Goal: Task Accomplishment & Management: Manage account settings

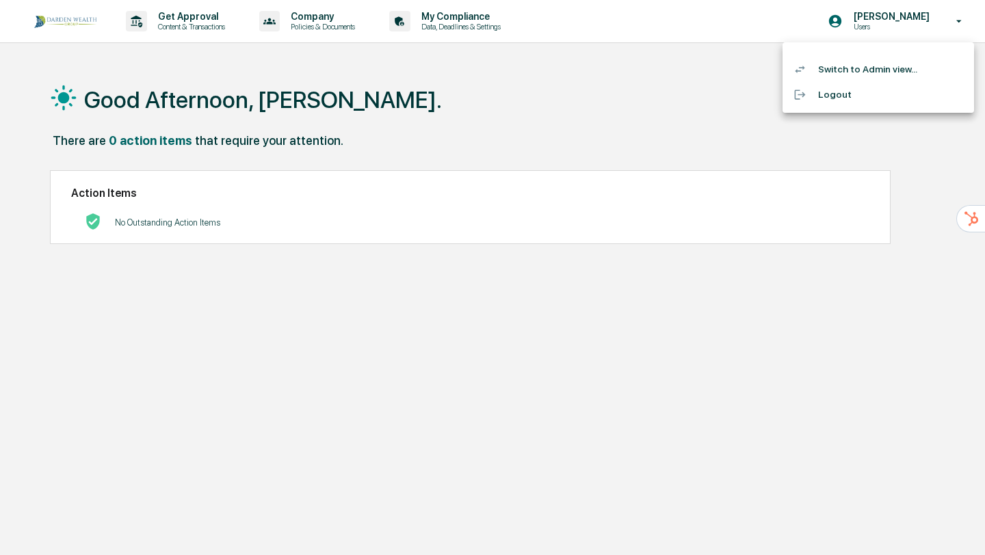
click at [851, 73] on li "Switch to Admin view..." at bounding box center [877, 69] width 191 height 25
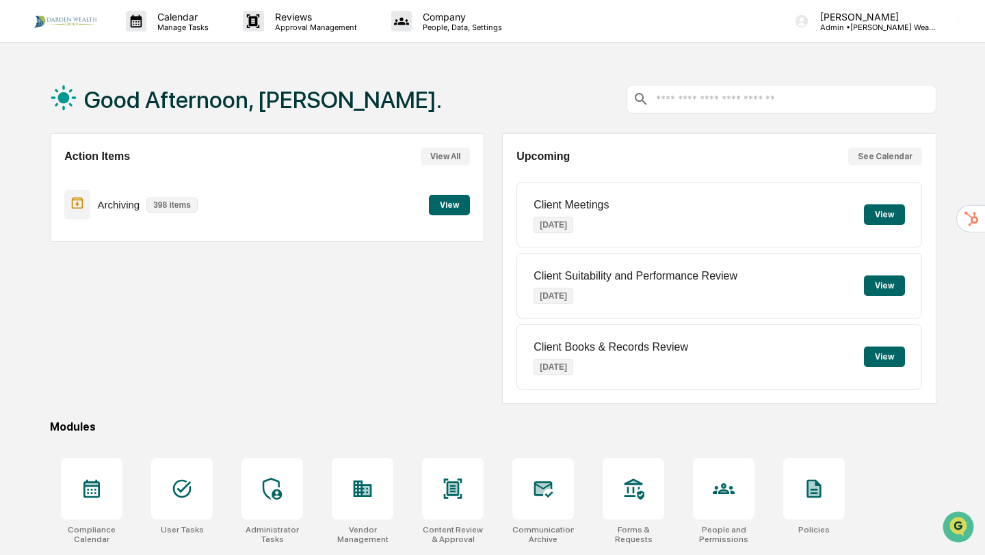
click at [892, 158] on button "See Calendar" at bounding box center [885, 157] width 74 height 18
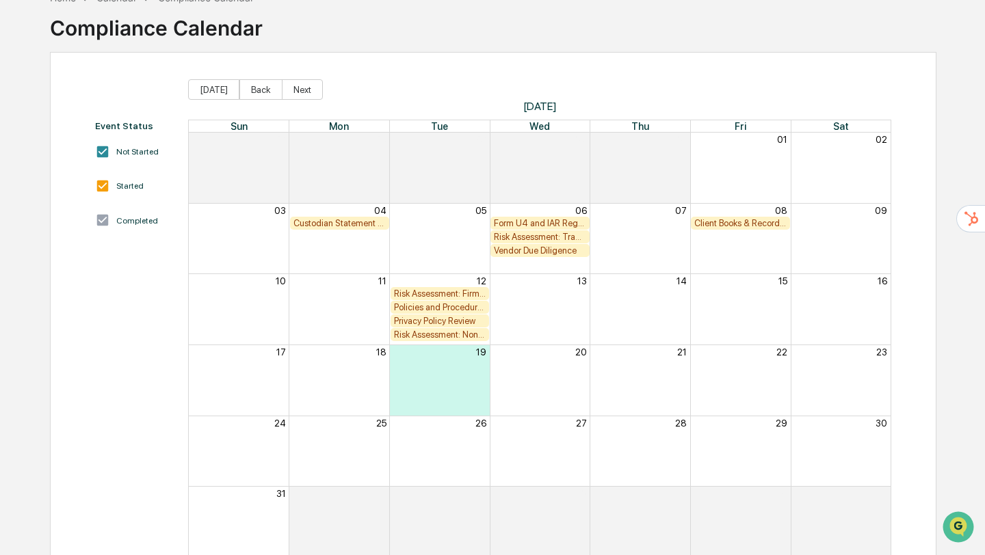
scroll to position [68, 0]
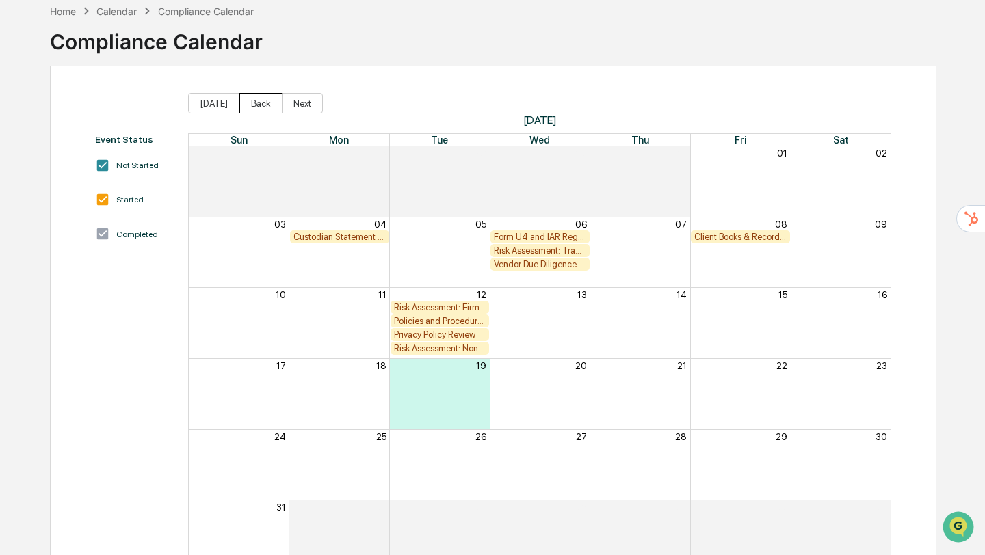
click at [265, 103] on button "Back" at bounding box center [260, 103] width 43 height 21
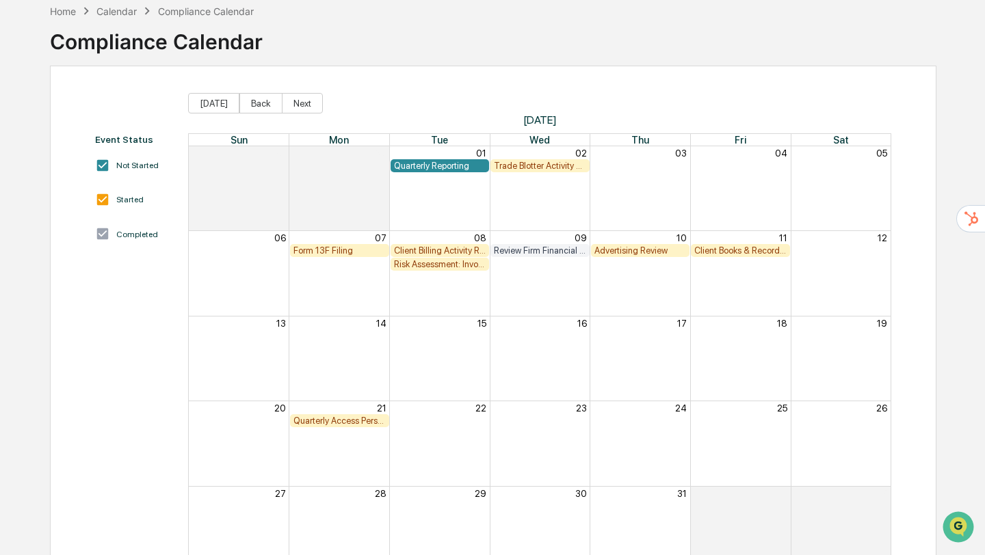
click at [338, 252] on div "Form 13F Filing" at bounding box center [339, 250] width 92 height 10
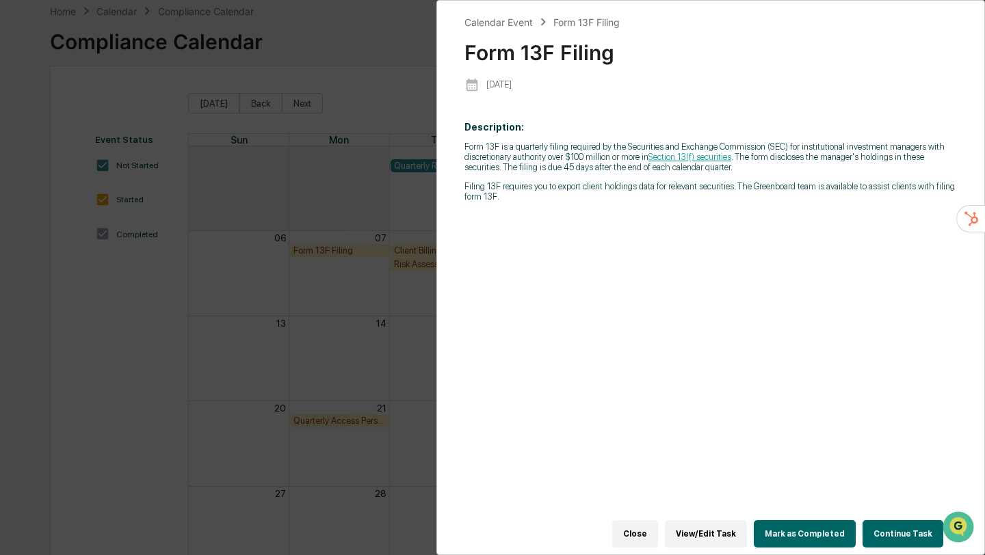
click at [760, 529] on button "Mark as Completed" at bounding box center [804, 533] width 102 height 27
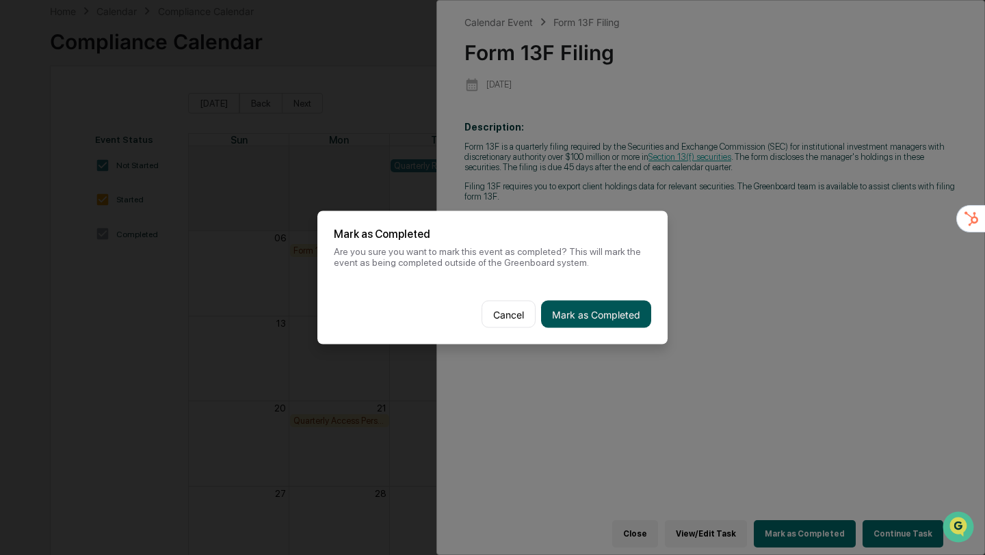
click at [596, 314] on button "Mark as Completed" at bounding box center [596, 314] width 110 height 27
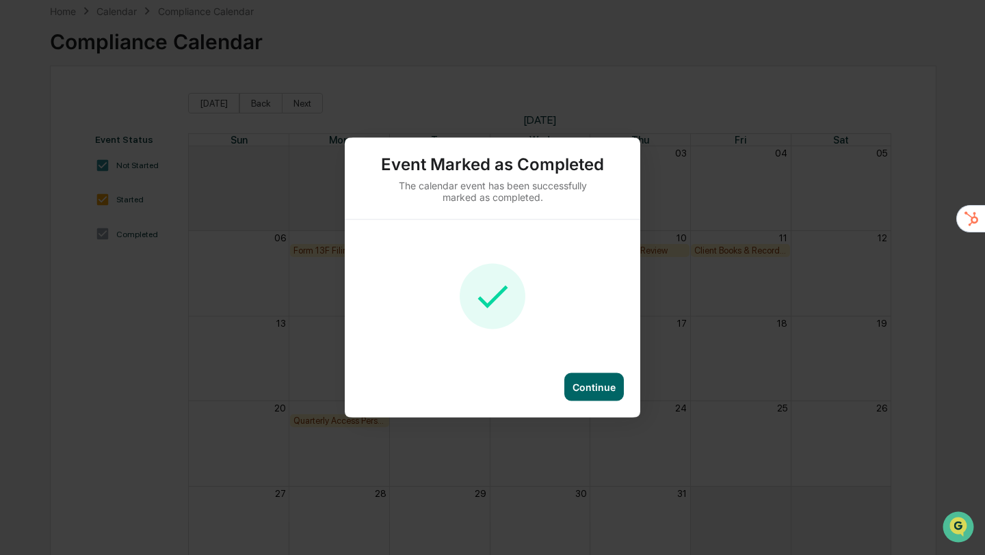
click at [591, 388] on div "Continue" at bounding box center [593, 388] width 43 height 12
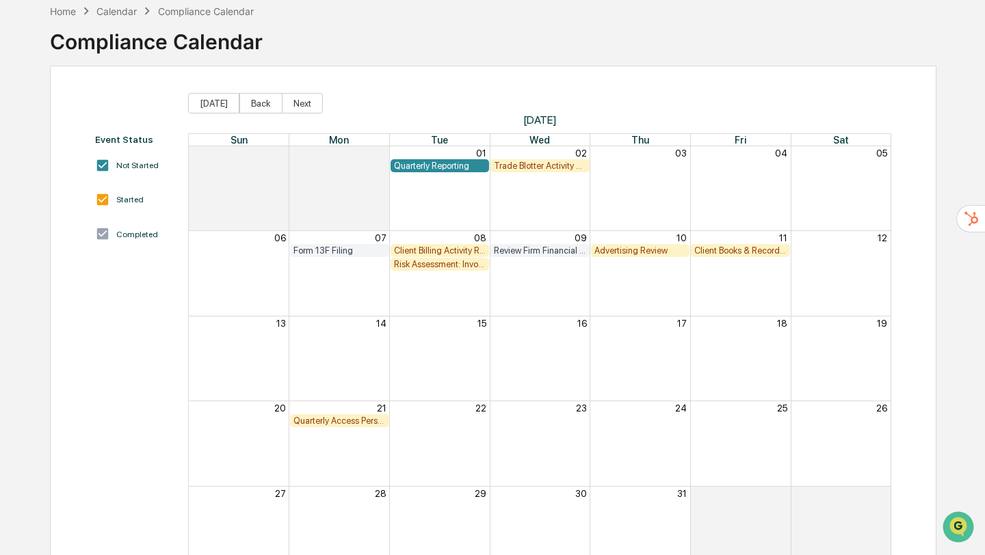
click at [429, 252] on div "Client Billing Activity Review" at bounding box center [440, 250] width 92 height 10
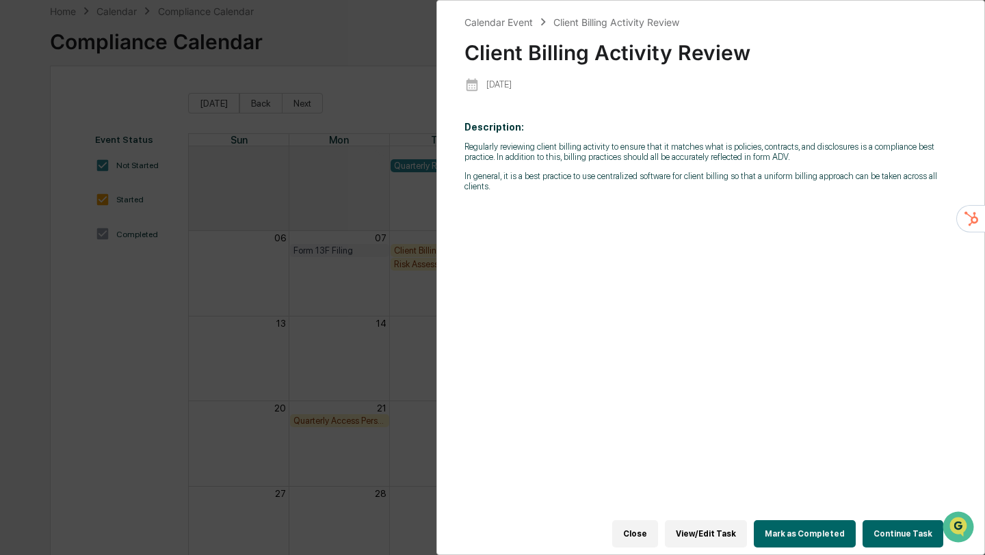
click at [821, 528] on button "Mark as Completed" at bounding box center [804, 533] width 102 height 27
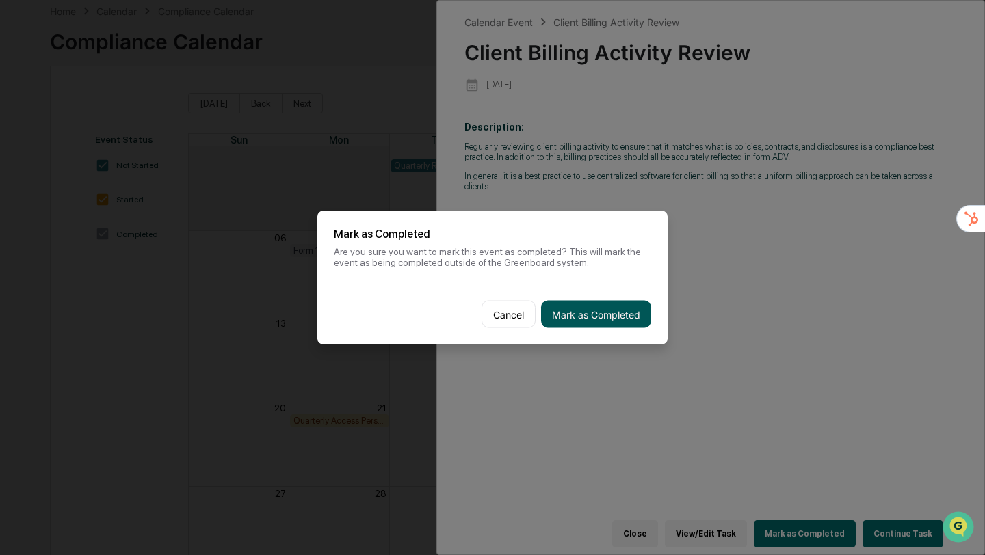
click at [603, 308] on button "Mark as Completed" at bounding box center [596, 314] width 110 height 27
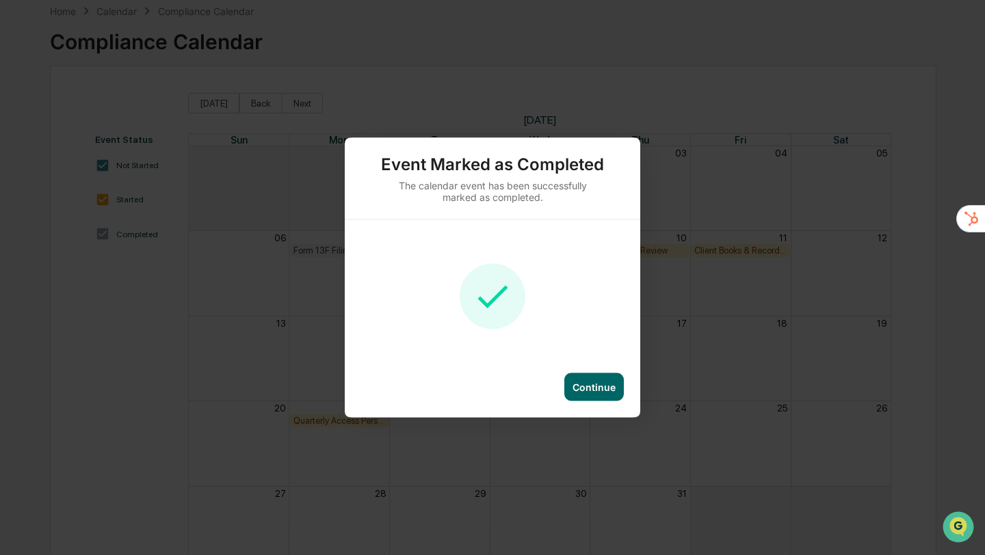
click at [594, 382] on div "Continue" at bounding box center [593, 388] width 43 height 12
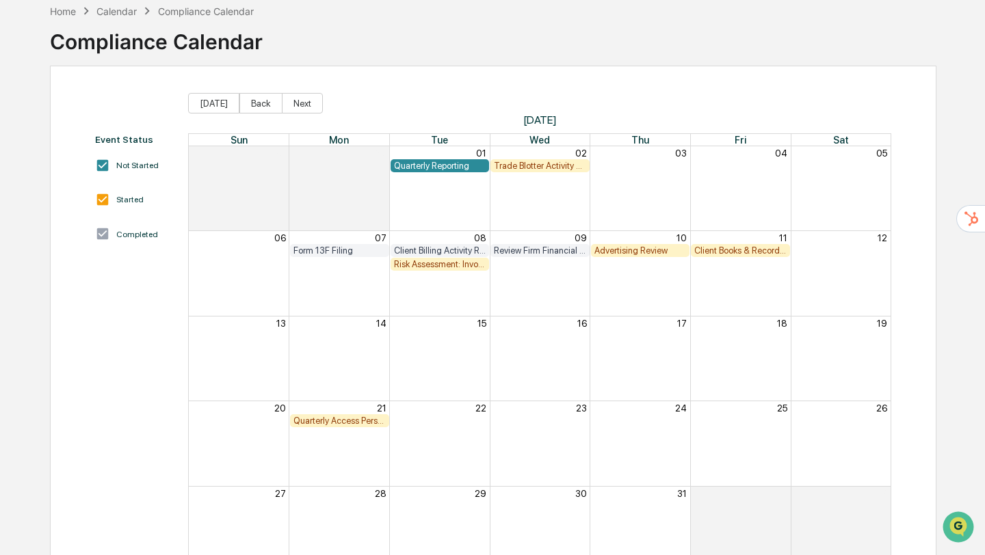
click at [526, 163] on div "Trade Blotter Activity Review" at bounding box center [540, 166] width 92 height 10
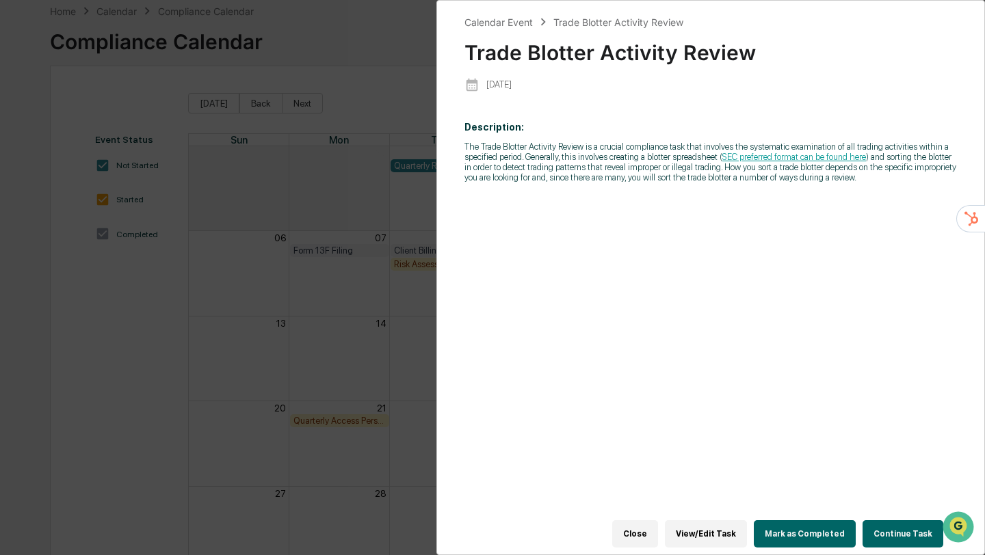
click at [801, 535] on button "Mark as Completed" at bounding box center [804, 533] width 102 height 27
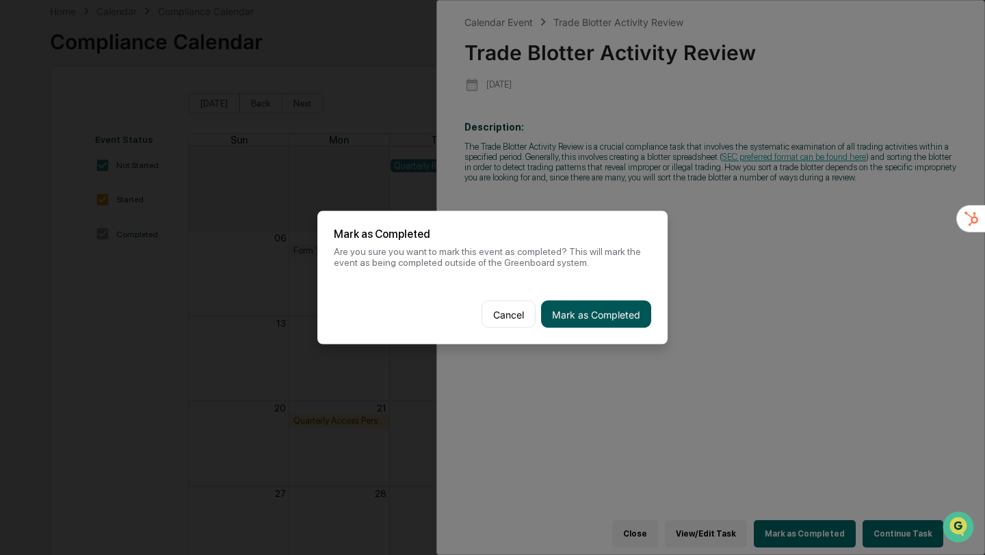
click at [568, 308] on button "Mark as Completed" at bounding box center [596, 314] width 110 height 27
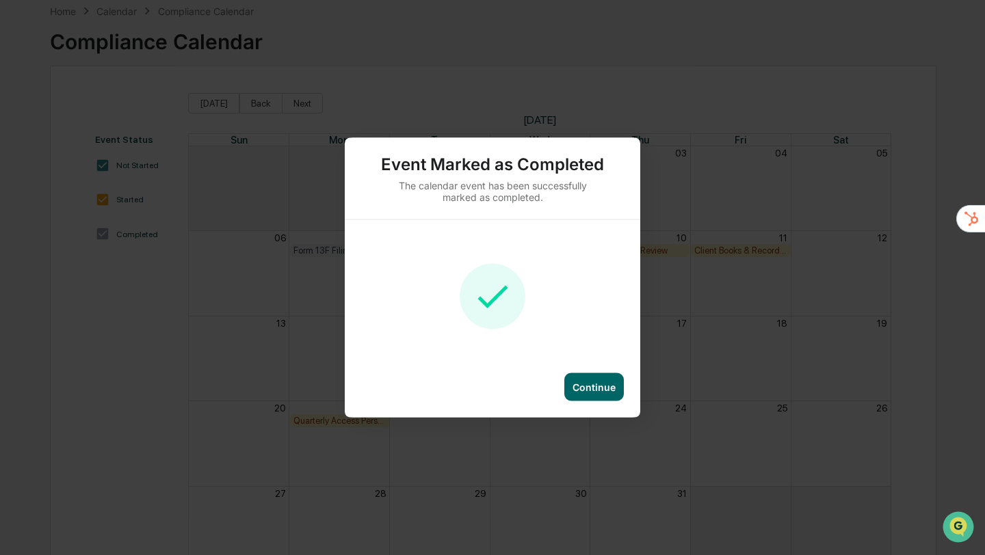
click at [598, 388] on div "Continue" at bounding box center [593, 388] width 43 height 12
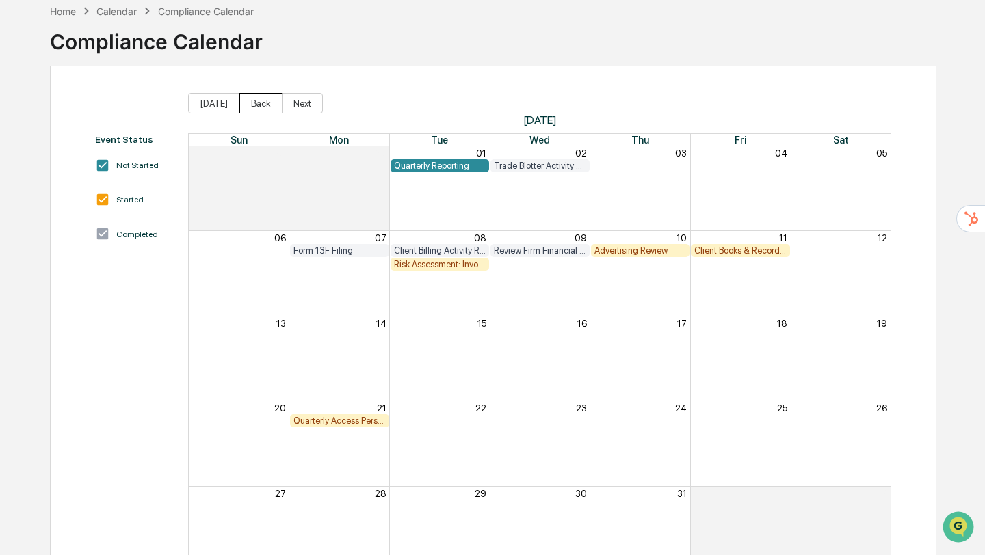
click at [251, 100] on button "Back" at bounding box center [260, 103] width 43 height 21
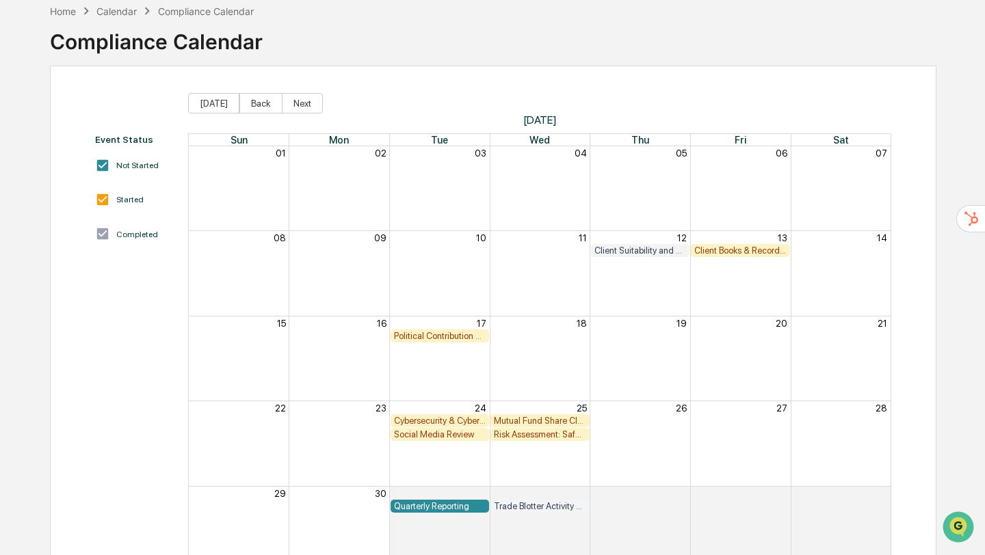
click at [429, 339] on div "Political Contribution Review" at bounding box center [440, 336] width 92 height 10
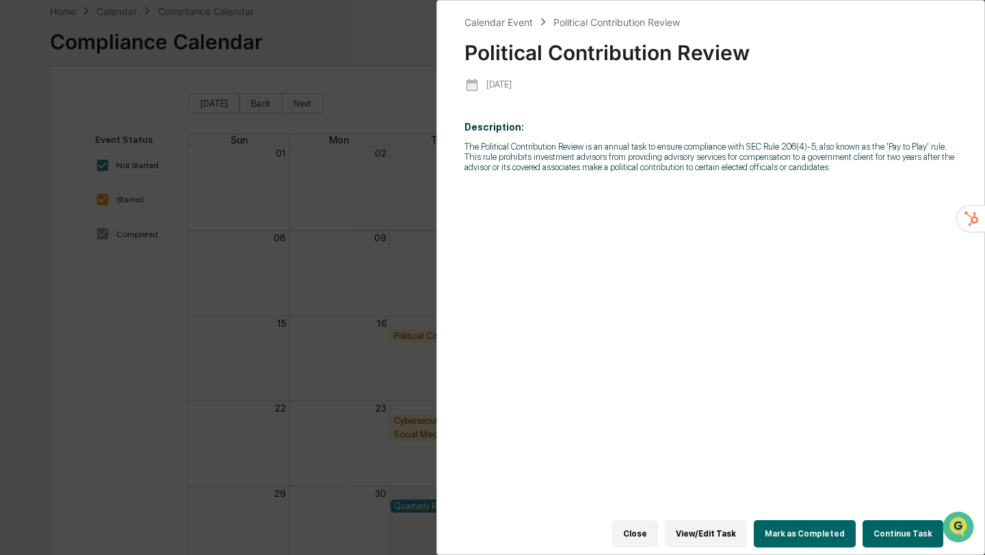
click at [785, 535] on button "Mark as Completed" at bounding box center [804, 533] width 102 height 27
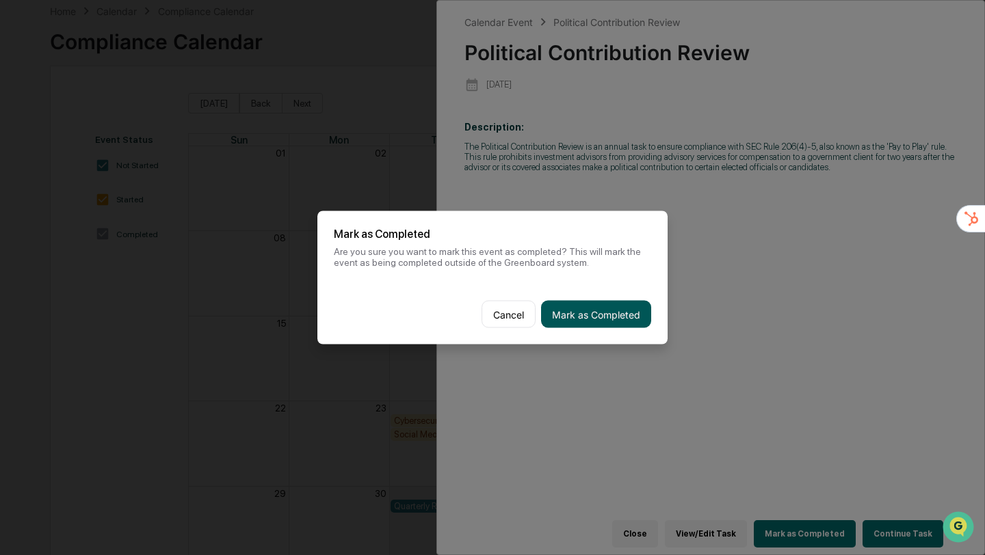
click at [602, 317] on button "Mark as Completed" at bounding box center [596, 314] width 110 height 27
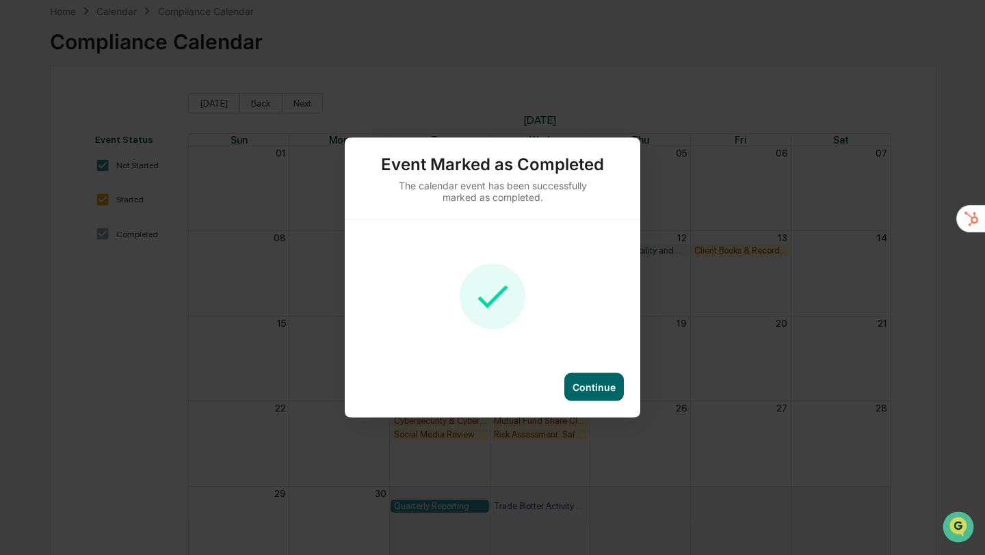
click at [602, 398] on div "Continue" at bounding box center [593, 387] width 59 height 28
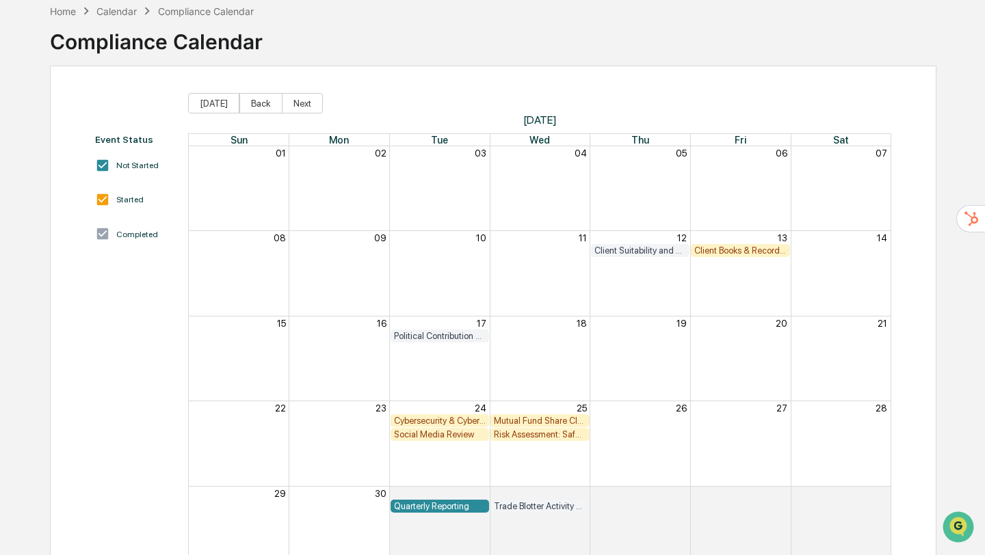
click at [751, 252] on div "Client Books & Records Review" at bounding box center [740, 250] width 92 height 10
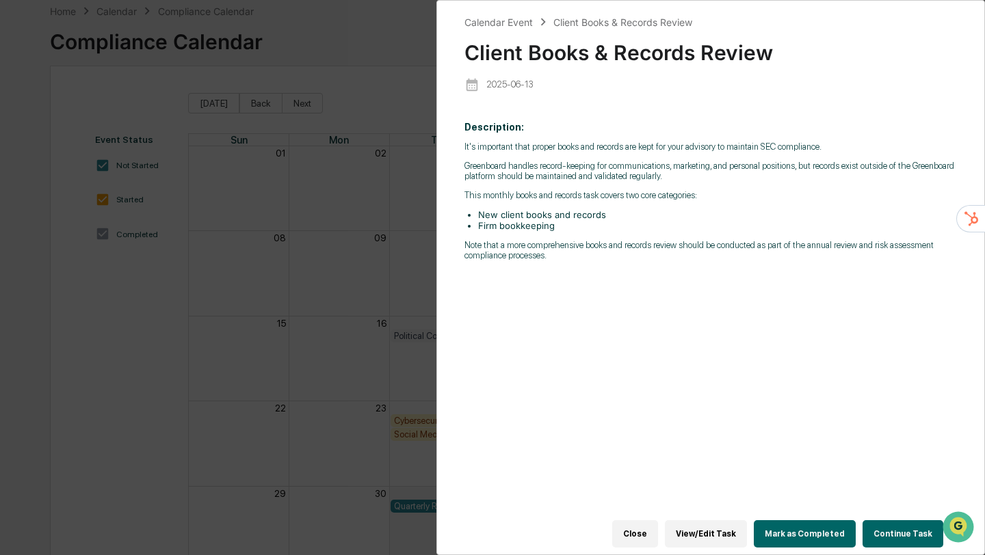
click at [792, 535] on button "Mark as Completed" at bounding box center [804, 533] width 102 height 27
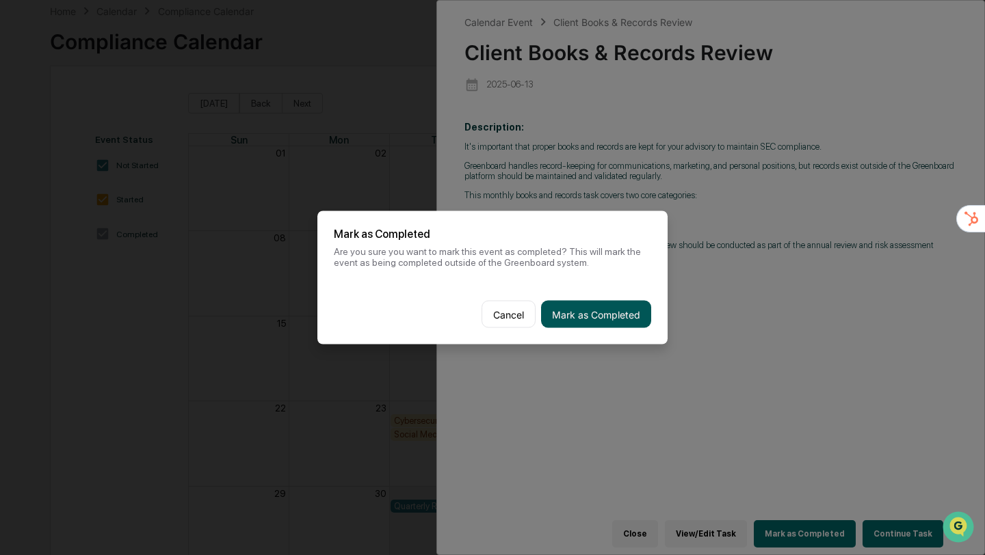
click at [568, 307] on button "Mark as Completed" at bounding box center [596, 314] width 110 height 27
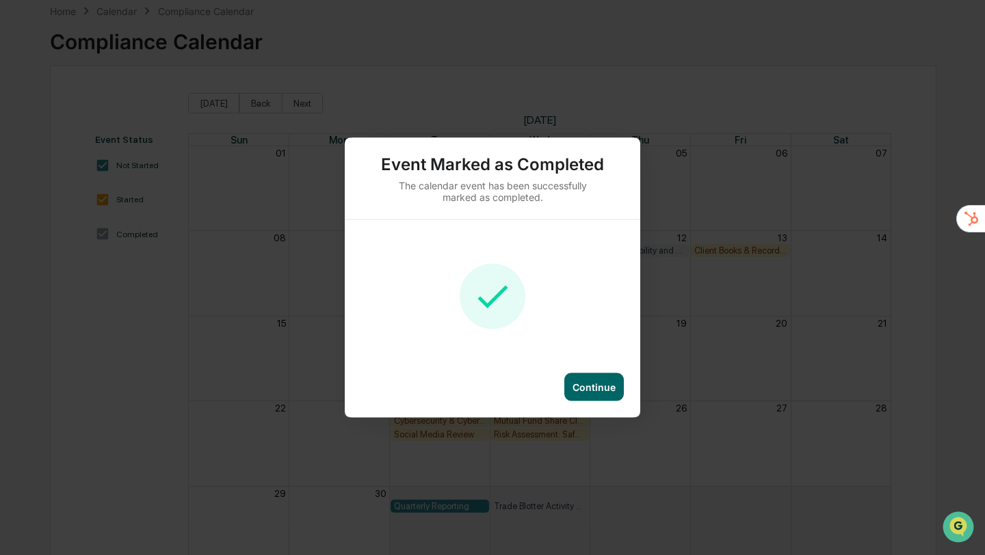
click at [599, 397] on div "Continue" at bounding box center [593, 387] width 59 height 28
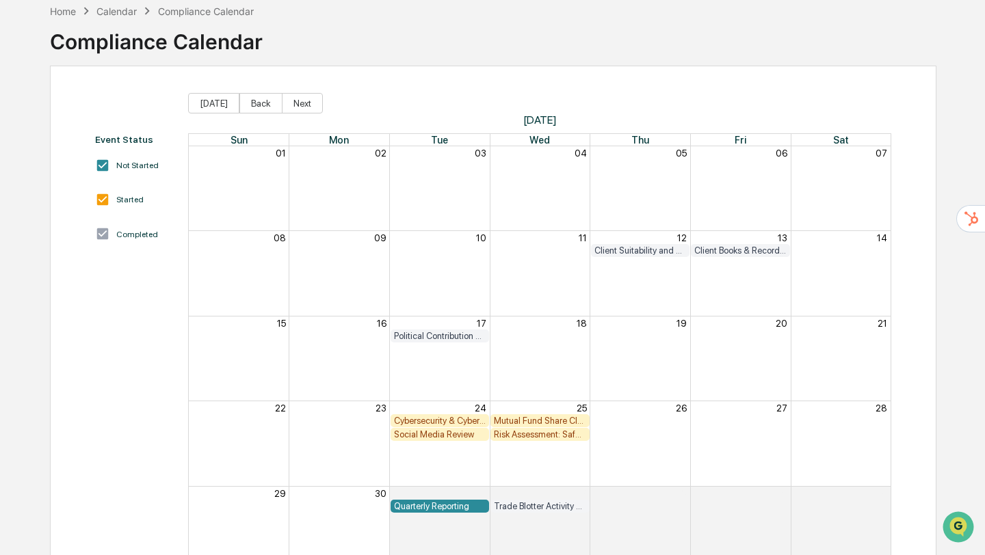
click at [432, 421] on div "Cybersecurity & Cybersecurity Policy Review" at bounding box center [440, 421] width 92 height 10
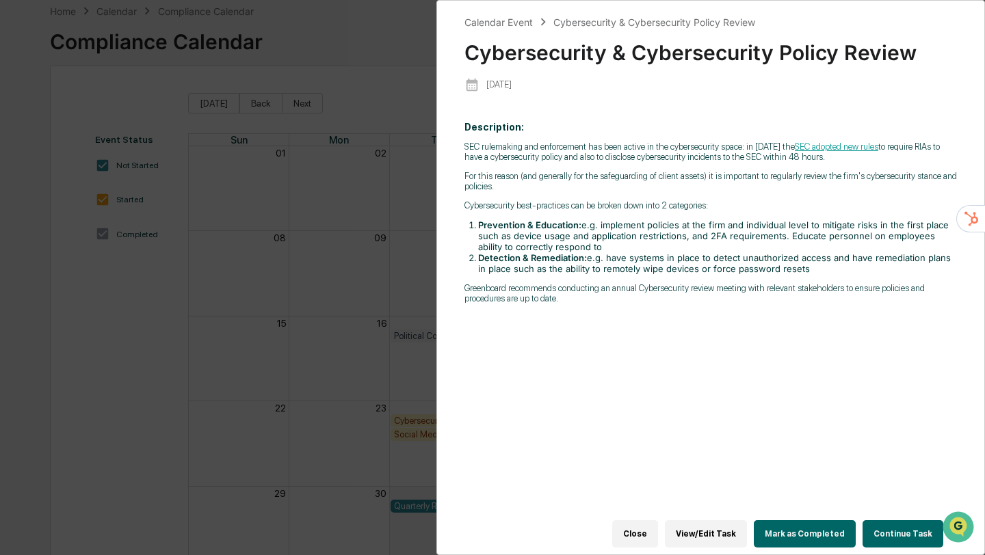
click at [806, 533] on button "Mark as Completed" at bounding box center [804, 533] width 102 height 27
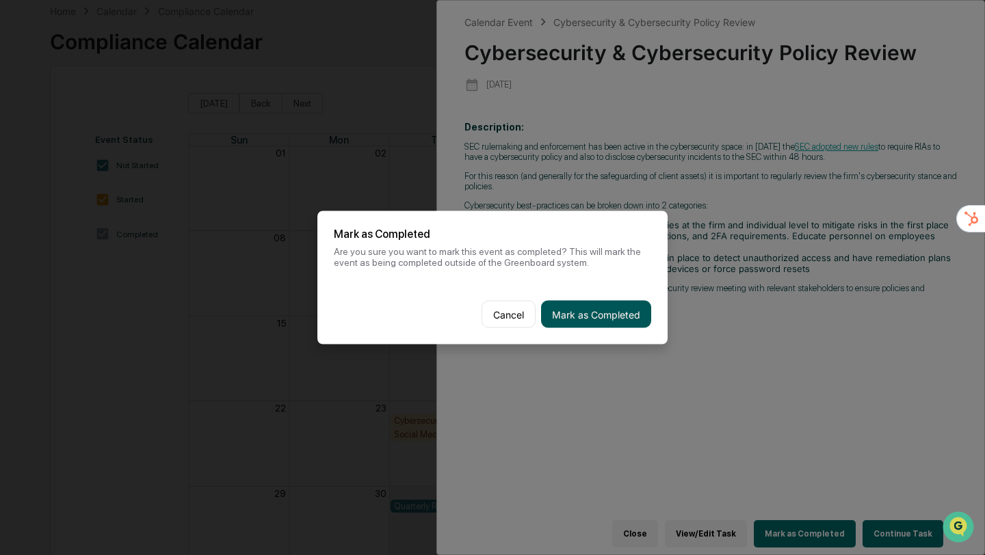
click at [610, 319] on button "Mark as Completed" at bounding box center [596, 314] width 110 height 27
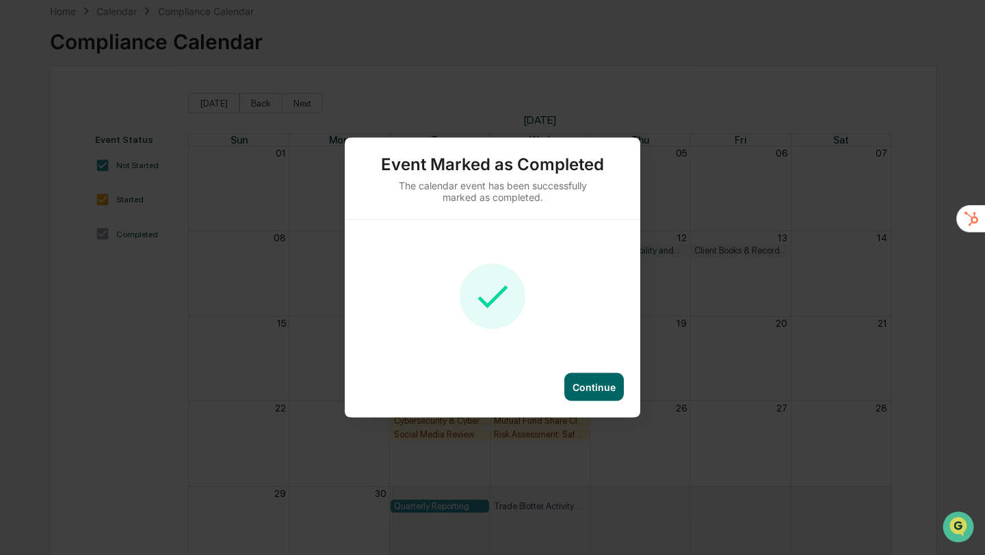
click at [581, 392] on div "Continue" at bounding box center [593, 388] width 43 height 12
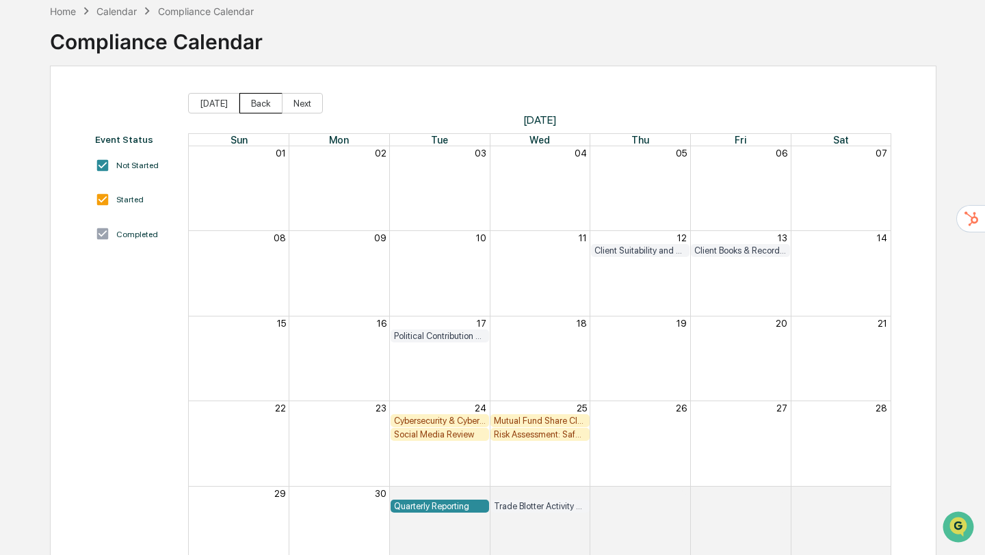
click at [251, 103] on button "Back" at bounding box center [260, 103] width 43 height 21
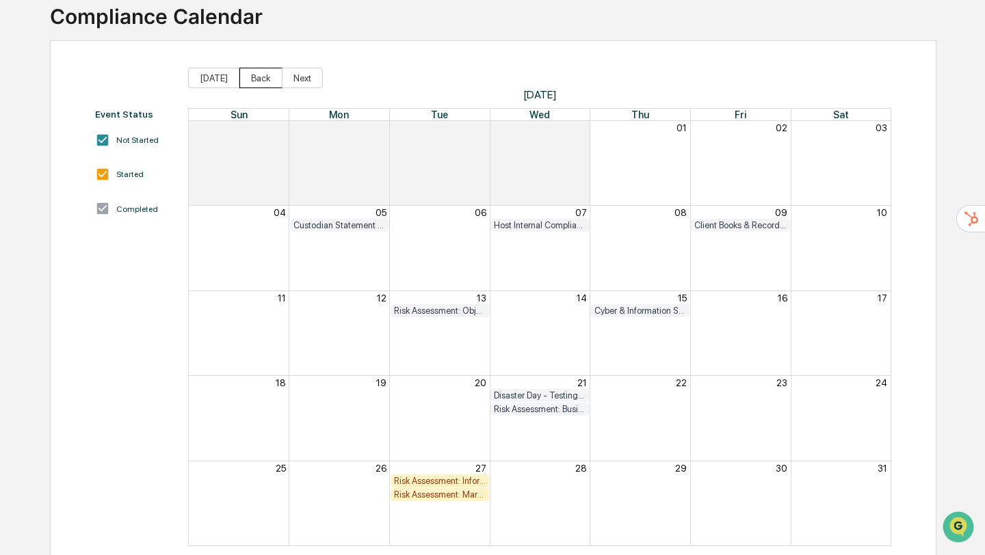
scroll to position [96, 0]
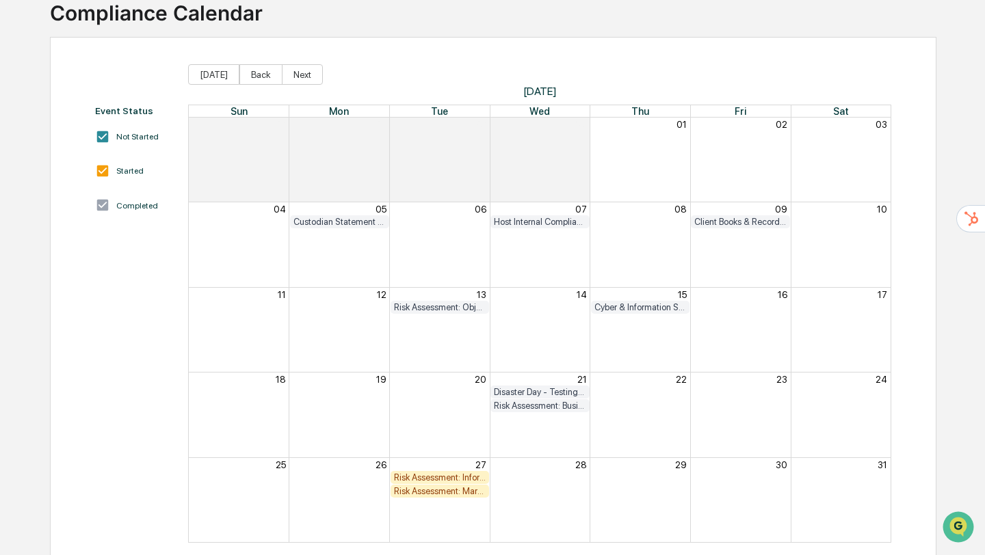
click at [563, 387] on div "Disaster Day - Testing the firm's Business Continuity Plan" at bounding box center [540, 392] width 92 height 10
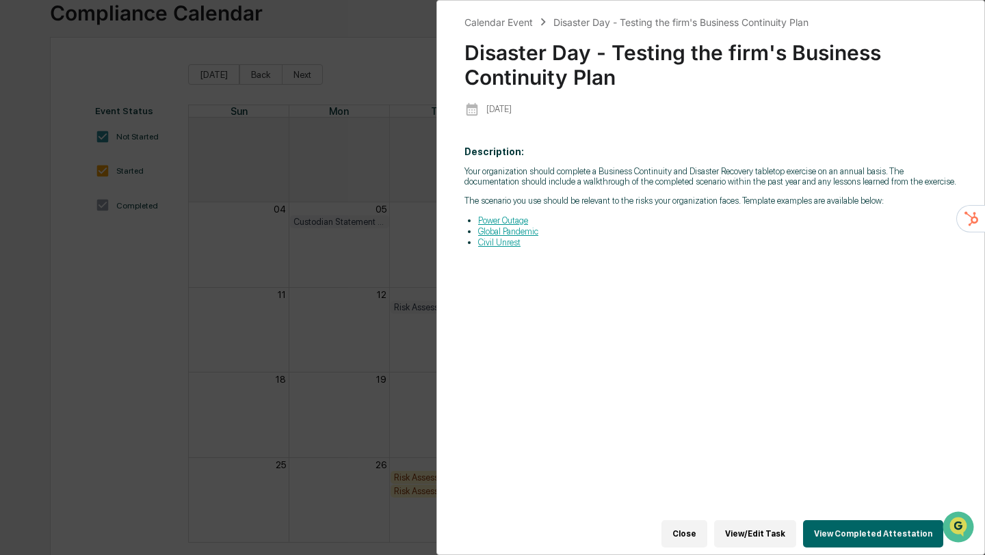
click at [527, 237] on link "Global Pandemic" at bounding box center [508, 231] width 60 height 10
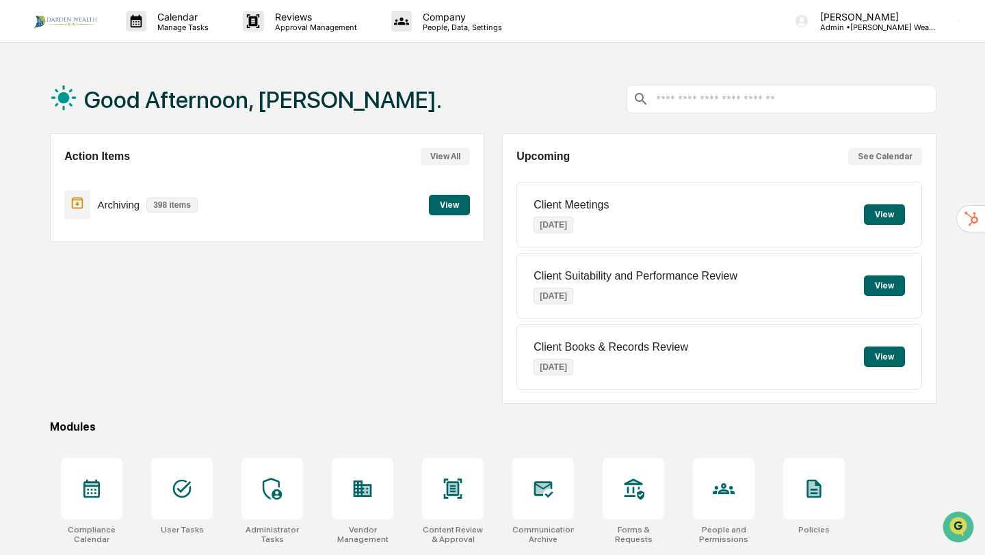
click at [875, 161] on button "See Calendar" at bounding box center [885, 157] width 74 height 18
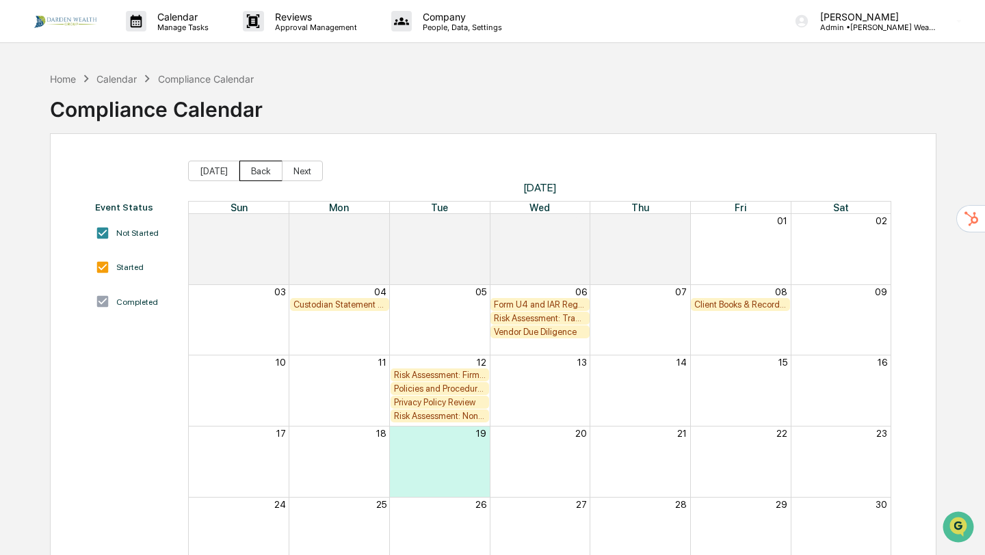
click at [252, 168] on button "Back" at bounding box center [260, 171] width 43 height 21
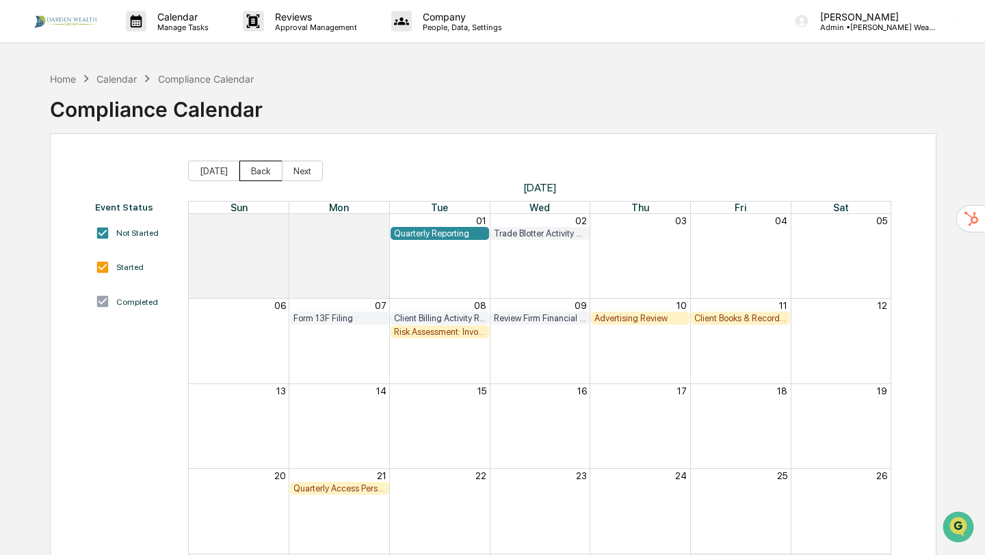
click at [252, 168] on button "Back" at bounding box center [260, 171] width 43 height 21
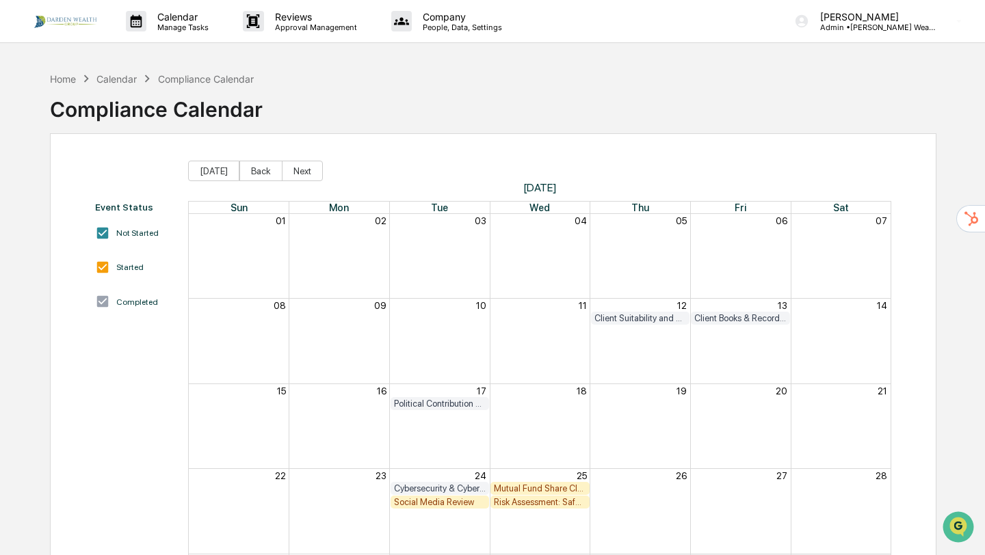
click at [762, 321] on div "Client Books & Records Review" at bounding box center [740, 318] width 92 height 10
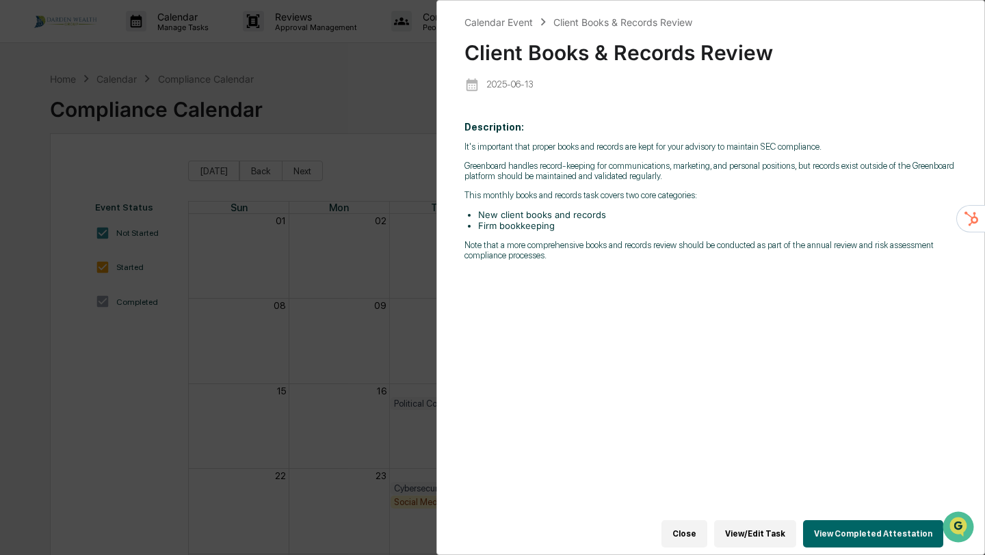
click at [684, 533] on button "Close" at bounding box center [684, 533] width 46 height 27
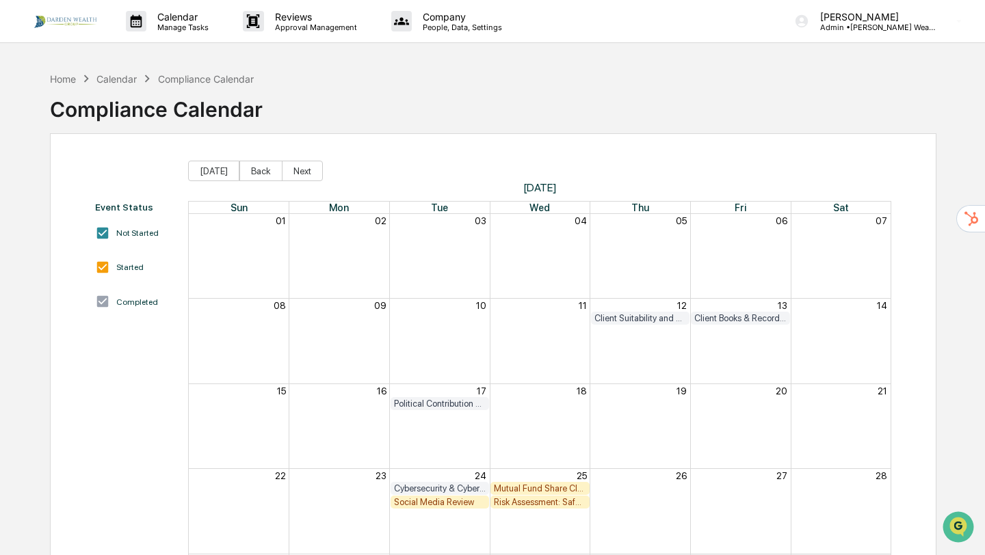
click at [442, 504] on div "Social Media Review" at bounding box center [440, 502] width 92 height 10
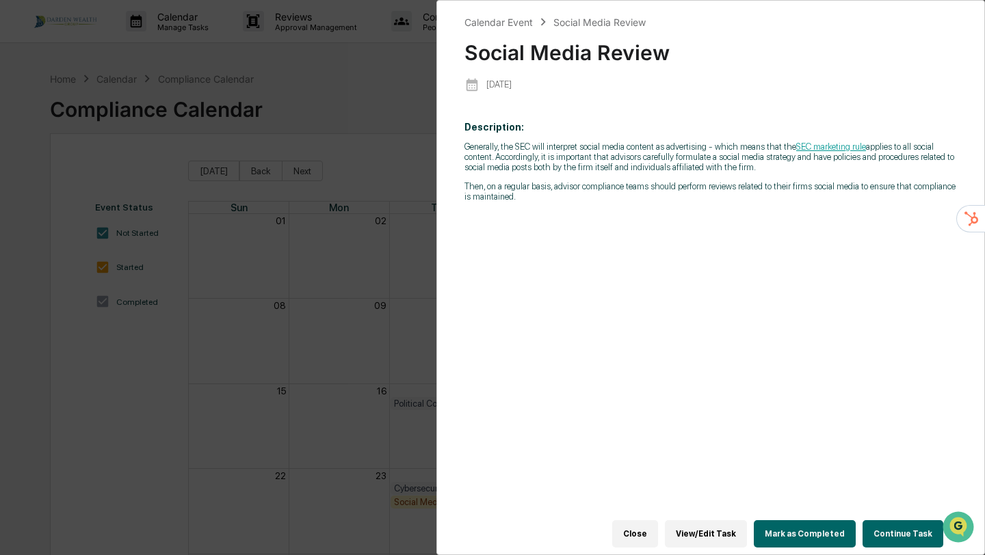
click at [821, 529] on button "Mark as Completed" at bounding box center [804, 533] width 102 height 27
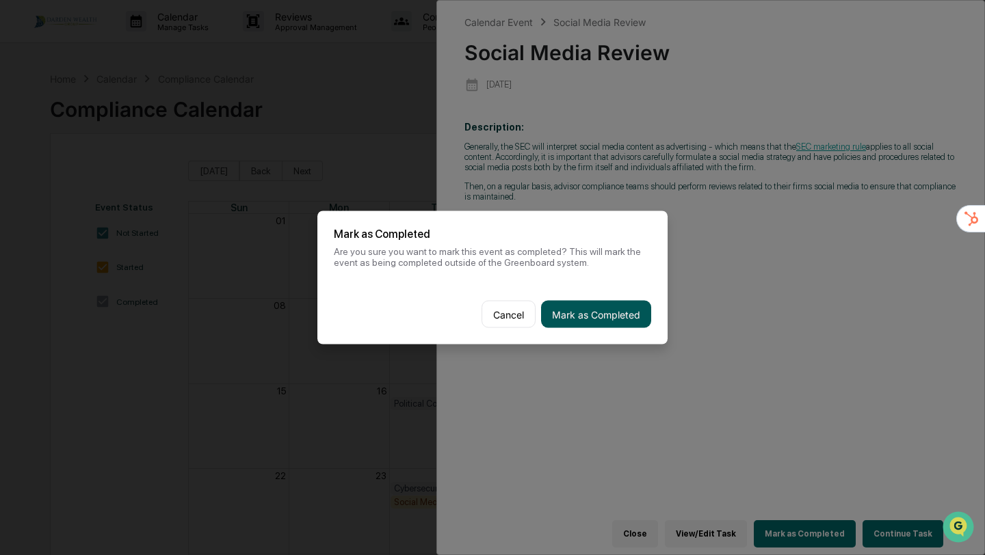
click at [601, 314] on button "Mark as Completed" at bounding box center [596, 314] width 110 height 27
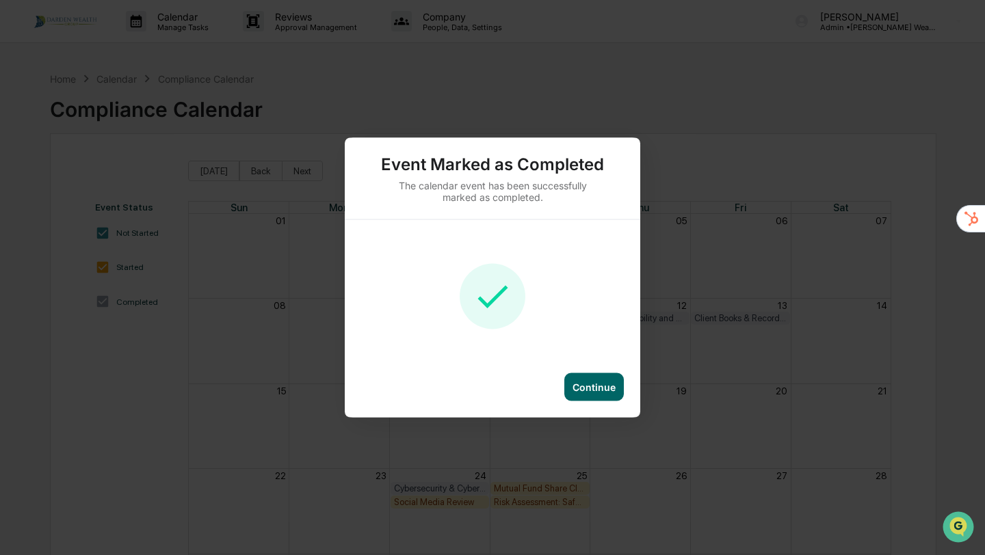
click at [585, 385] on div "Continue" at bounding box center [593, 388] width 43 height 12
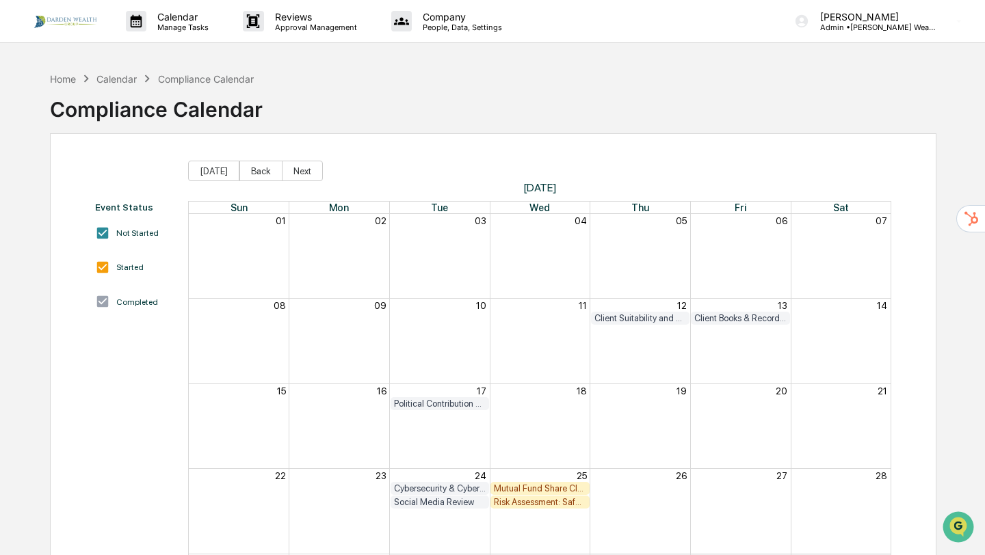
click at [536, 488] on div "Mutual Fund Share Class & Fee Review" at bounding box center [540, 488] width 92 height 10
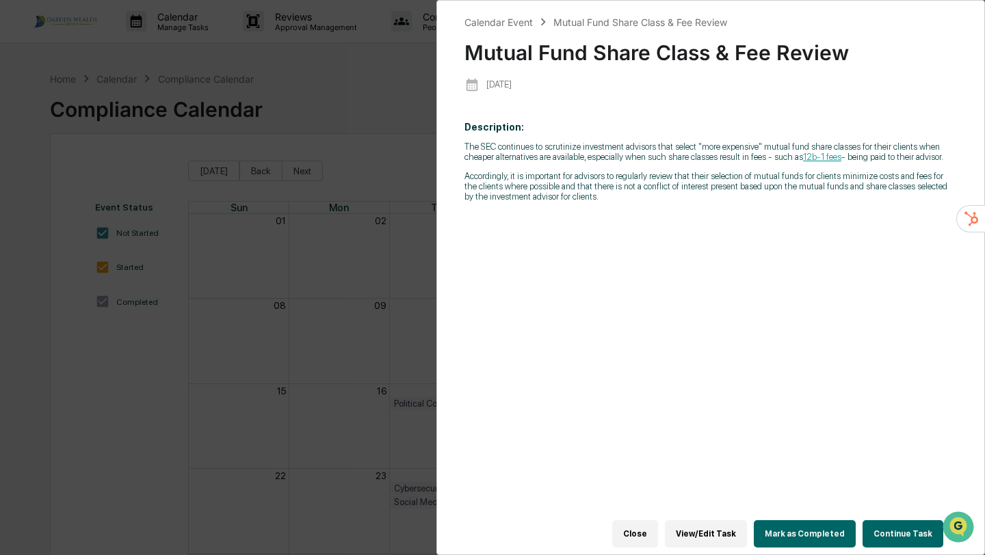
click at [821, 535] on button "Mark as Completed" at bounding box center [804, 533] width 102 height 27
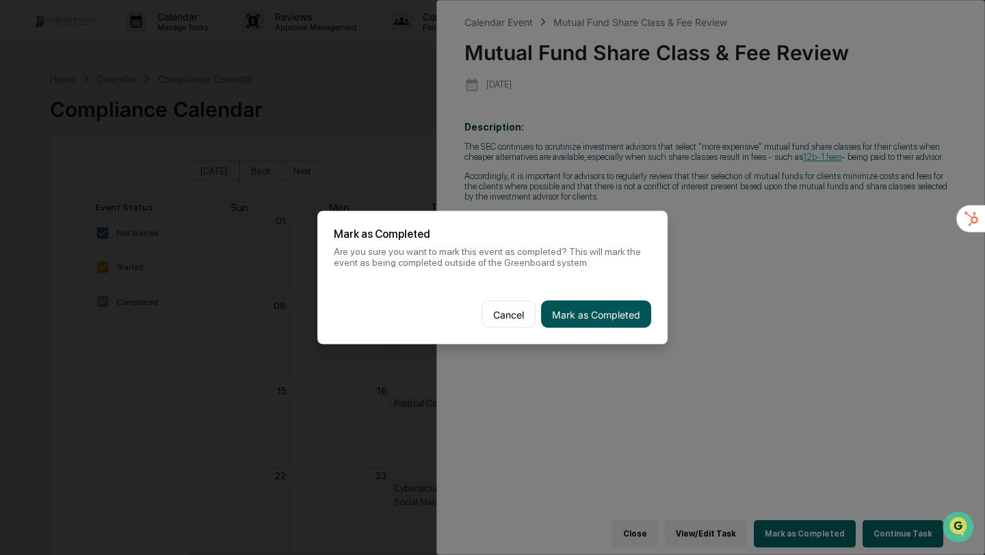
click at [606, 312] on button "Mark as Completed" at bounding box center [596, 314] width 110 height 27
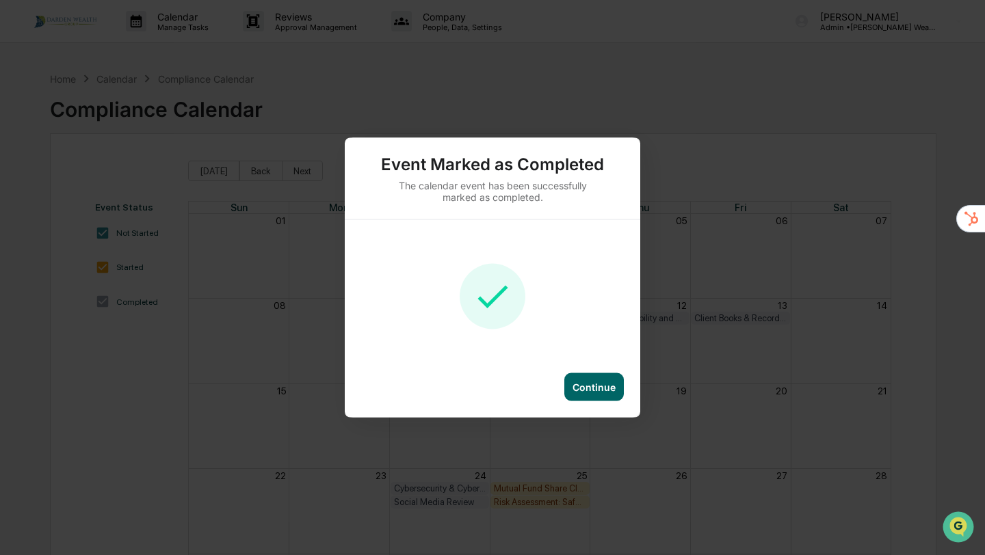
click at [596, 388] on div "Continue" at bounding box center [593, 388] width 43 height 12
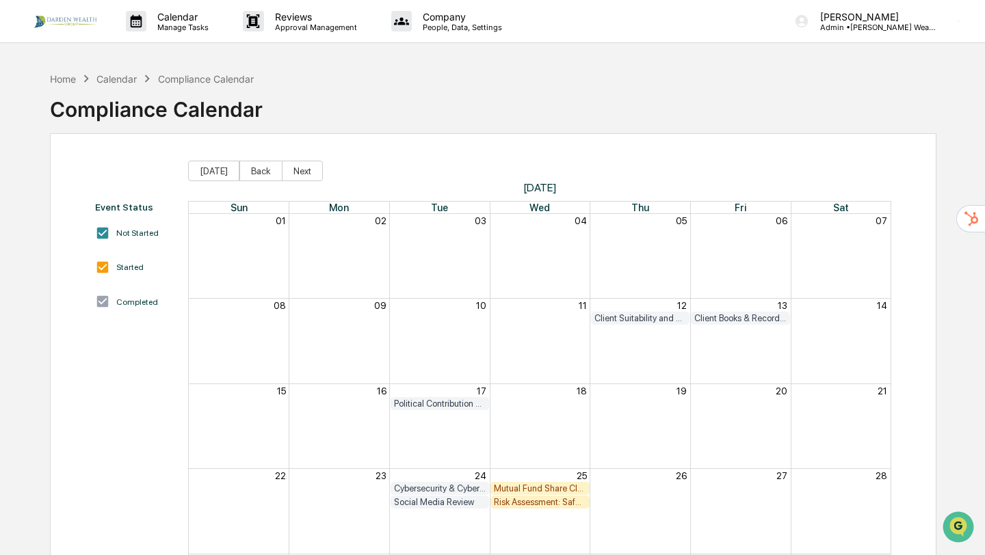
click at [561, 503] on div "Risk Assessment: Safeguarding Client Assets/Custody" at bounding box center [540, 502] width 92 height 10
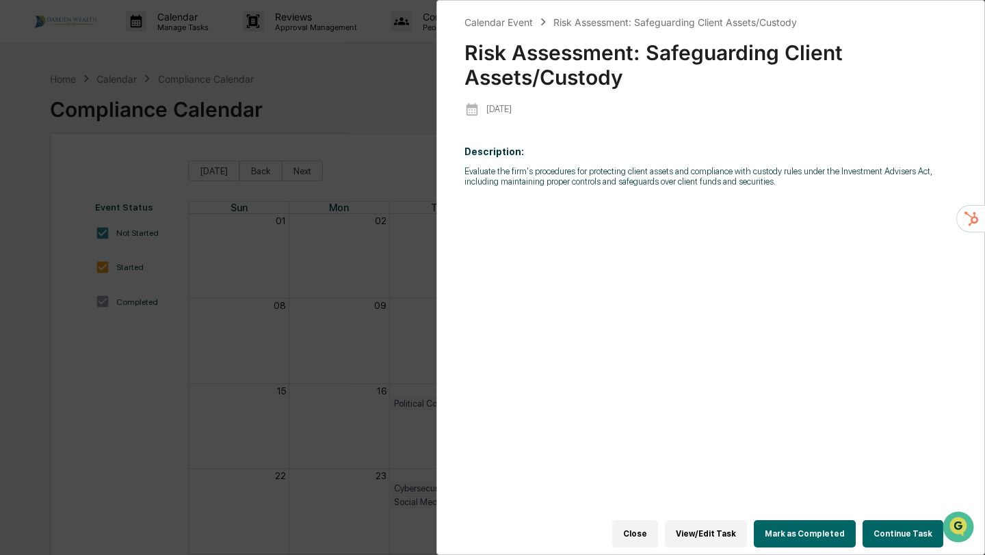
click at [807, 529] on button "Mark as Completed" at bounding box center [804, 533] width 102 height 27
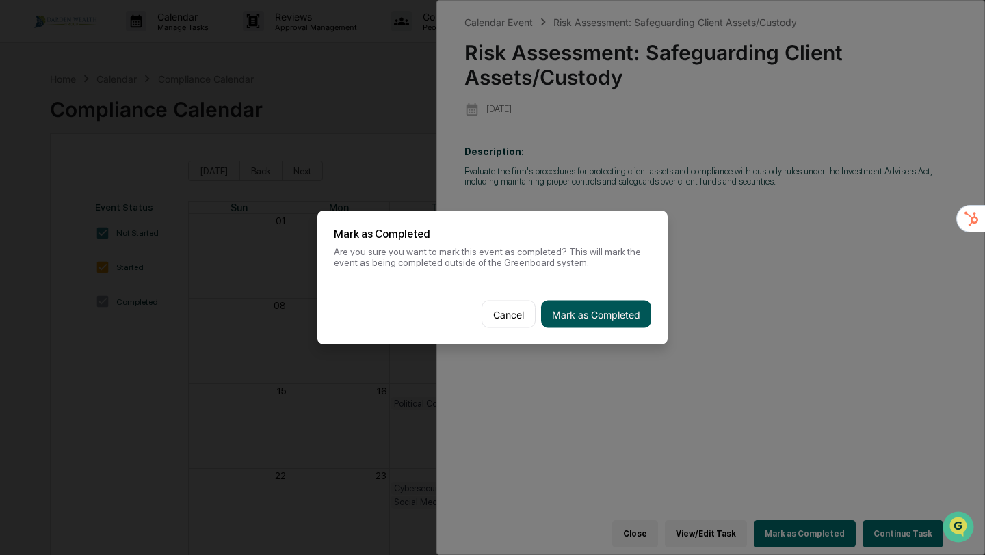
click at [565, 326] on button "Mark as Completed" at bounding box center [596, 314] width 110 height 27
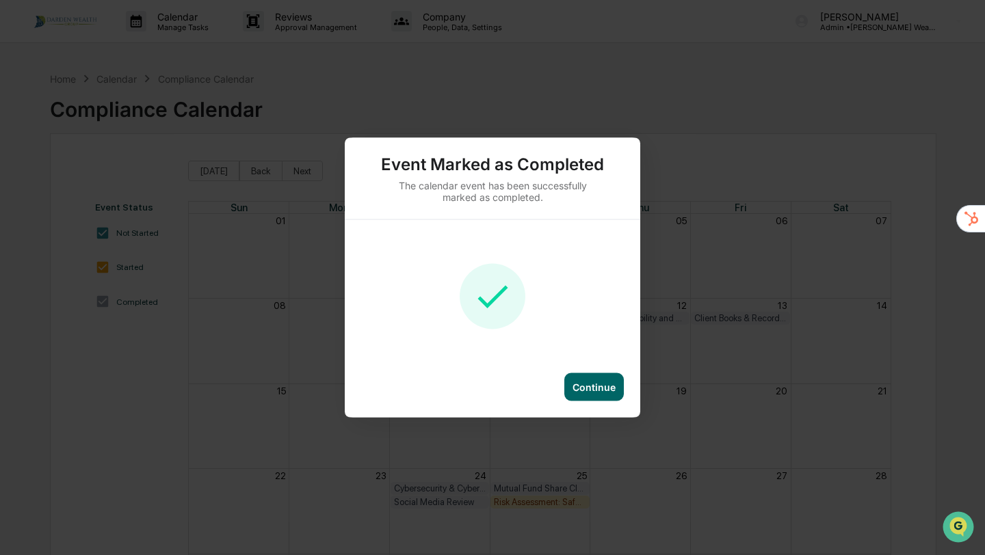
click at [589, 378] on div "Continue" at bounding box center [593, 387] width 59 height 28
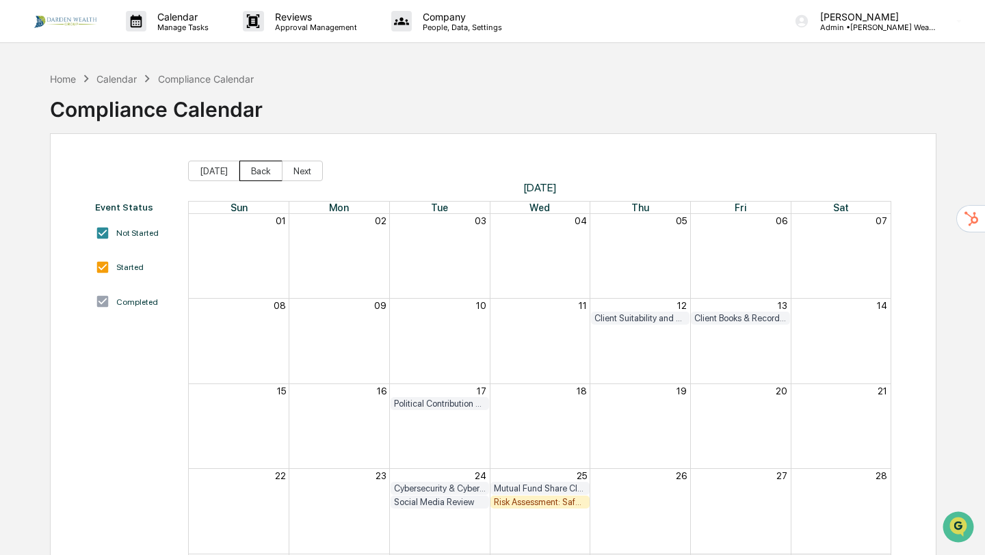
click at [250, 170] on button "Back" at bounding box center [260, 171] width 43 height 21
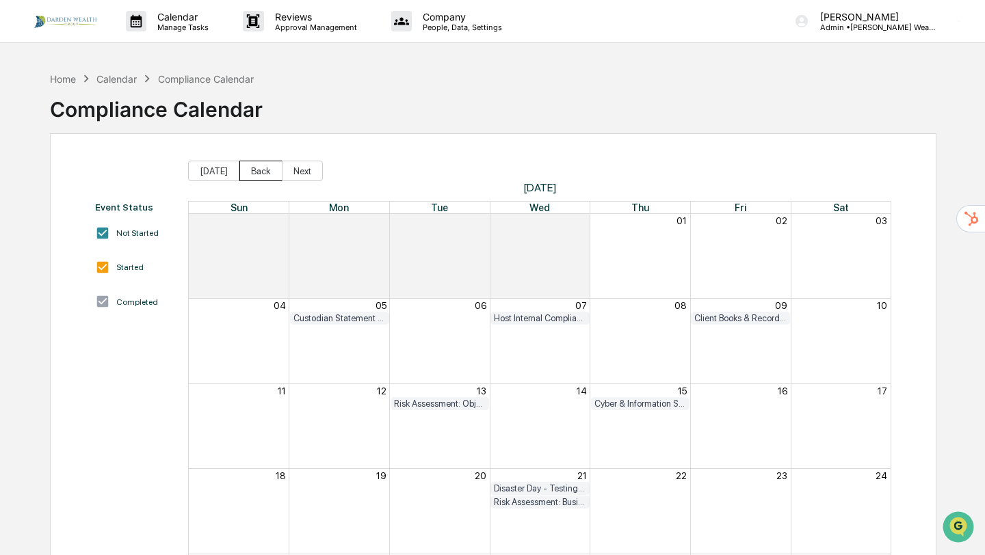
click at [250, 170] on button "Back" at bounding box center [260, 171] width 43 height 21
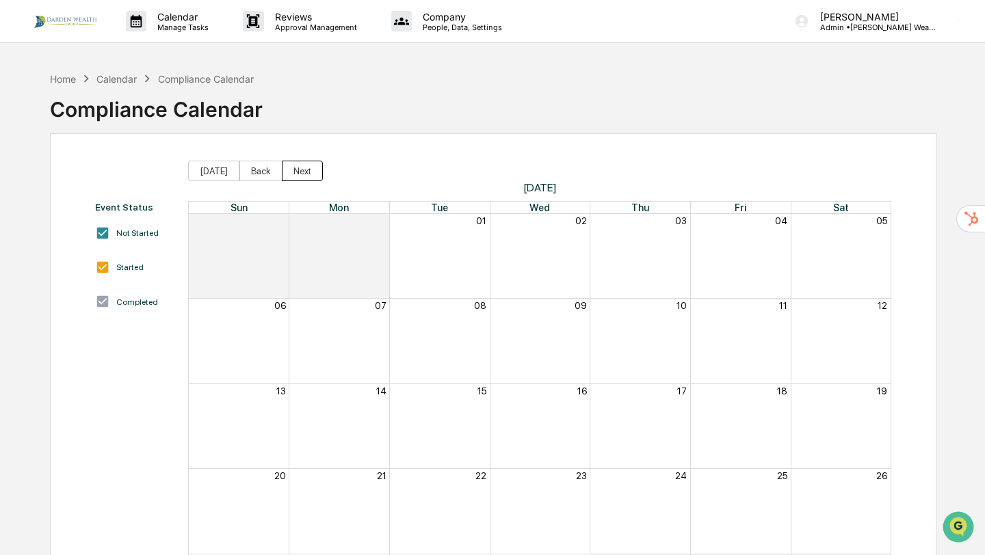
click at [307, 174] on button "Next" at bounding box center [302, 171] width 41 height 21
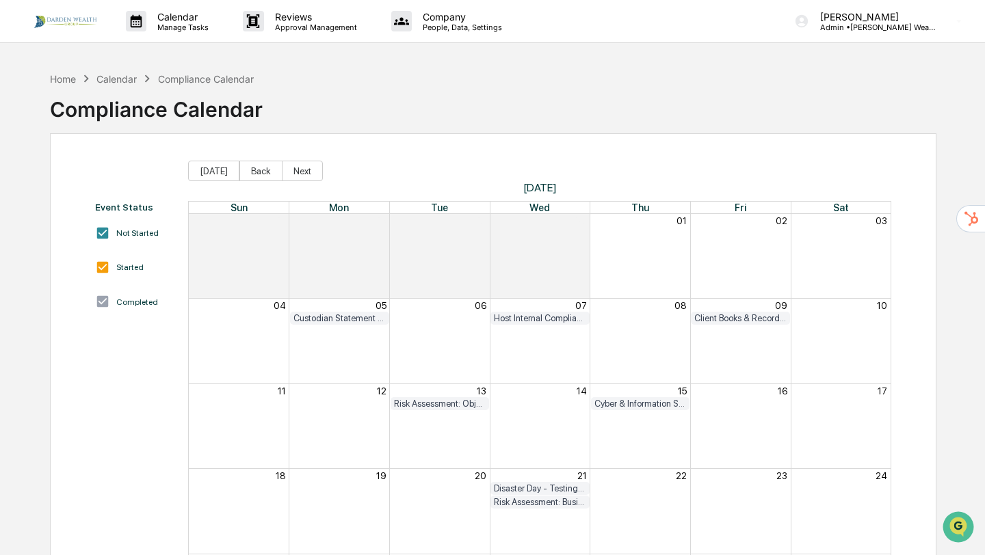
click at [552, 499] on div "Risk Assessment: Business Continuity" at bounding box center [540, 502] width 92 height 10
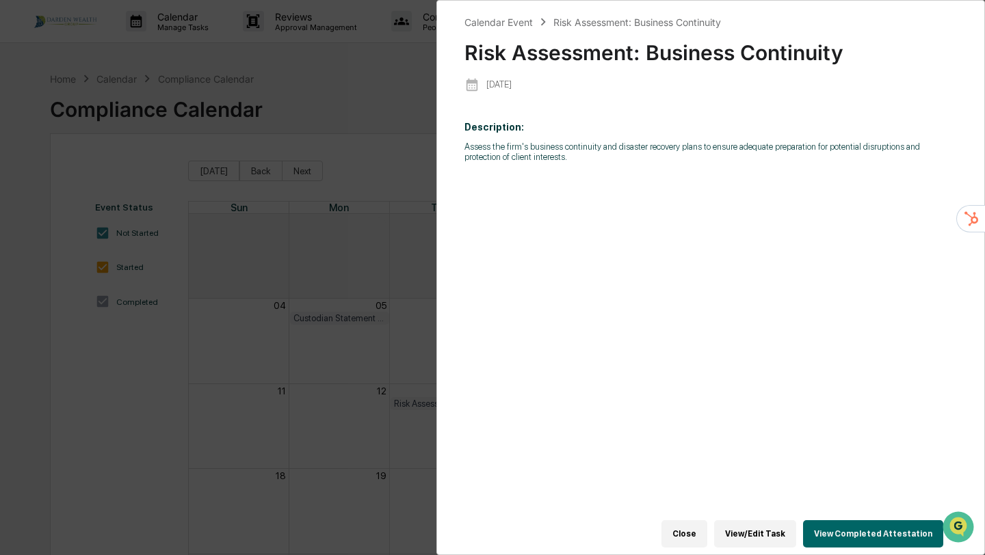
click at [759, 539] on button "View/Edit Task" at bounding box center [755, 533] width 82 height 27
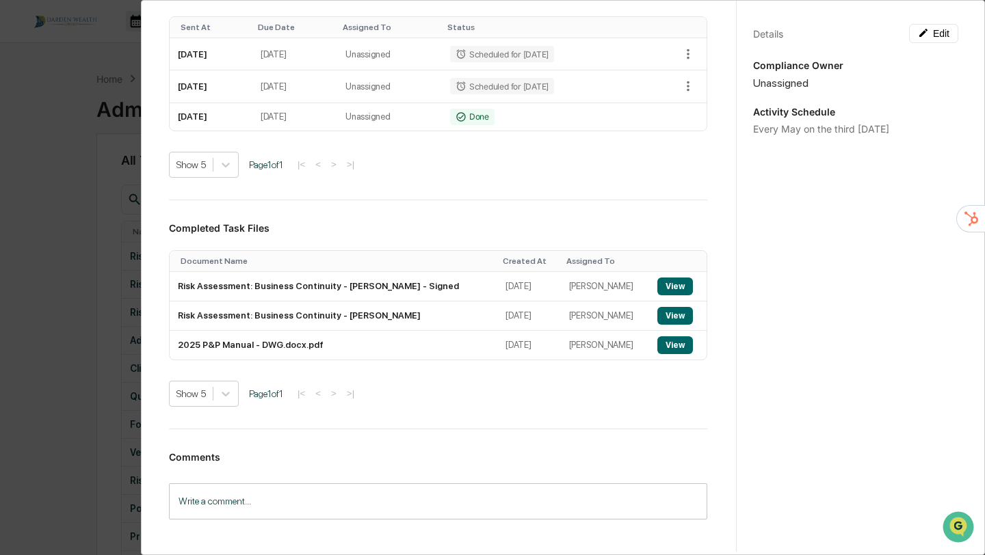
scroll to position [371, 0]
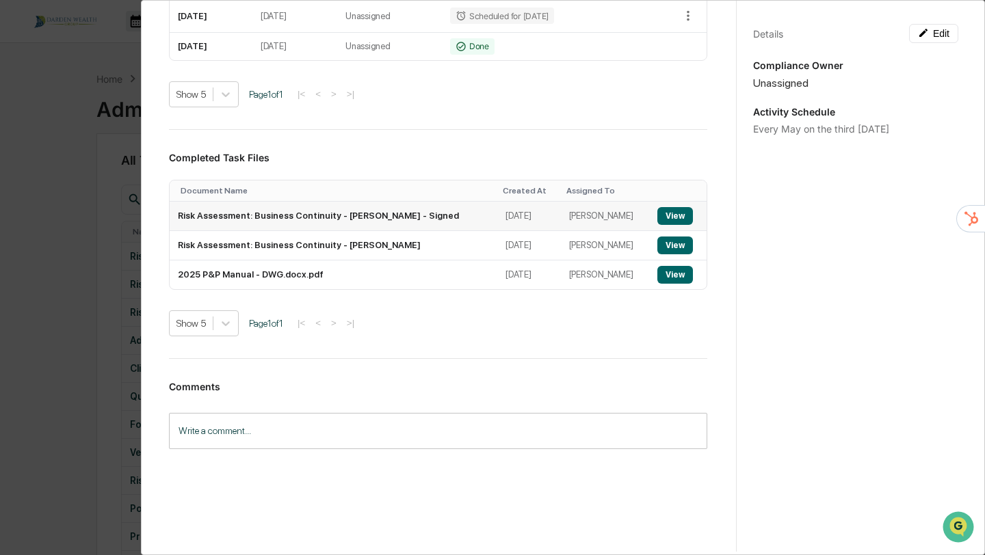
click at [361, 215] on td "Risk Assessment: Business Continuity - [PERSON_NAME] - Signed" at bounding box center [334, 216] width 328 height 29
click at [683, 214] on button "View" at bounding box center [675, 216] width 36 height 18
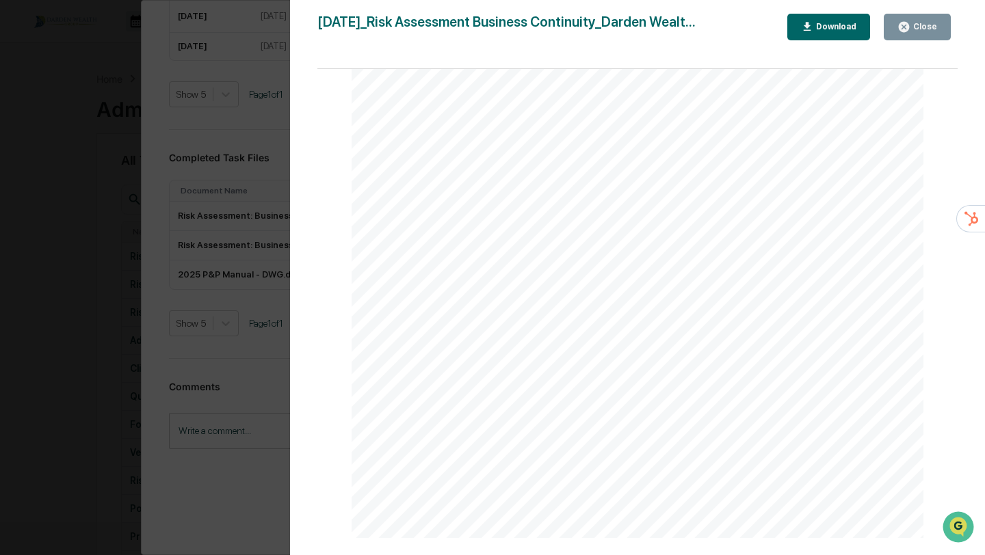
scroll to position [412, 0]
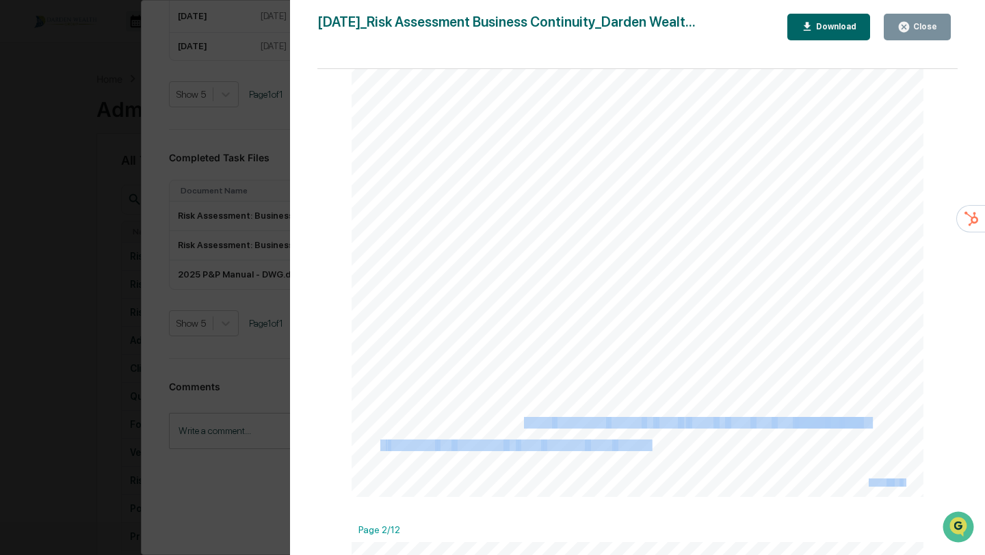
drag, startPoint x: 524, startPoint y: 421, endPoint x: 751, endPoint y: 412, distance: 227.8
click at [751, 412] on div "[DATE] [PERSON_NAME] Wealth Group Risk Assessment: Business Continuity Backgrou…" at bounding box center [637, 93] width 572 height 808
click at [723, 472] on div "[DATE] [PERSON_NAME] Wealth Group Risk Assessment: Business Continuity Backgrou…" at bounding box center [637, 93] width 572 height 808
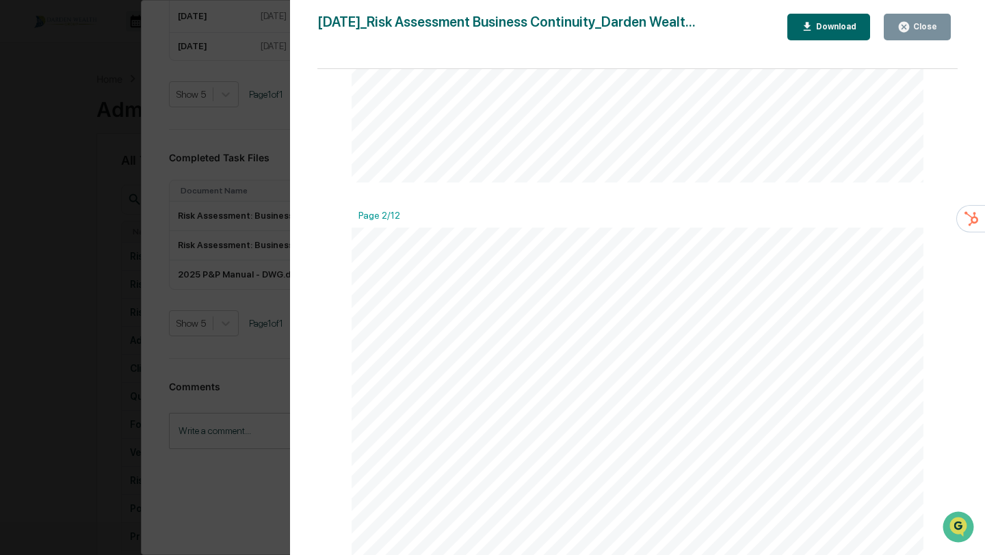
scroll to position [734, 0]
click at [912, 33] on div "Close" at bounding box center [917, 27] width 40 height 13
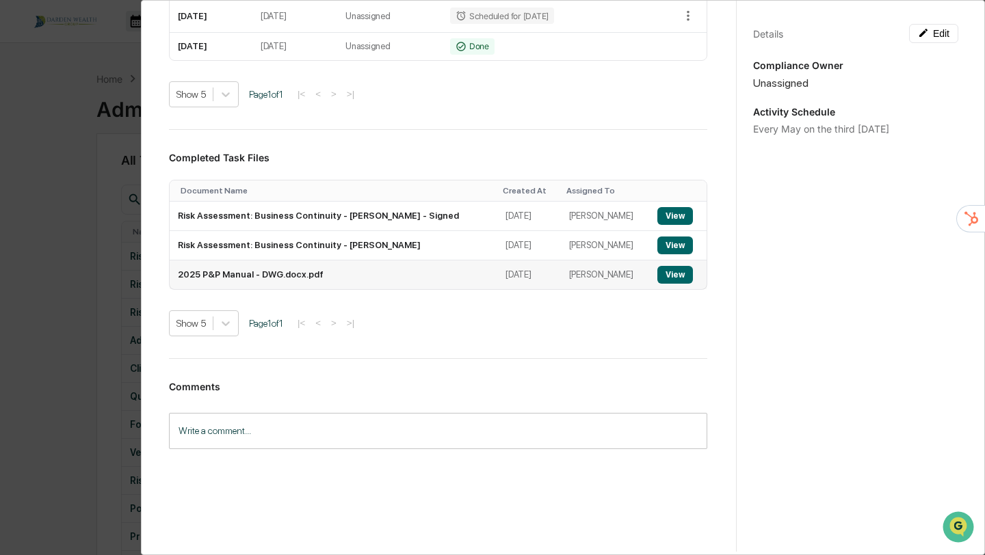
scroll to position [0, 0]
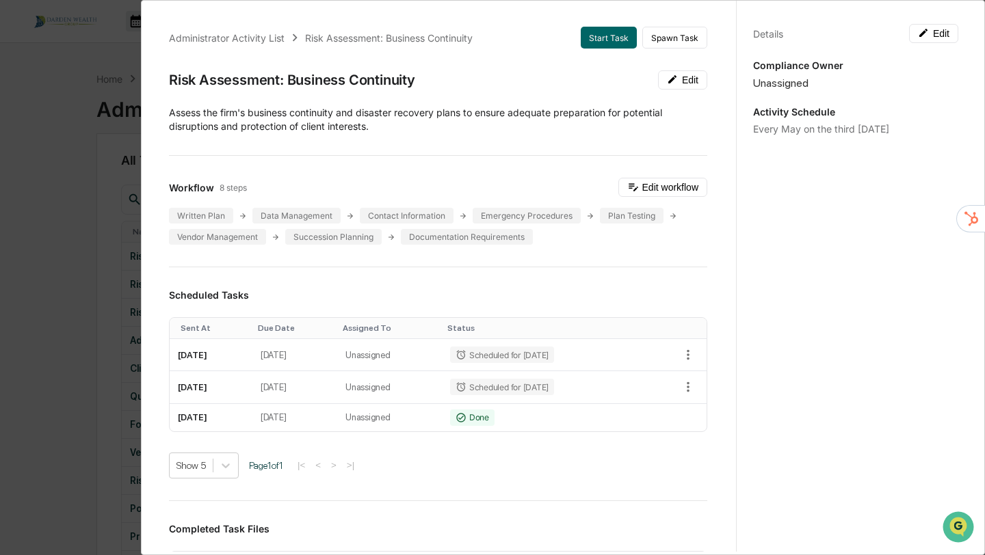
click at [42, 80] on div "Administrator Activity List Risk Assessment: Business Continuity Start Task Spa…" at bounding box center [492, 277] width 985 height 555
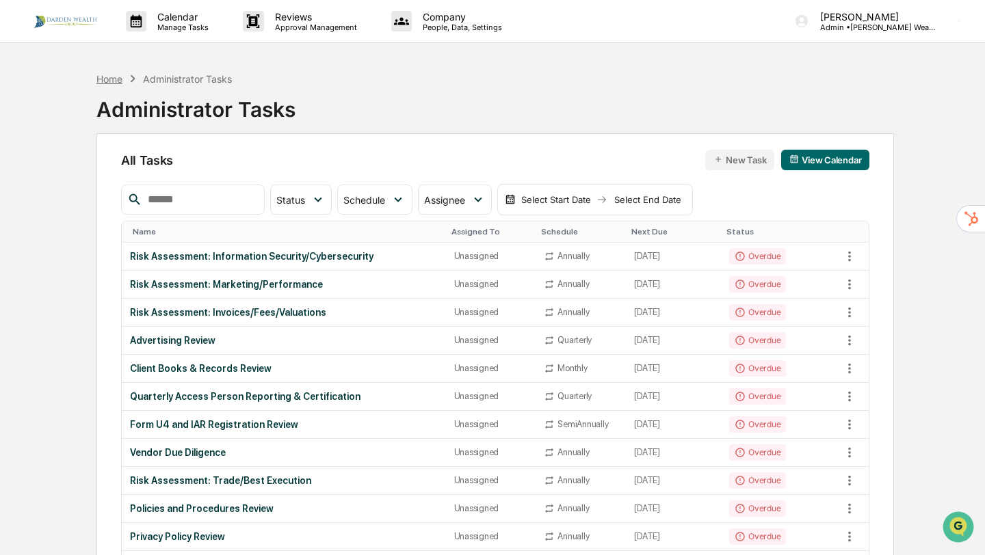
click at [110, 78] on div "Home" at bounding box center [109, 79] width 26 height 12
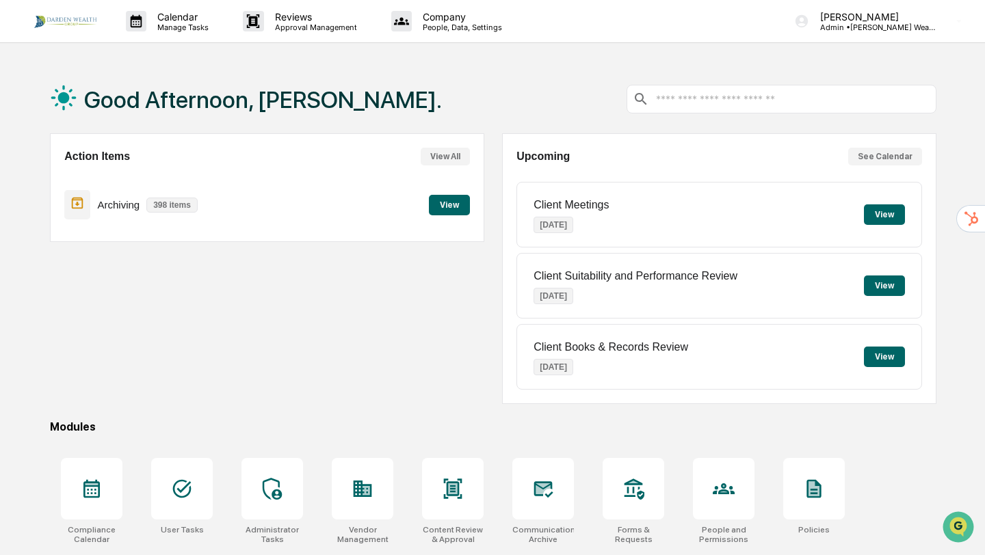
click at [885, 159] on button "See Calendar" at bounding box center [885, 157] width 74 height 18
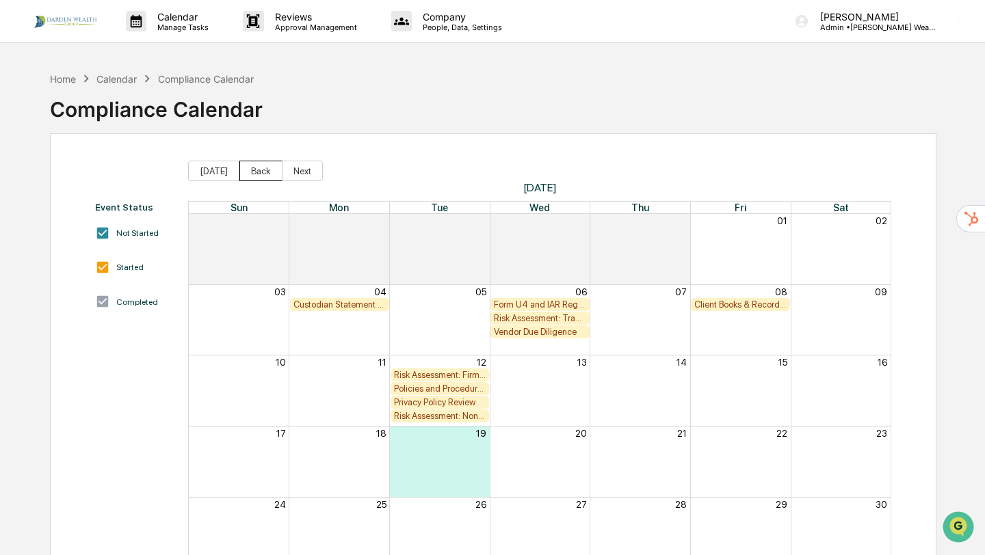
click at [257, 170] on button "Back" at bounding box center [260, 171] width 43 height 21
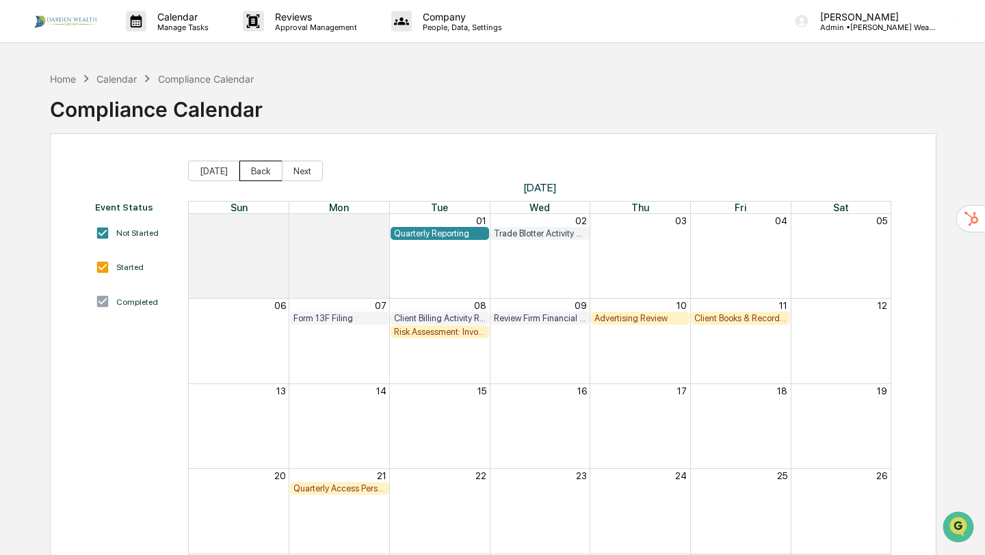
click at [255, 170] on button "Back" at bounding box center [260, 171] width 43 height 21
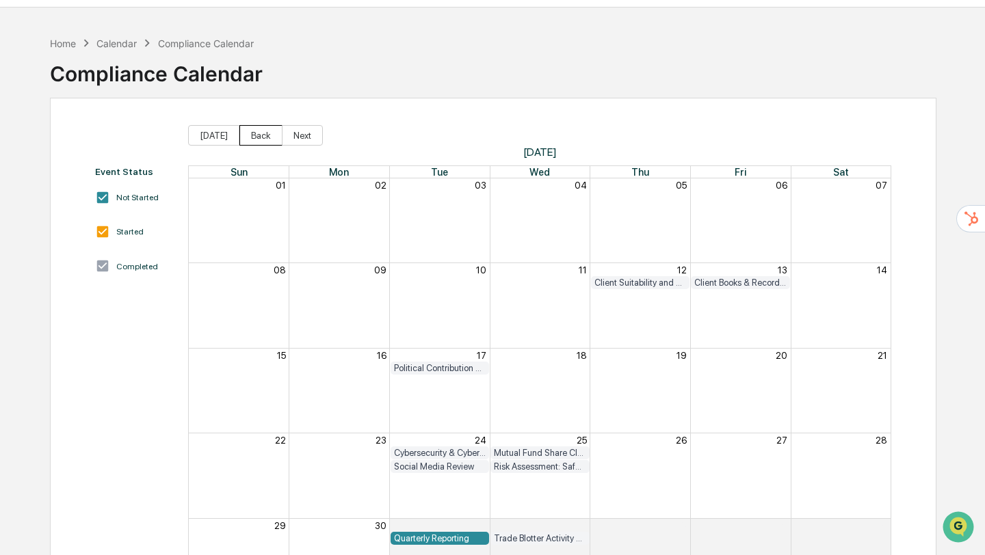
scroll to position [111, 0]
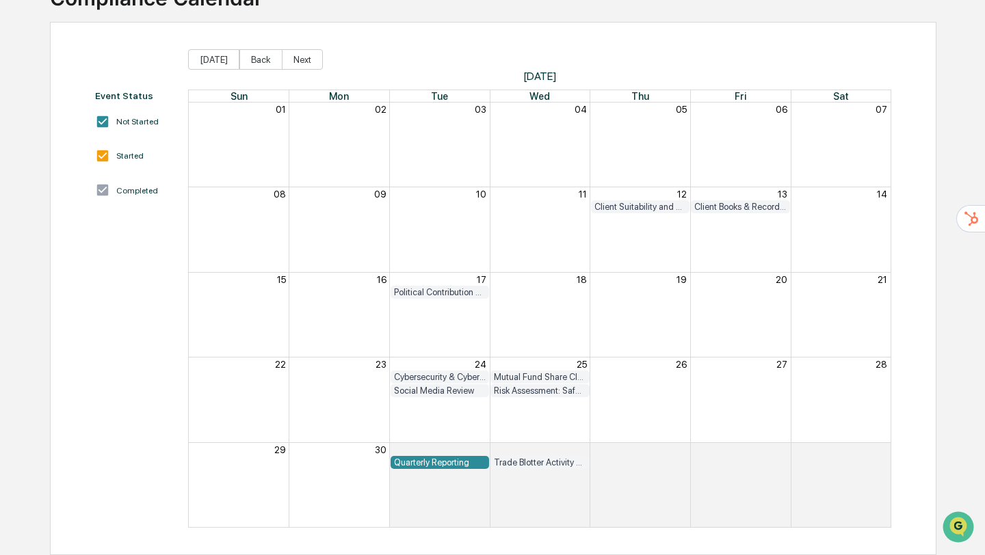
click at [533, 391] on div "Risk Assessment: Safeguarding Client Assets/Custody" at bounding box center [540, 391] width 92 height 10
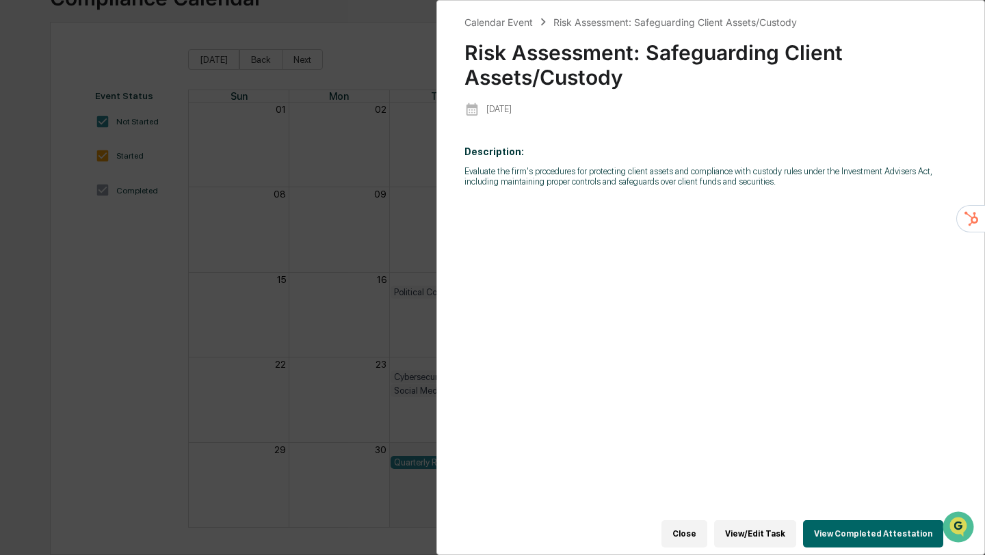
click at [697, 529] on button "Close" at bounding box center [684, 533] width 46 height 27
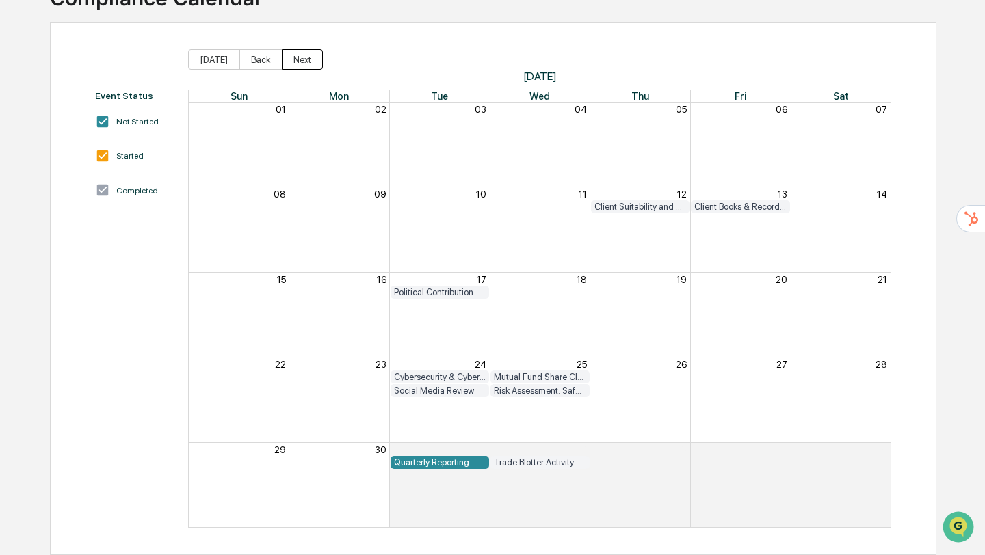
click at [295, 51] on button "Next" at bounding box center [302, 59] width 41 height 21
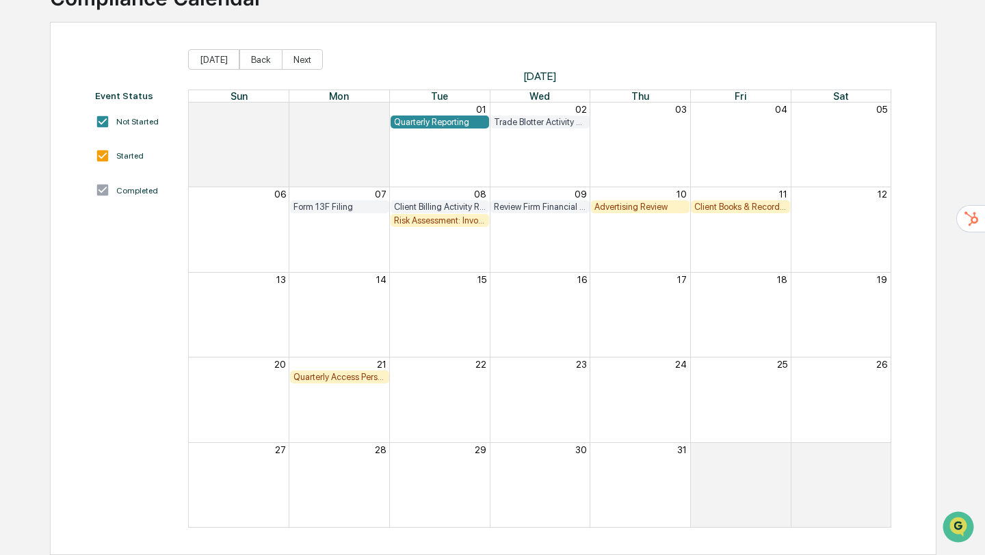
click at [625, 208] on div "Advertising Review" at bounding box center [640, 207] width 92 height 10
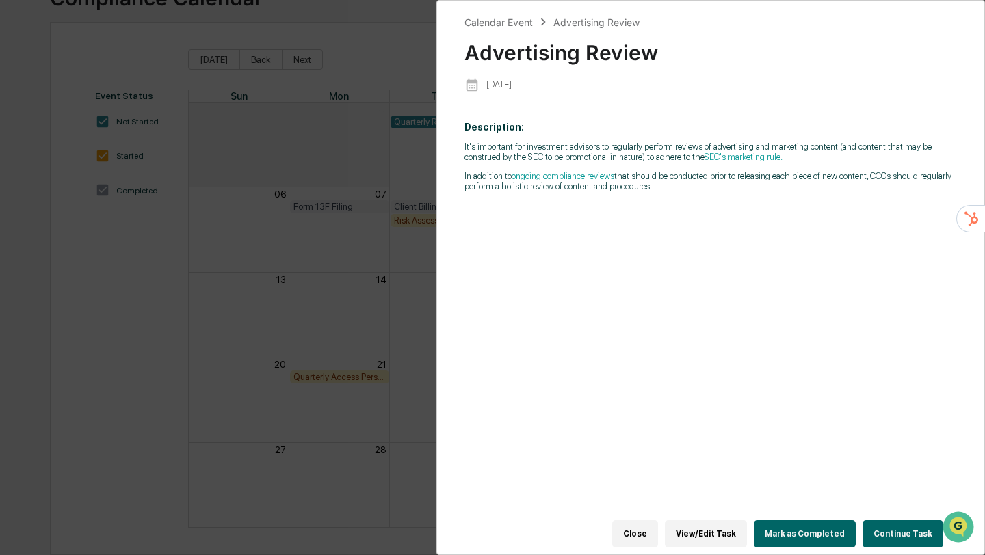
click at [782, 524] on button "Mark as Completed" at bounding box center [804, 533] width 102 height 27
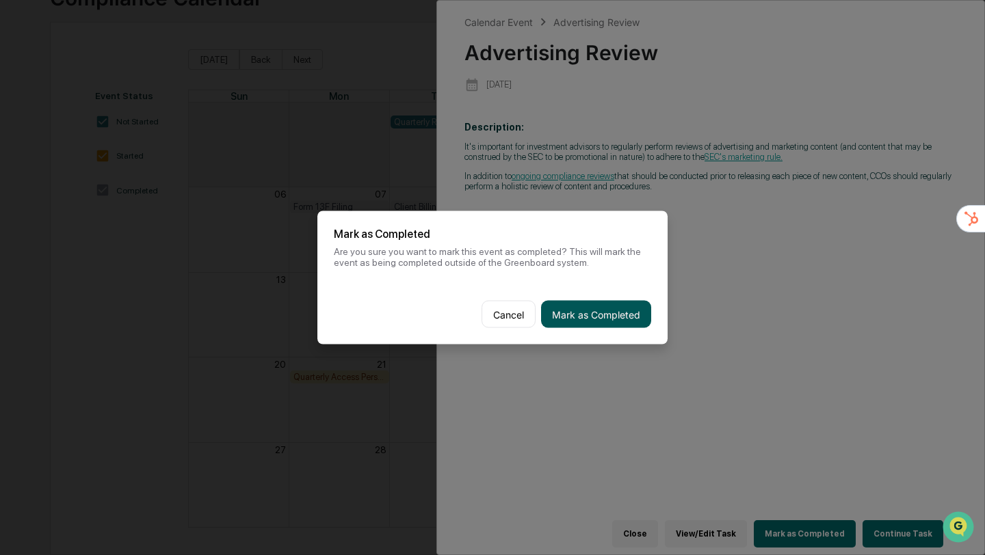
click at [589, 316] on button "Mark as Completed" at bounding box center [596, 314] width 110 height 27
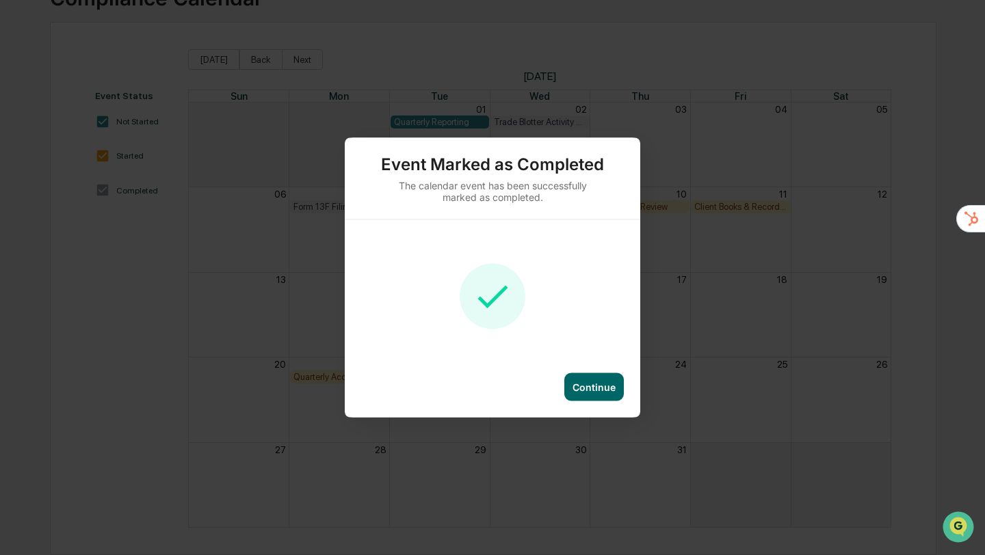
click at [599, 385] on div "Continue" at bounding box center [593, 388] width 43 height 12
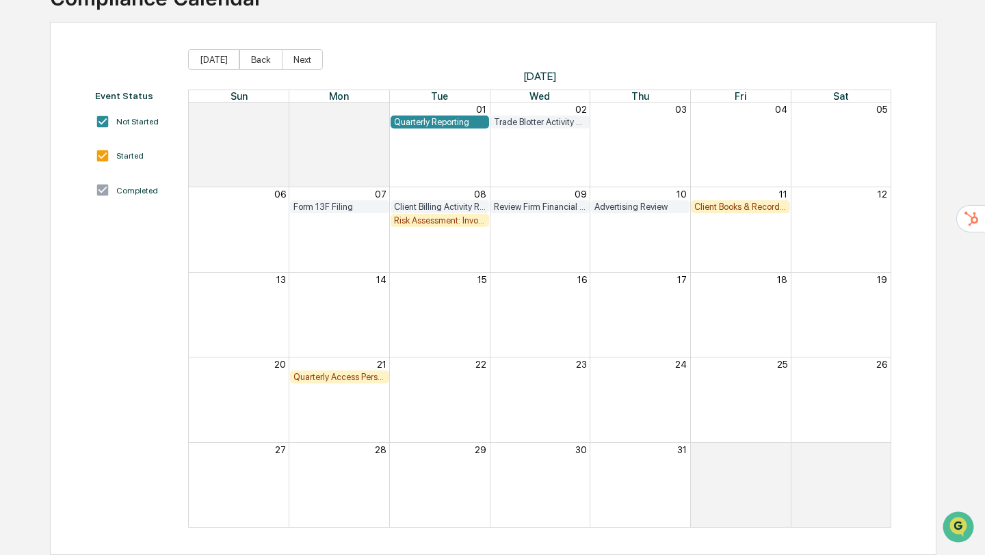
click at [414, 219] on div "Risk Assessment: Invoices/Fees/Valuations" at bounding box center [440, 220] width 92 height 10
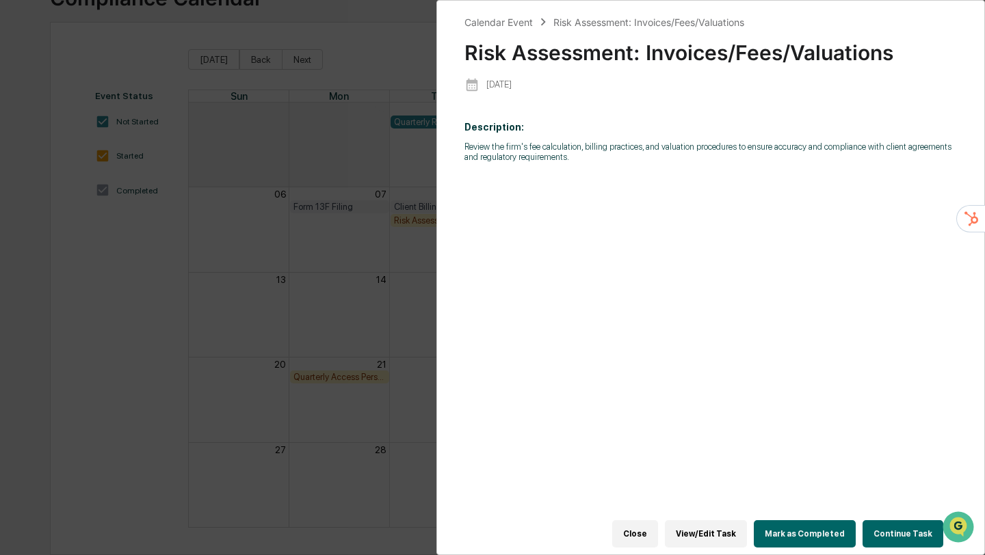
click at [717, 531] on button "View/Edit Task" at bounding box center [706, 533] width 82 height 27
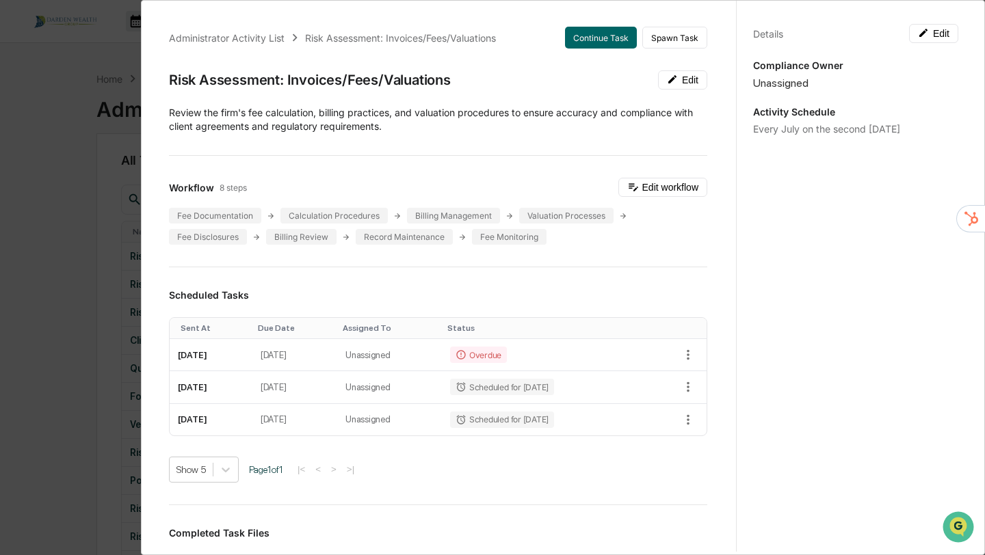
click at [36, 194] on div "Administrator Activity List Risk Assessment: Invoices/Fees/Valuations Continue …" at bounding box center [492, 277] width 985 height 555
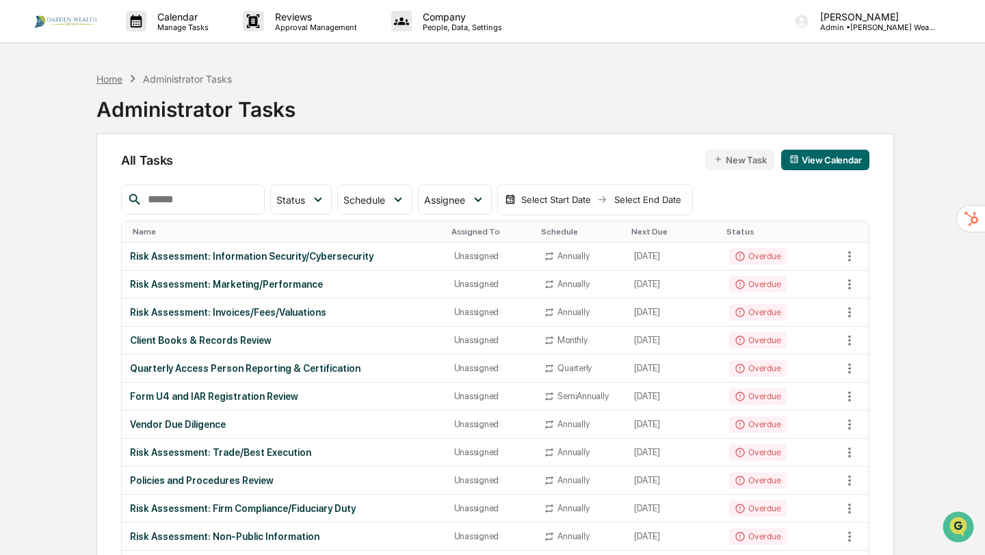
click at [113, 77] on div "Home" at bounding box center [109, 79] width 26 height 12
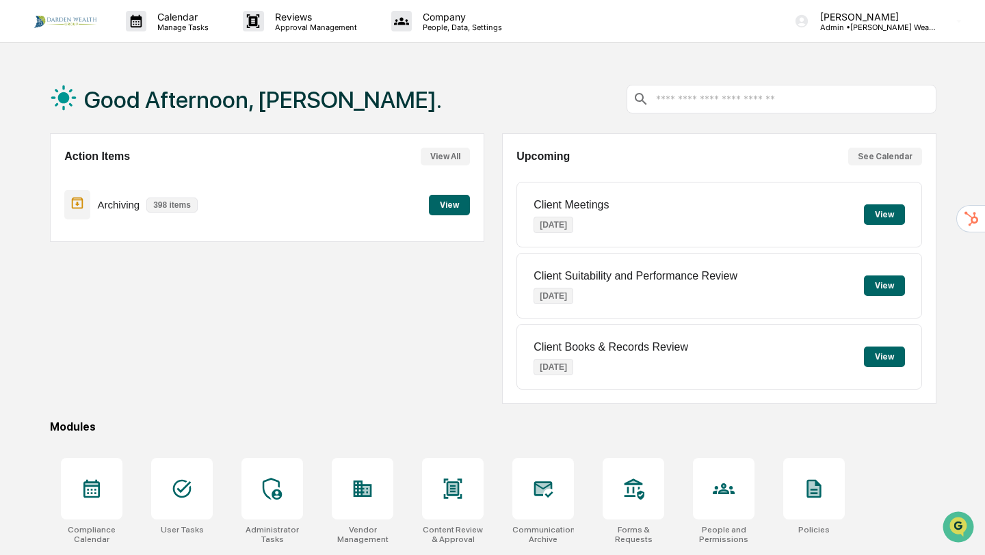
click at [877, 158] on button "See Calendar" at bounding box center [885, 157] width 74 height 18
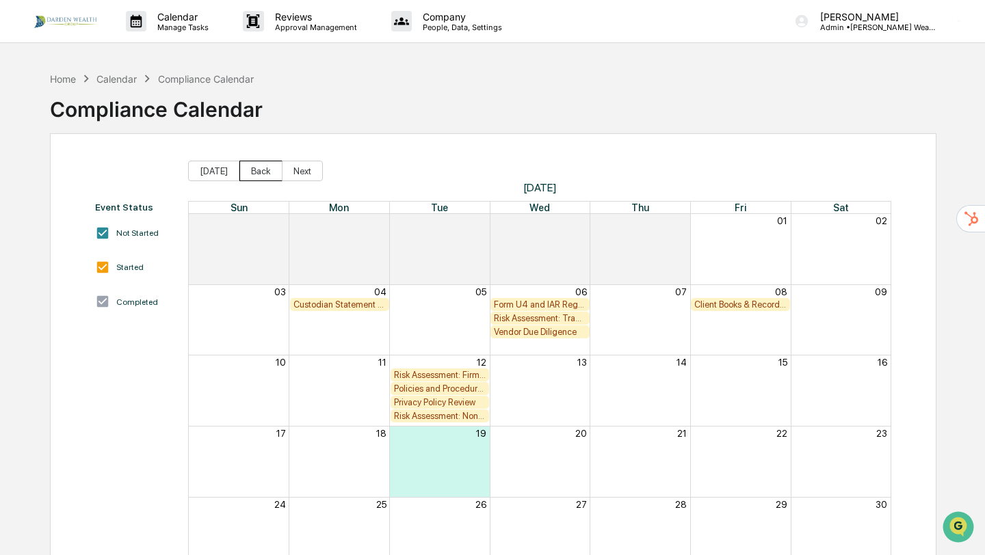
click at [261, 170] on button "Back" at bounding box center [260, 171] width 43 height 21
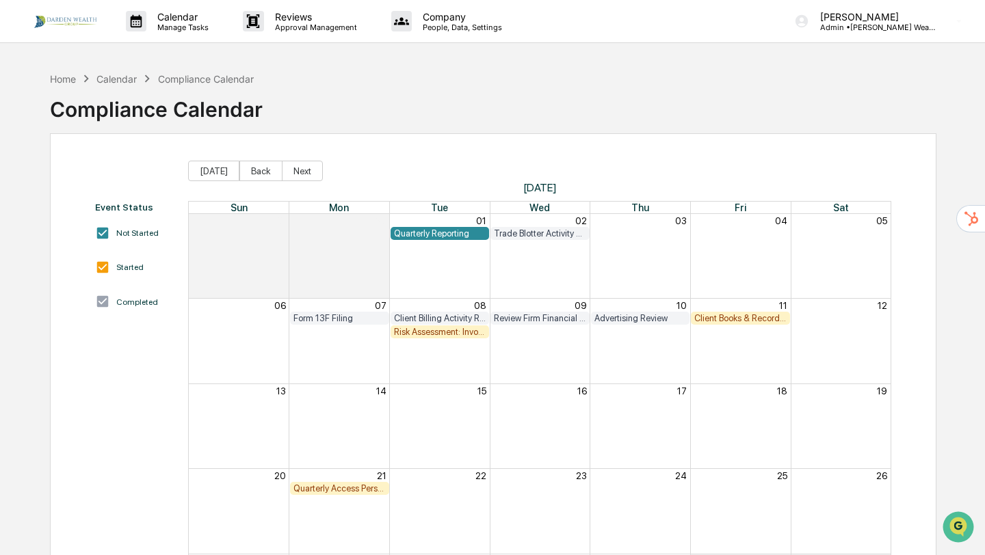
click at [408, 333] on div "Risk Assessment: Invoices/Fees/Valuations" at bounding box center [440, 332] width 92 height 10
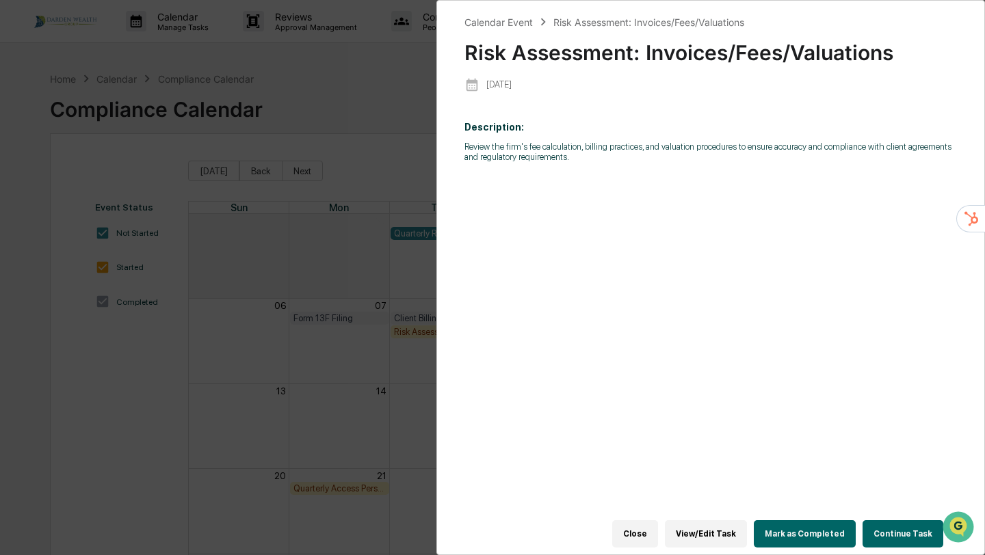
click at [799, 530] on button "Mark as Completed" at bounding box center [804, 533] width 102 height 27
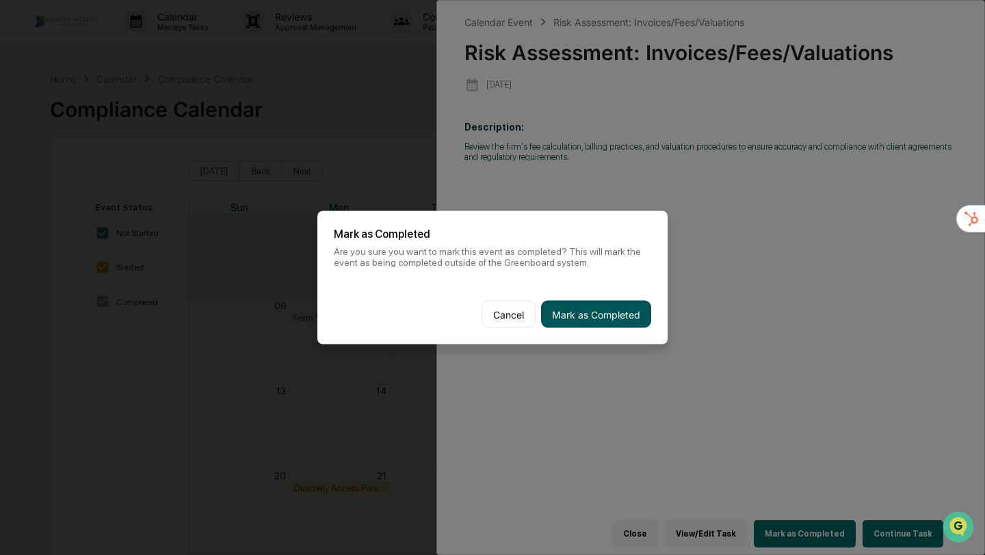
click at [590, 309] on button "Mark as Completed" at bounding box center [596, 314] width 110 height 27
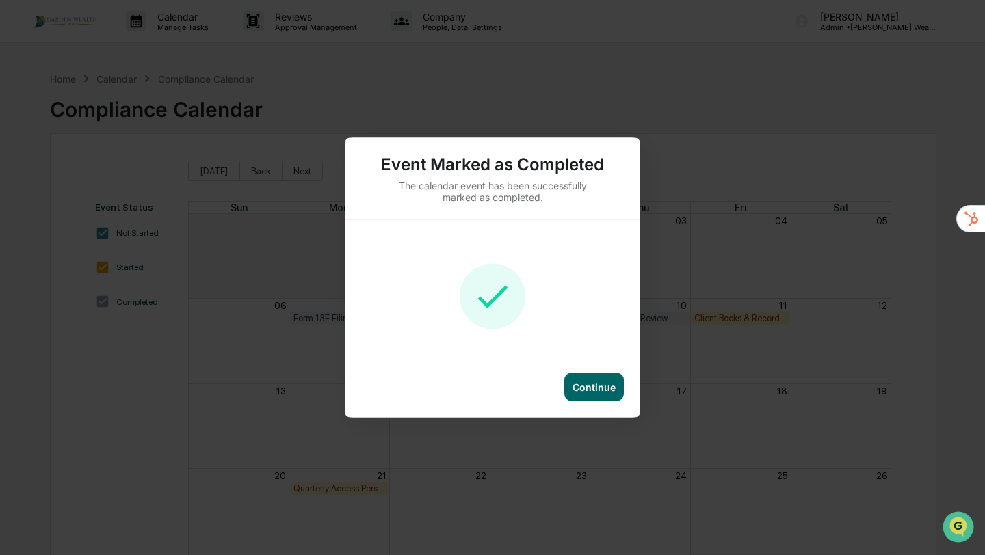
click at [600, 389] on div "Continue" at bounding box center [593, 388] width 43 height 12
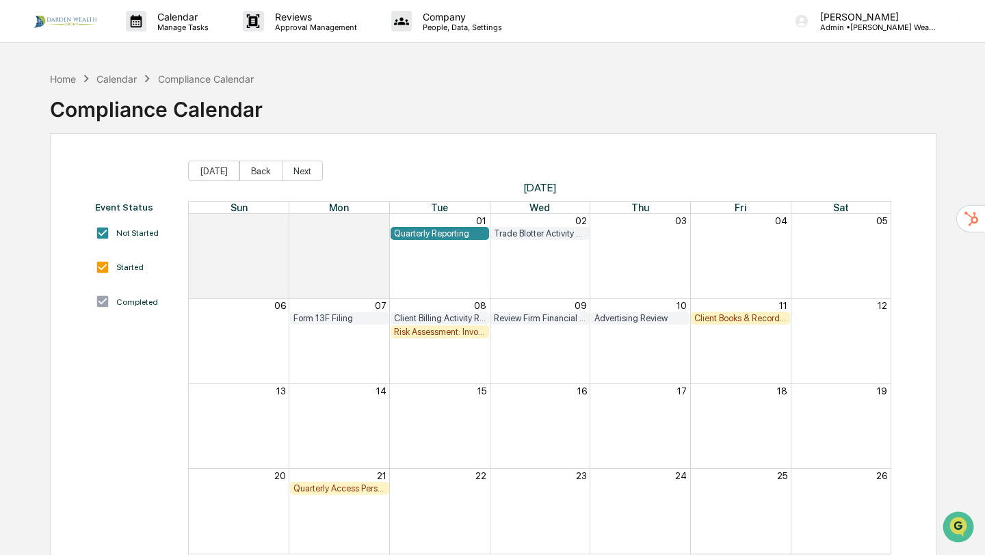
click at [753, 317] on div "Client Books & Records Review" at bounding box center [740, 318] width 92 height 10
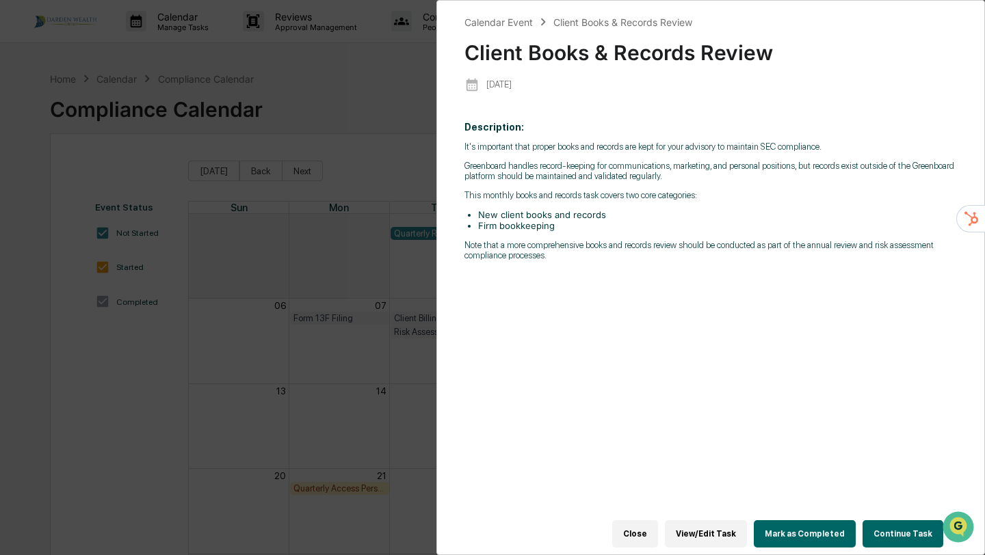
click at [792, 531] on button "Mark as Completed" at bounding box center [804, 533] width 102 height 27
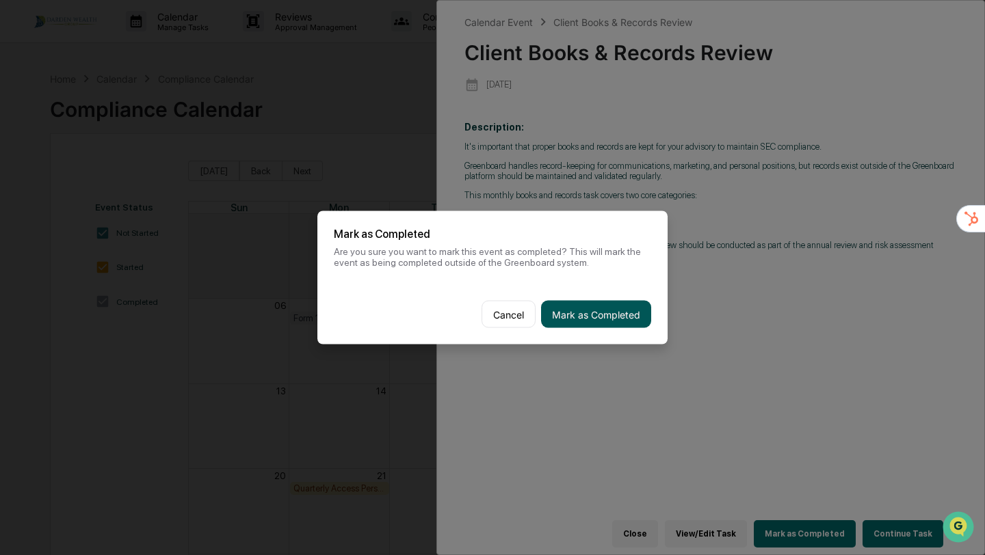
click at [591, 307] on button "Mark as Completed" at bounding box center [596, 314] width 110 height 27
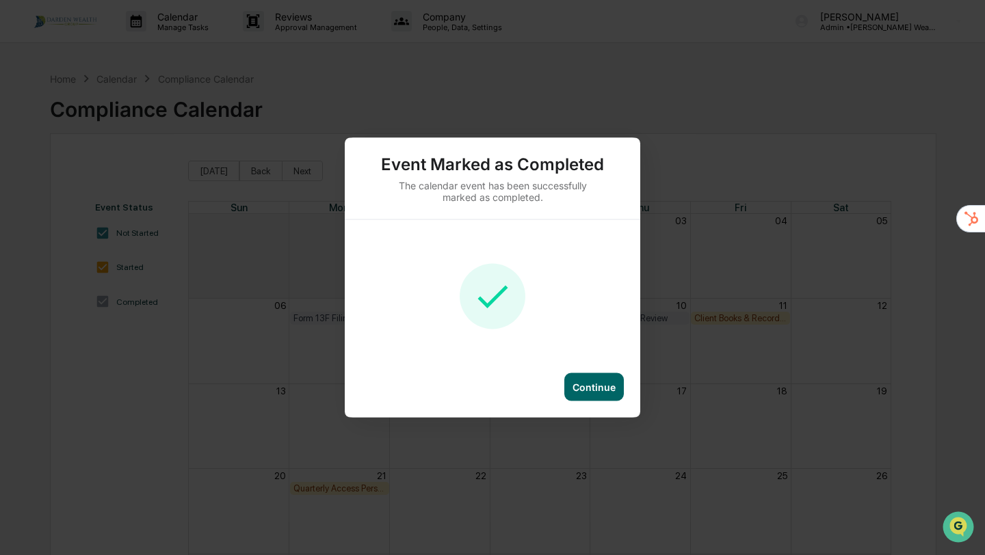
click at [600, 387] on div "Continue" at bounding box center [593, 388] width 43 height 12
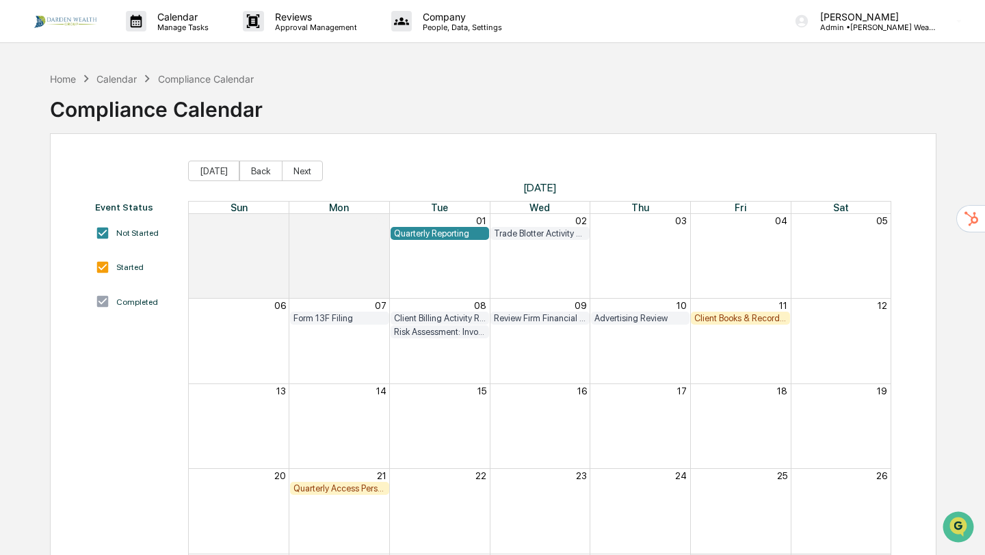
click at [739, 318] on div "Client Books & Records Review" at bounding box center [740, 318] width 92 height 10
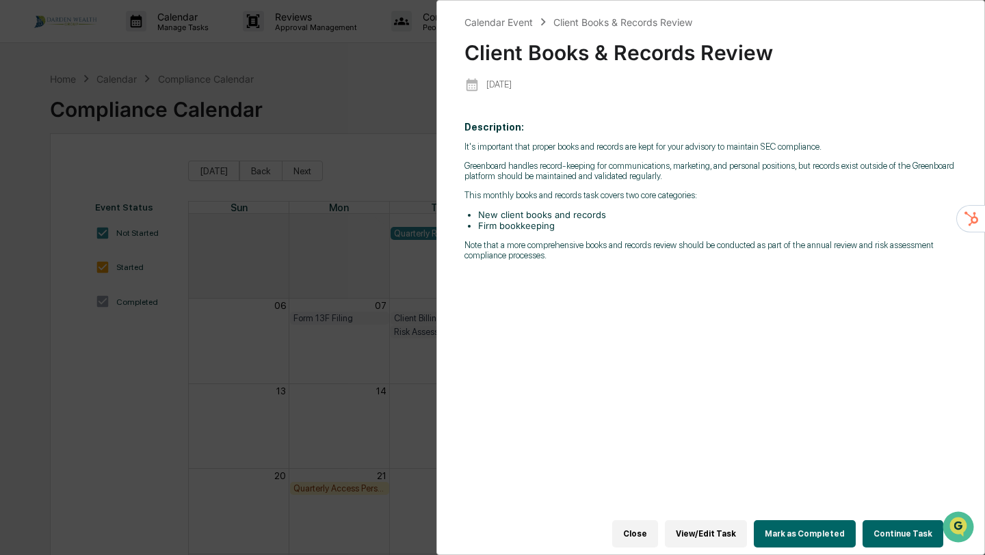
click at [356, 327] on div "Calendar Event Client Books & Records Review Client Books & Records Review [DAT…" at bounding box center [492, 277] width 985 height 555
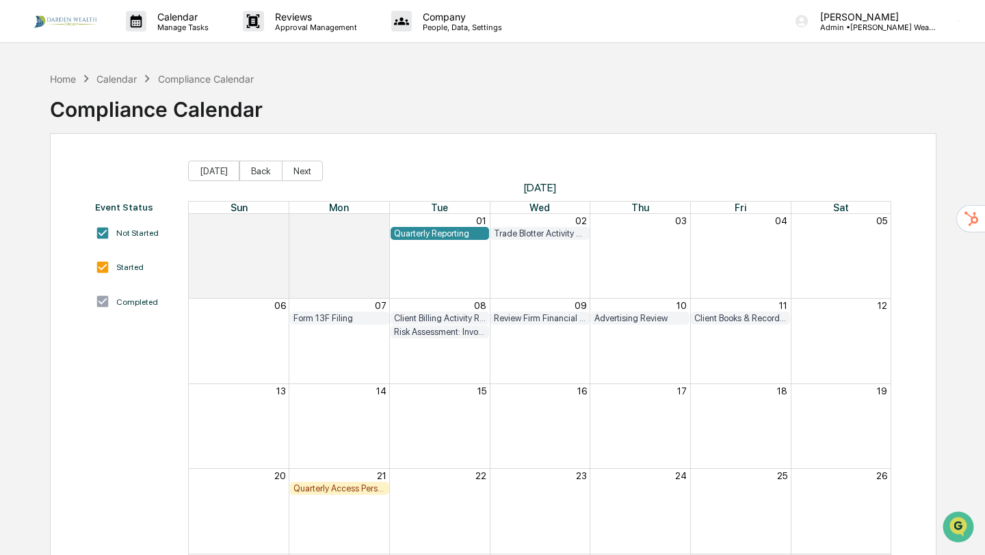
click at [332, 491] on div "Quarterly Access Person Reporting & Certification" at bounding box center [339, 488] width 92 height 10
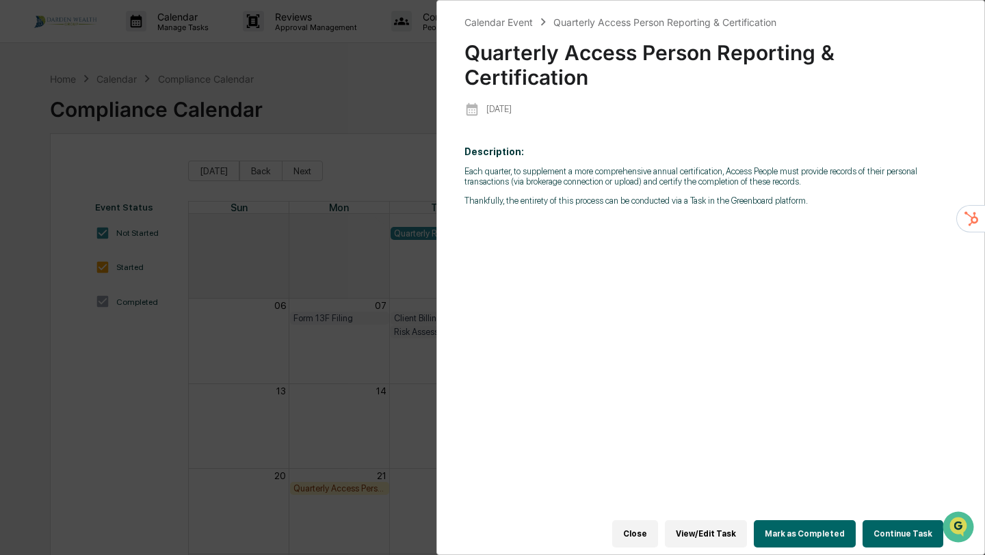
click at [817, 544] on button "Mark as Completed" at bounding box center [804, 533] width 102 height 27
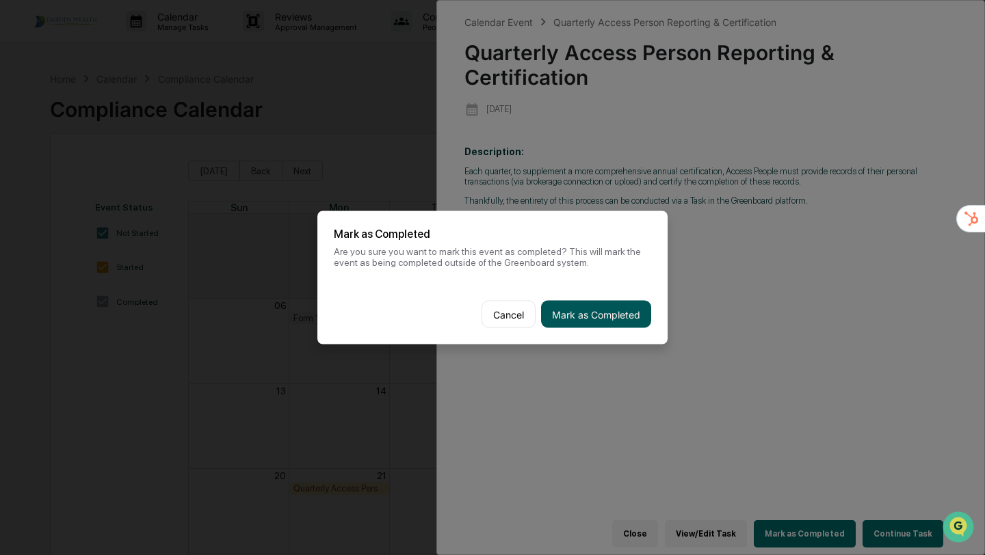
click at [596, 309] on button "Mark as Completed" at bounding box center [596, 314] width 110 height 27
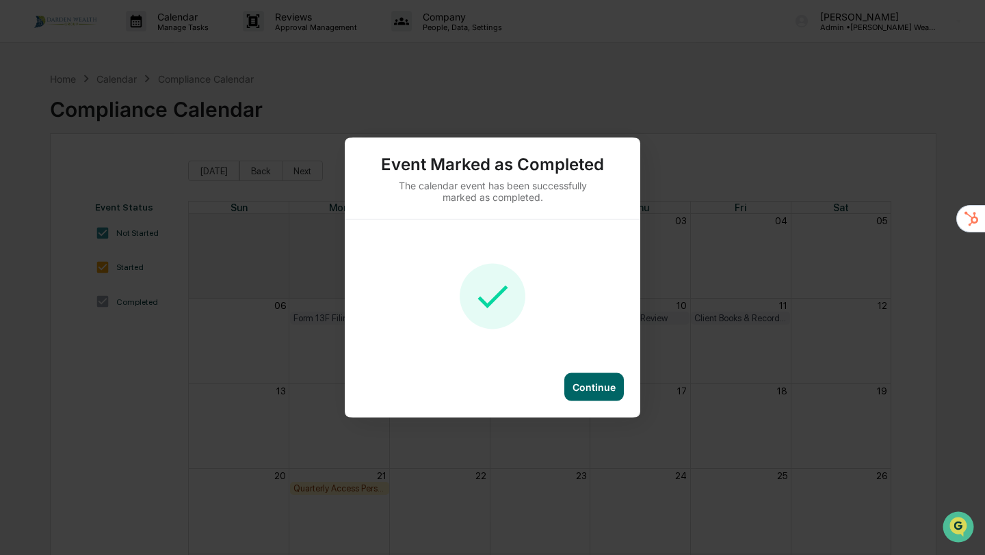
click at [596, 382] on div "Continue" at bounding box center [593, 388] width 43 height 12
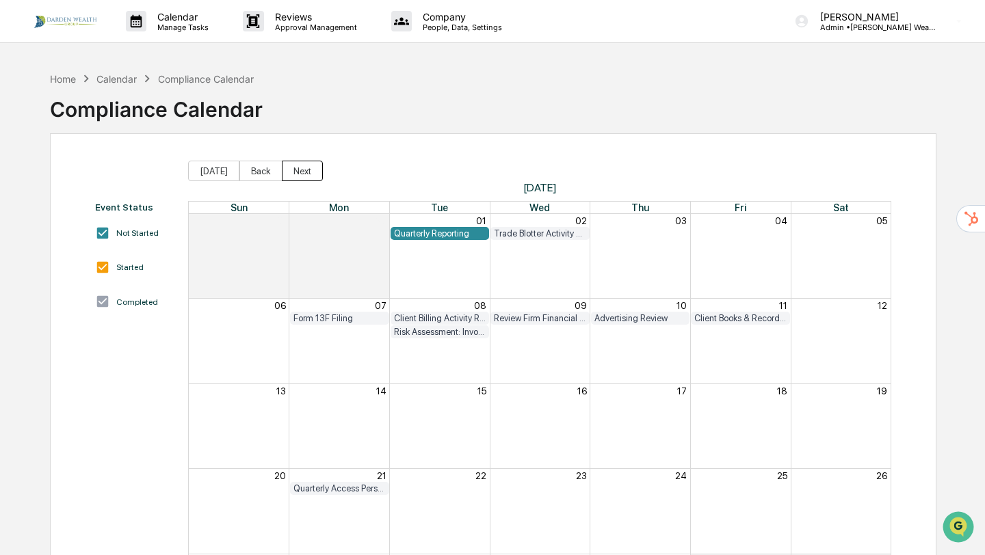
click at [317, 168] on button "Next" at bounding box center [302, 171] width 41 height 21
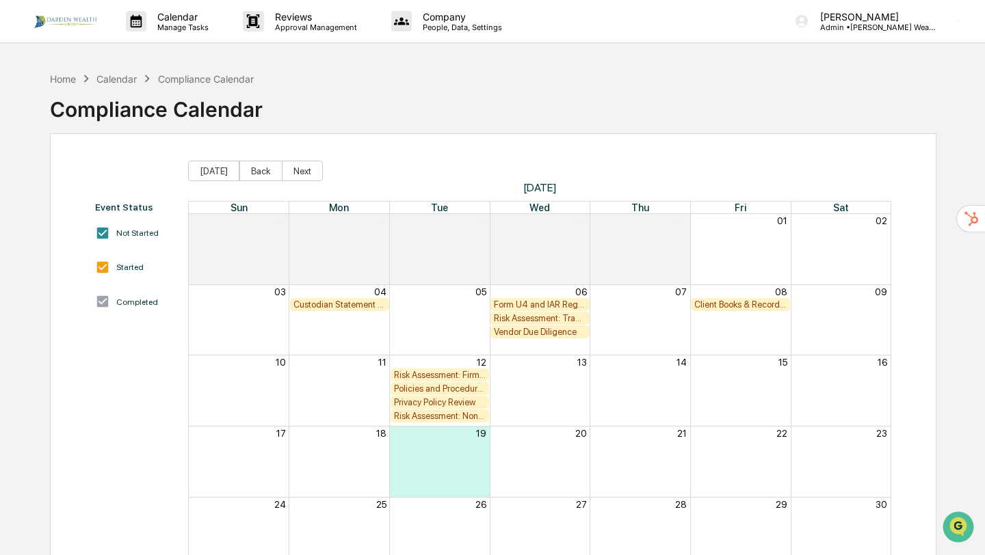
click at [317, 303] on div "Custodian Statement Delivery Review" at bounding box center [339, 304] width 92 height 10
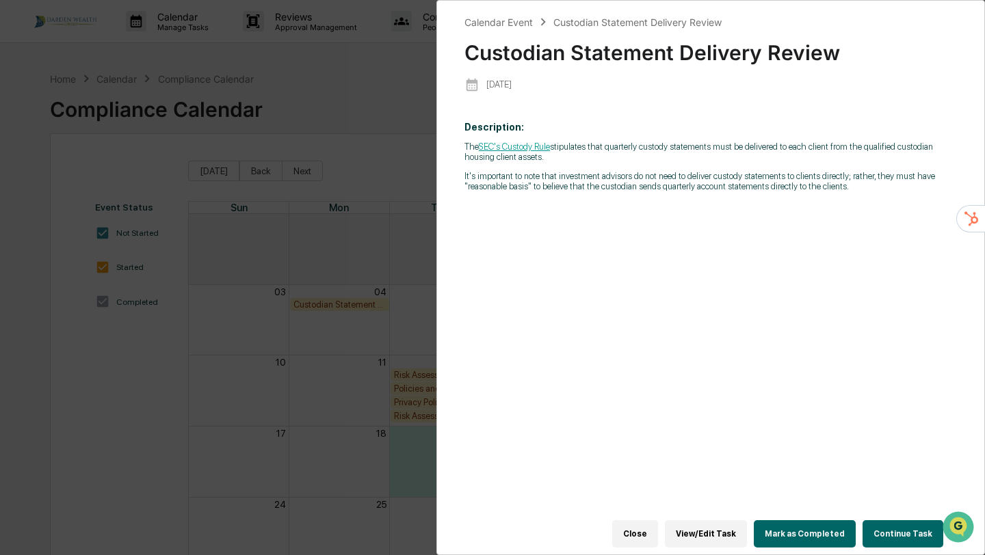
click at [789, 530] on button "Mark as Completed" at bounding box center [804, 533] width 102 height 27
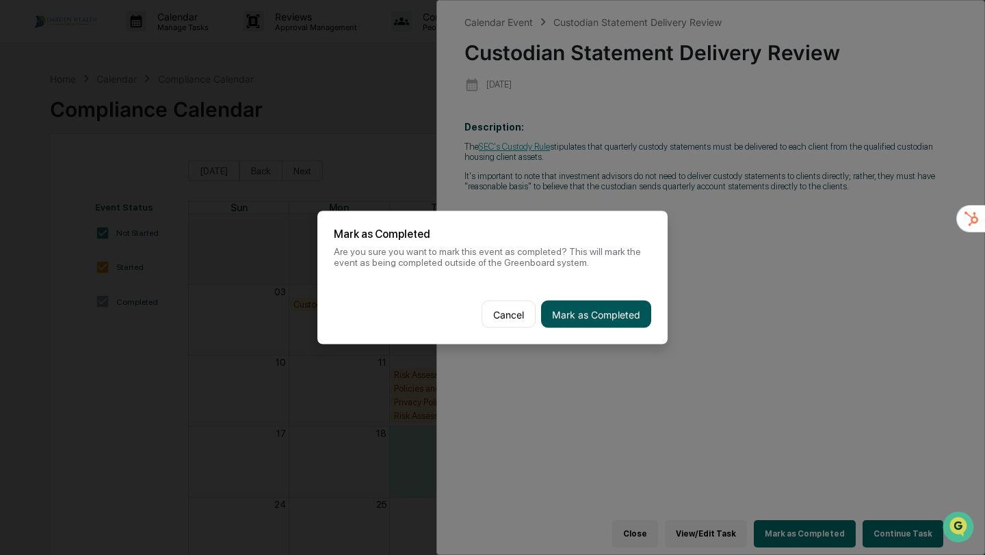
click at [584, 306] on button "Mark as Completed" at bounding box center [596, 314] width 110 height 27
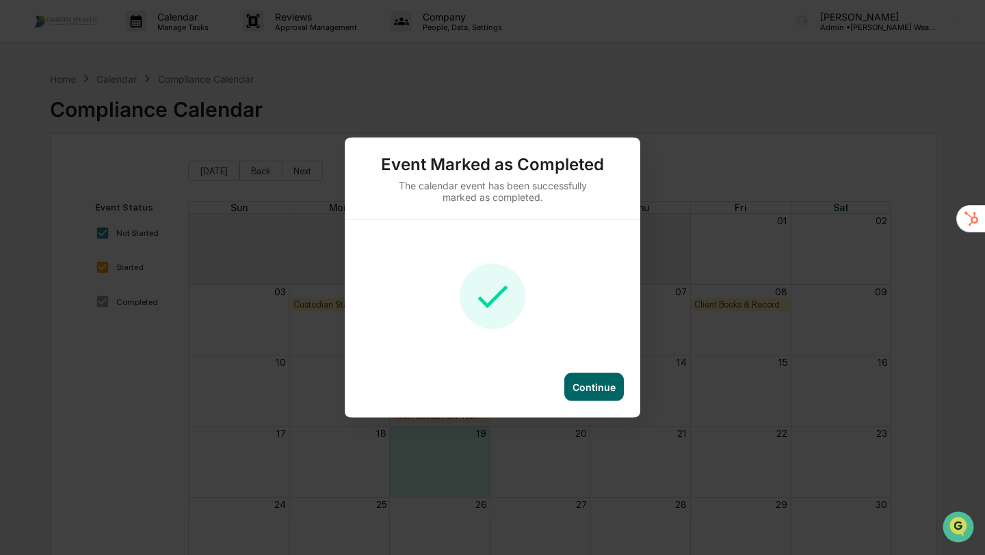
click at [586, 385] on div "Continue" at bounding box center [593, 388] width 43 height 12
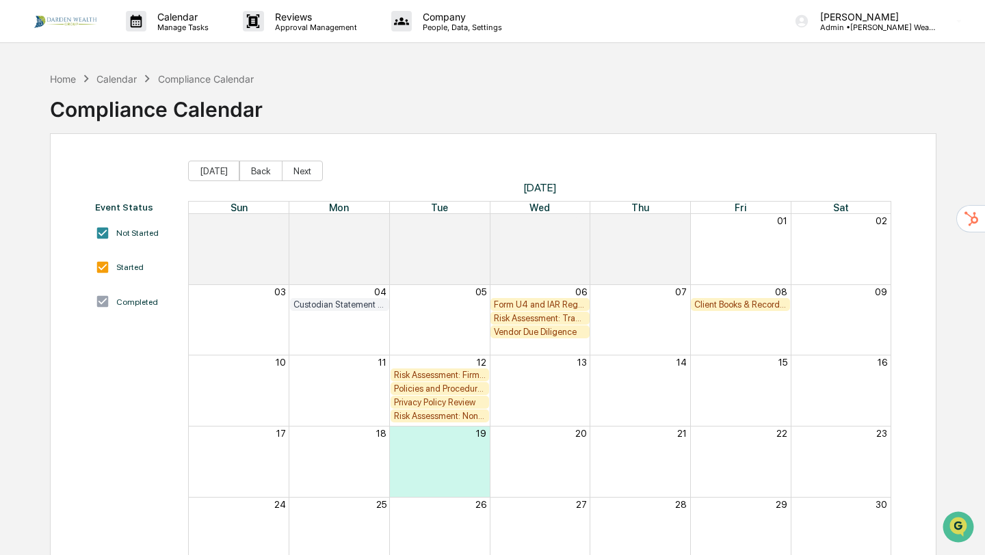
click at [534, 318] on div "Risk Assessment: Trade/Best Execution" at bounding box center [540, 318] width 92 height 10
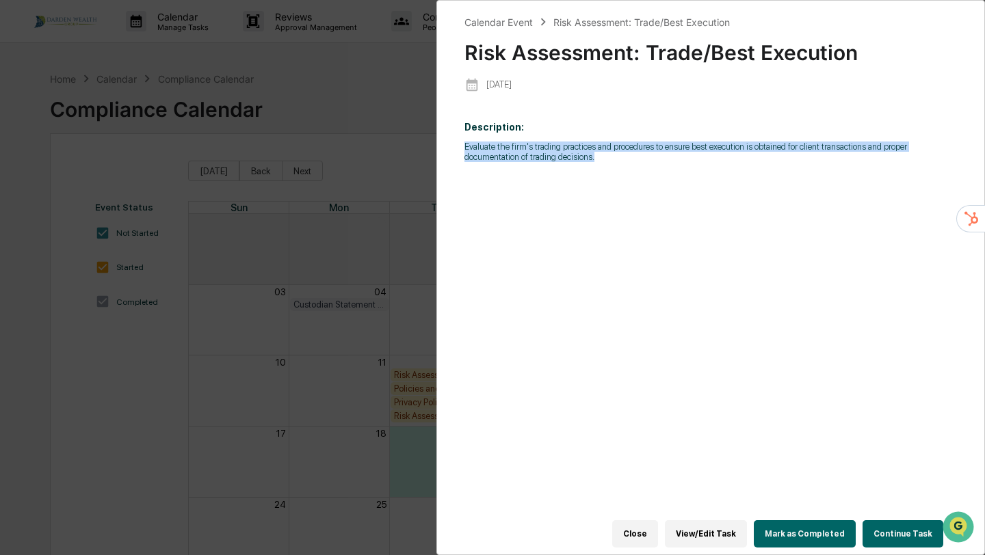
drag, startPoint x: 465, startPoint y: 146, endPoint x: 662, endPoint y: 160, distance: 197.4
click at [662, 160] on p "Evaluate the firm's trading practices and procedures to ensure best execution i…" at bounding box center [710, 152] width 492 height 21
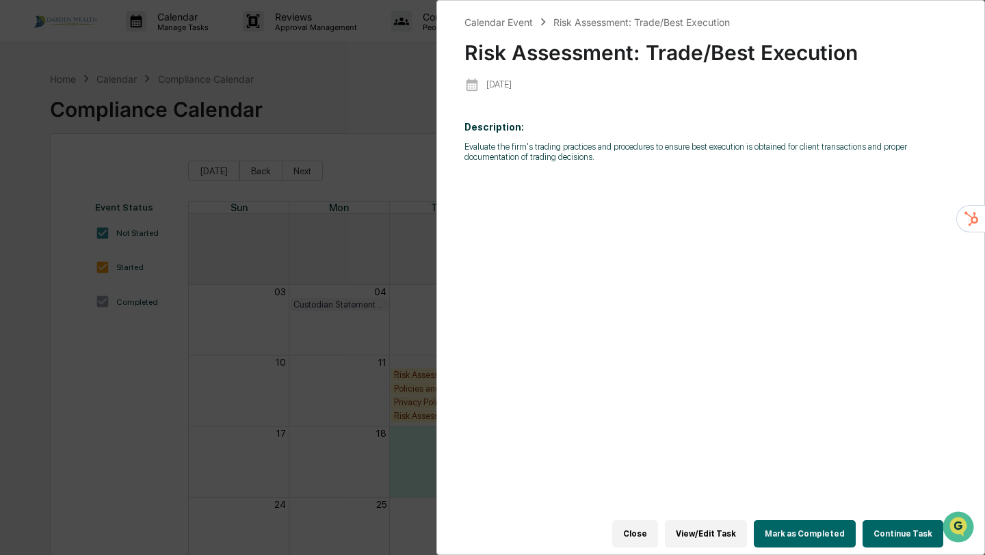
click at [373, 245] on div "Calendar Event Risk Assessment: Trade/Best Execution Risk Assessment: Trade/Bes…" at bounding box center [492, 277] width 985 height 555
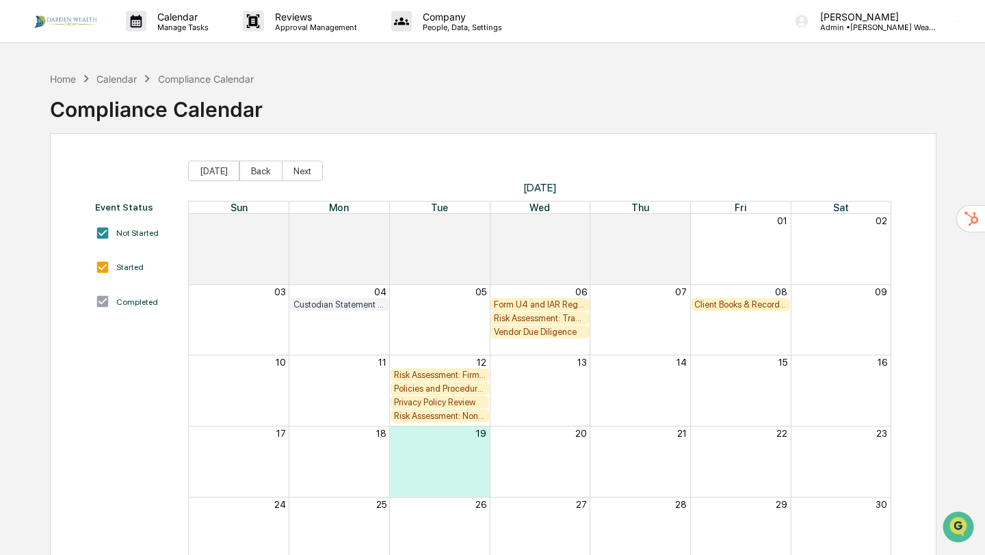
click at [518, 304] on div "Form U4 and IAR Registration Review" at bounding box center [540, 304] width 92 height 10
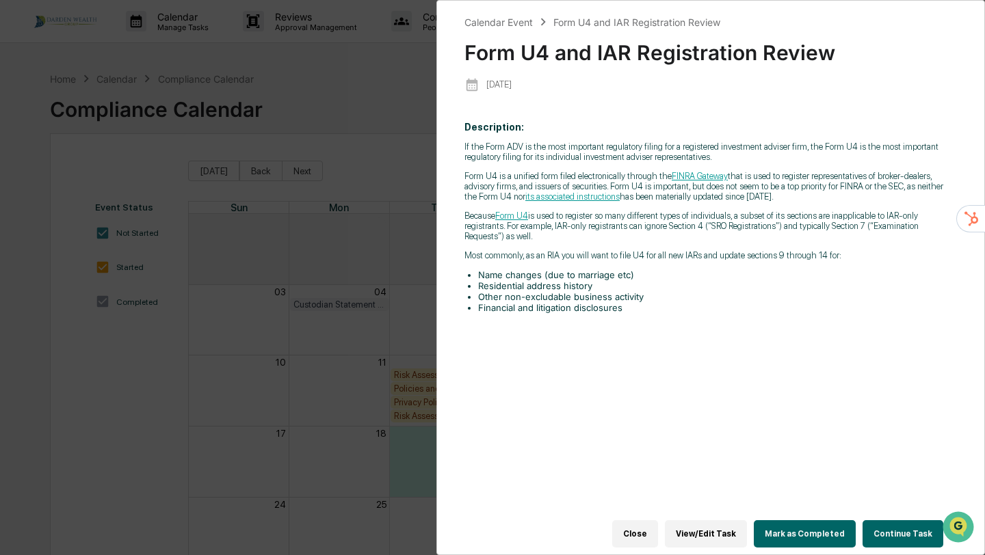
click at [812, 539] on button "Mark as Completed" at bounding box center [804, 533] width 102 height 27
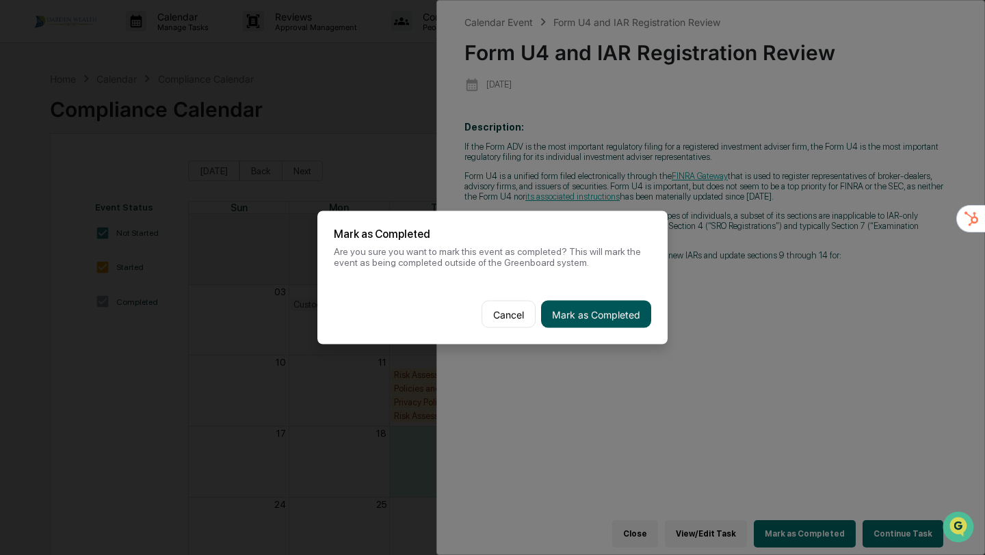
click at [583, 315] on button "Mark as Completed" at bounding box center [596, 314] width 110 height 27
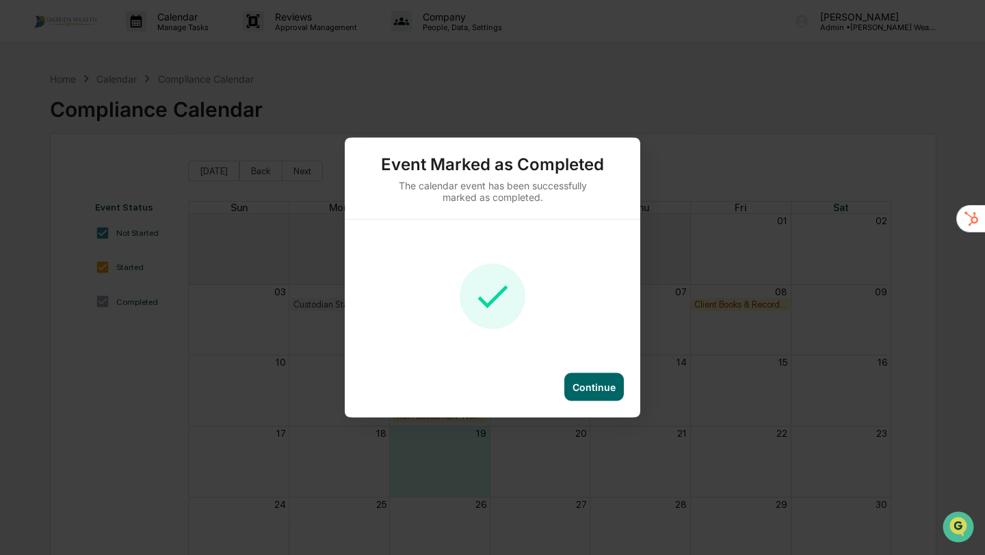
click at [591, 390] on div "Continue" at bounding box center [593, 388] width 43 height 12
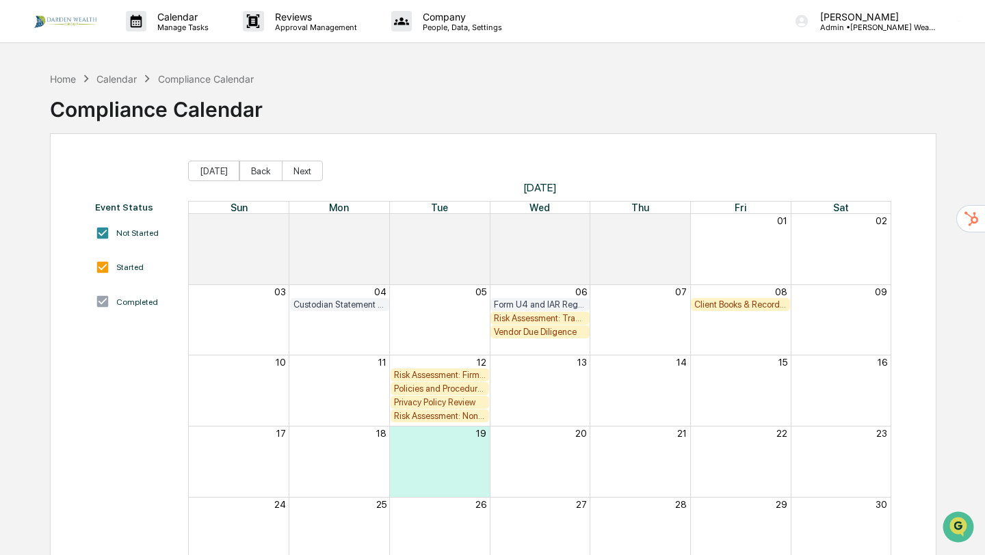
click at [544, 330] on div "Vendor Due Diligence" at bounding box center [540, 332] width 92 height 10
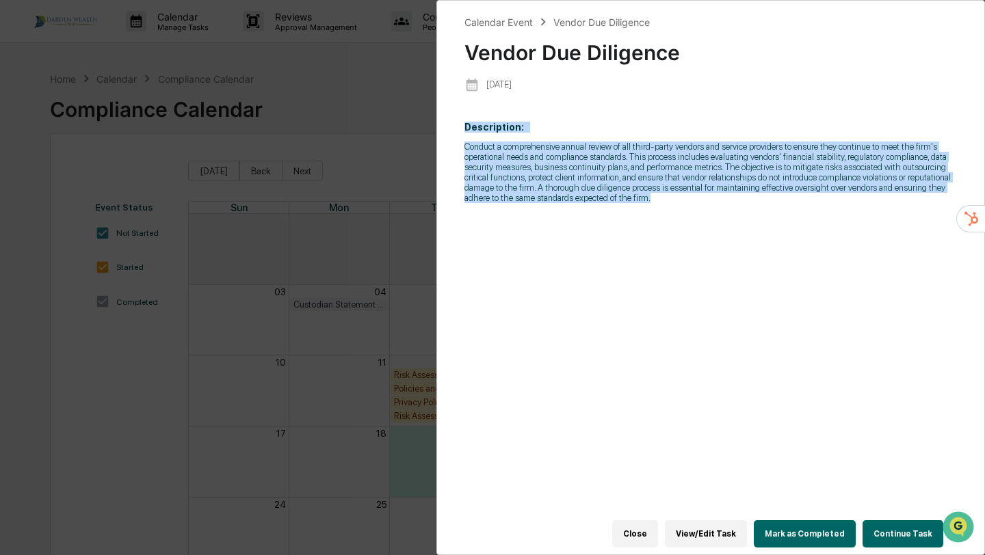
drag, startPoint x: 465, startPoint y: 125, endPoint x: 631, endPoint y: 213, distance: 188.1
click at [631, 203] on p "Description: Conduct a comprehensive annual review of all third-party vendors a…" at bounding box center [710, 162] width 492 height 81
copy p "Description: Conduct a comprehensive annual review of all third-party vendors a…"
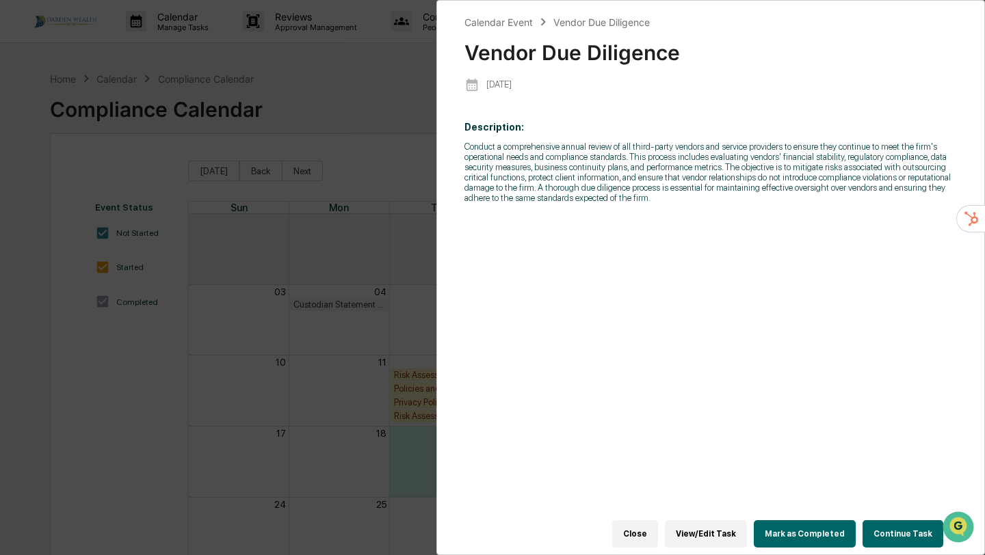
click at [366, 166] on div "Calendar Event Vendor Due Diligence Vendor Due Diligence [DATE] Description: Co…" at bounding box center [492, 277] width 985 height 555
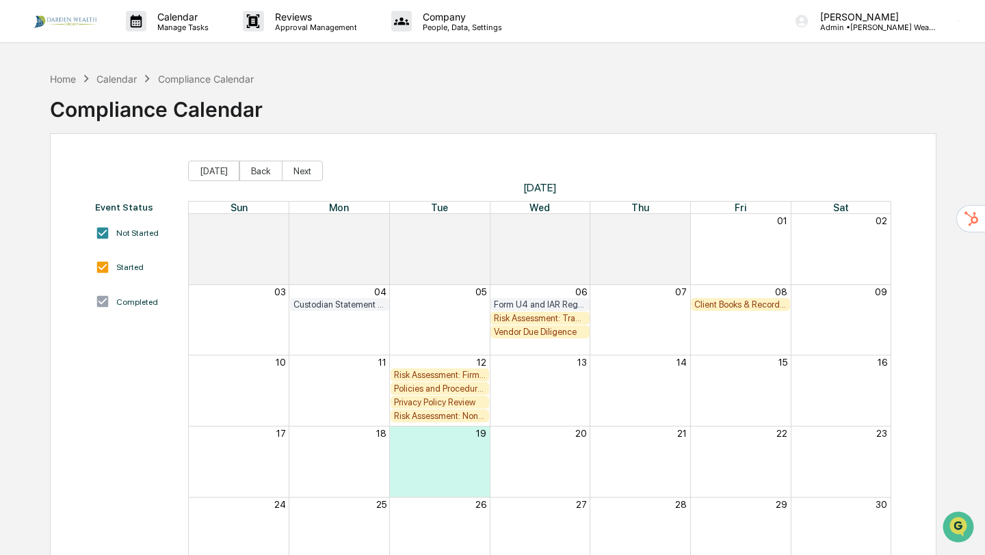
click at [718, 305] on div "Client Books & Records Review" at bounding box center [740, 304] width 92 height 10
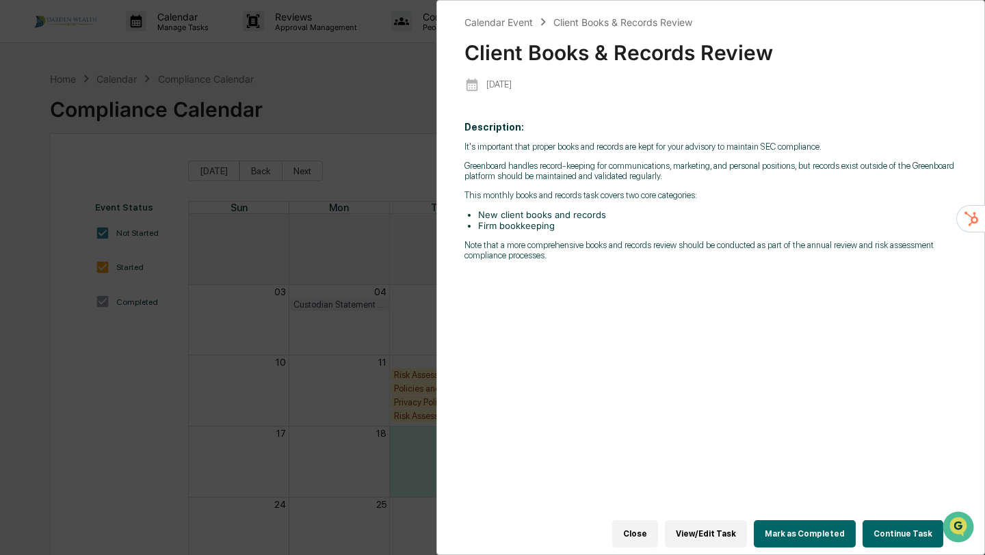
click at [814, 531] on button "Mark as Completed" at bounding box center [804, 533] width 102 height 27
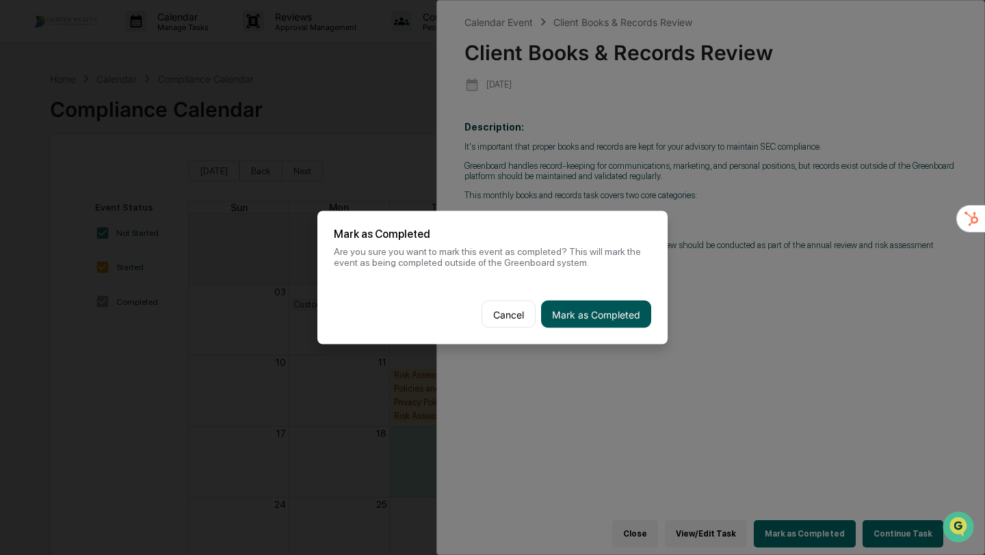
click at [580, 306] on button "Mark as Completed" at bounding box center [596, 314] width 110 height 27
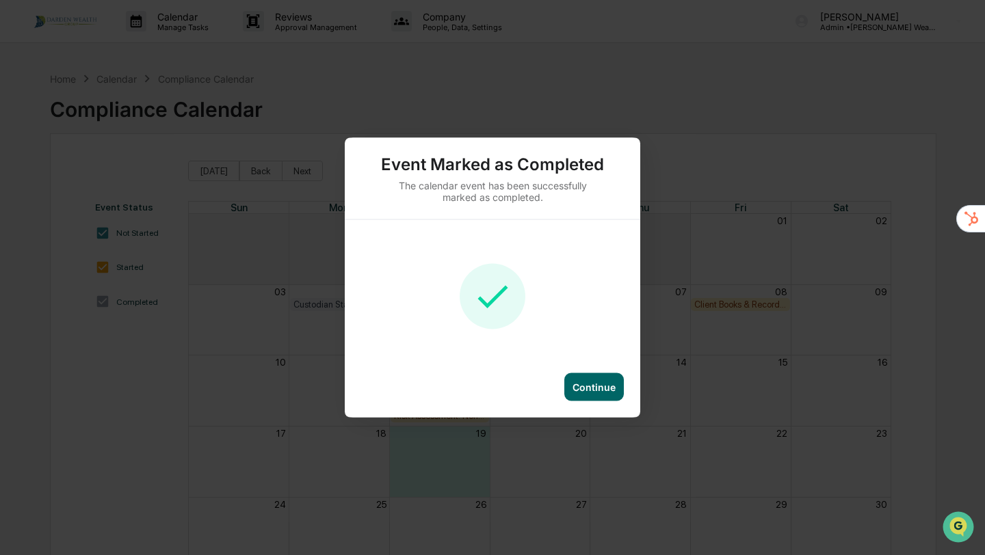
click at [592, 388] on div "Continue" at bounding box center [593, 388] width 43 height 12
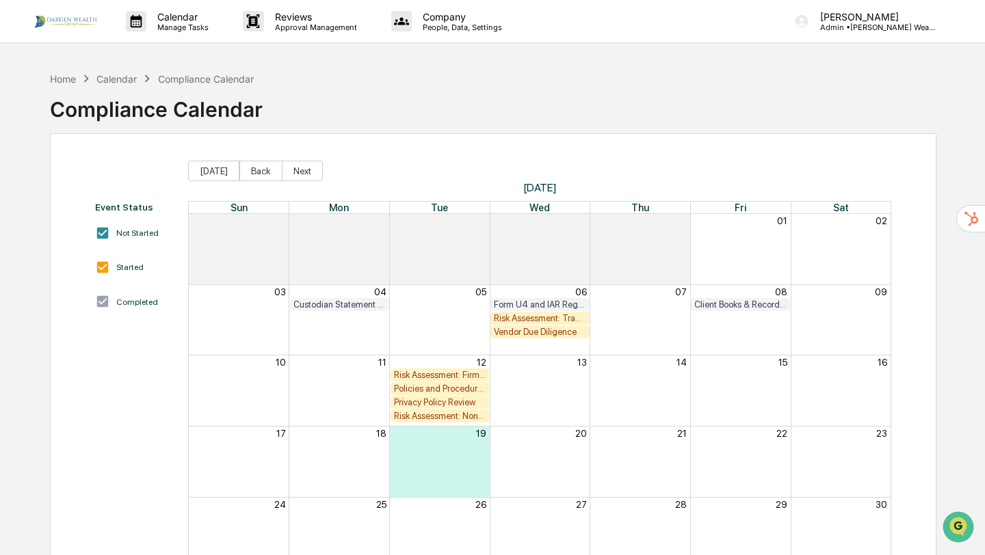
click at [436, 375] on div "Risk Assessment: Firm Compliance/Fiduciary Duty" at bounding box center [440, 375] width 92 height 10
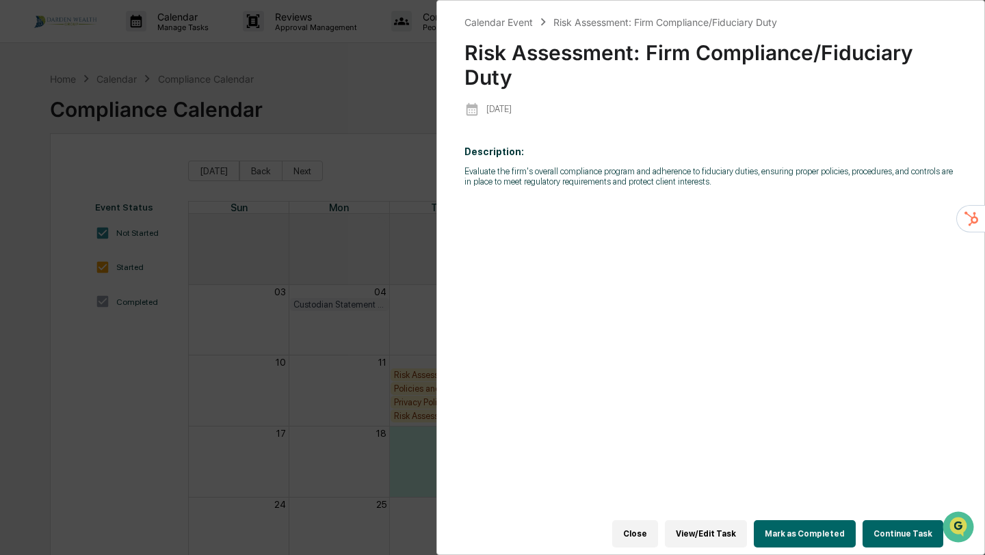
click at [382, 229] on div "Calendar Event Risk Assessment: Firm Compliance/Fiduciary Duty Risk Assessment:…" at bounding box center [492, 277] width 985 height 555
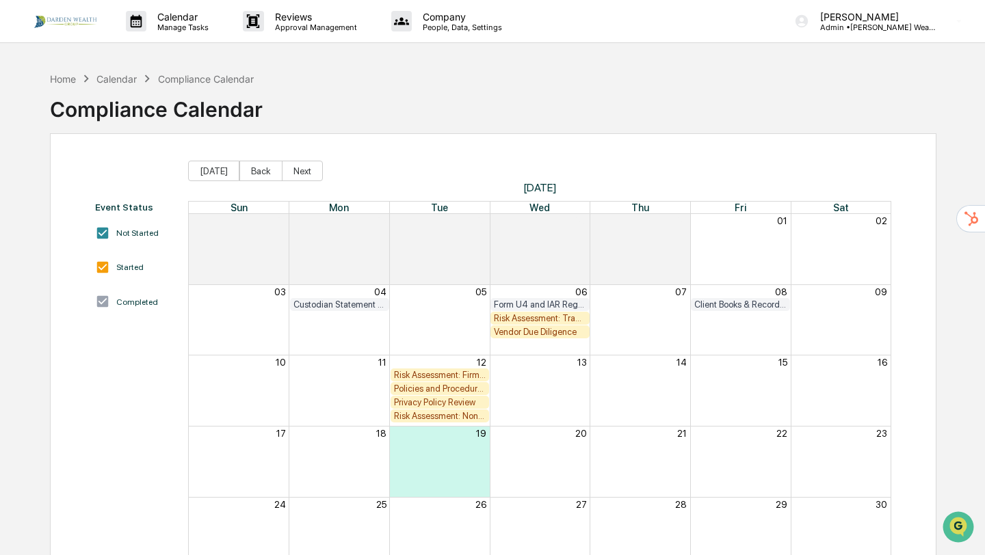
click at [430, 401] on div "Privacy Policy Review" at bounding box center [440, 402] width 92 height 10
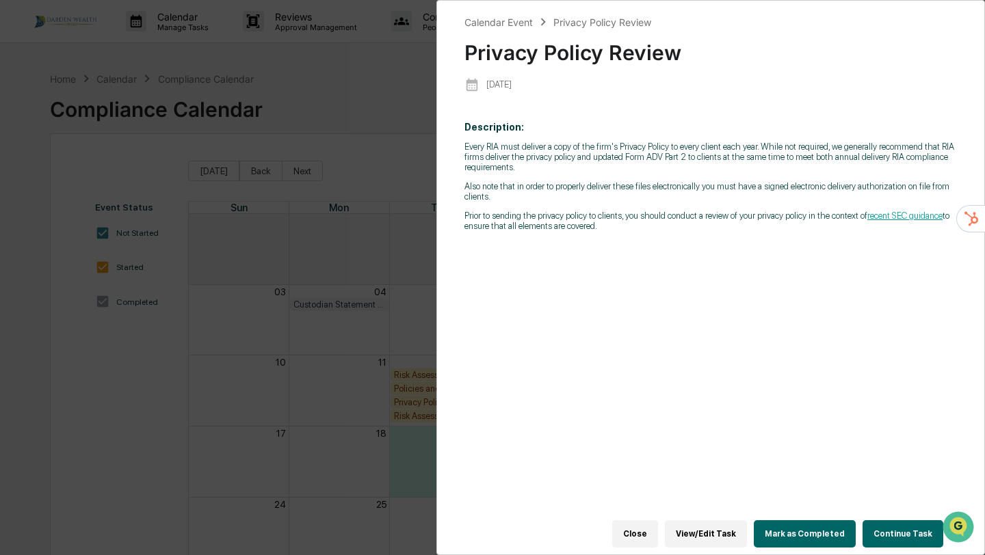
click at [639, 532] on button "Close" at bounding box center [635, 533] width 46 height 27
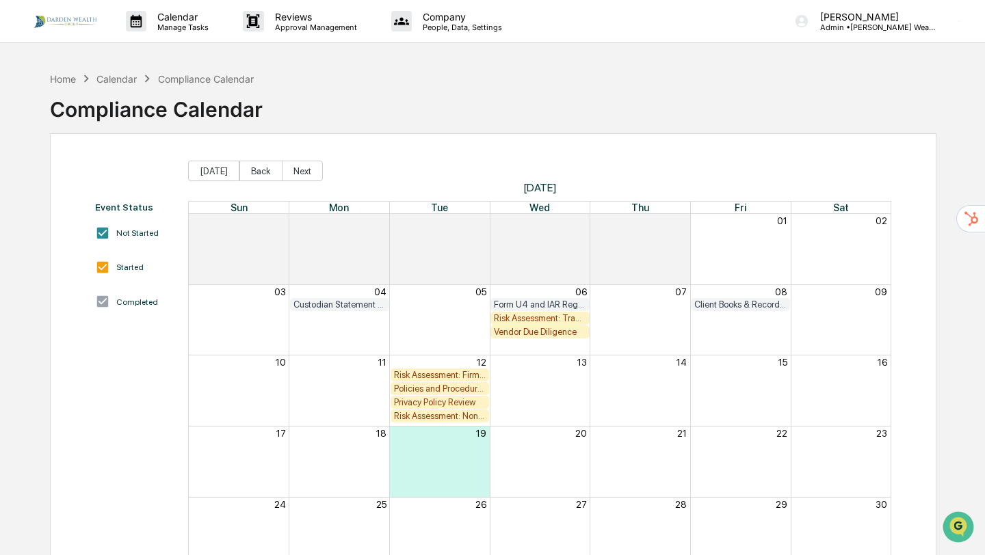
click at [425, 412] on div "Risk Assessment: Non-Public Information" at bounding box center [440, 416] width 92 height 10
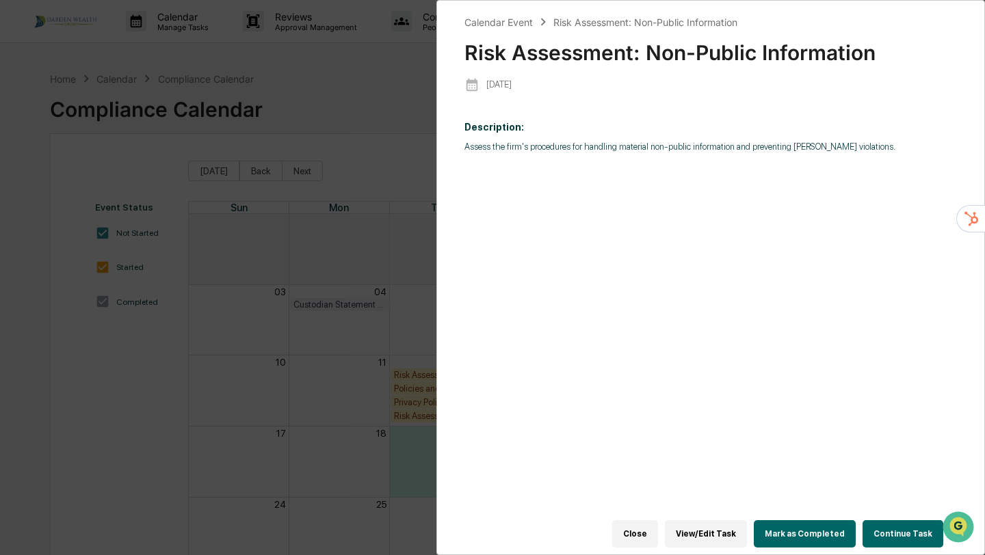
click at [630, 542] on button "Close" at bounding box center [635, 533] width 46 height 27
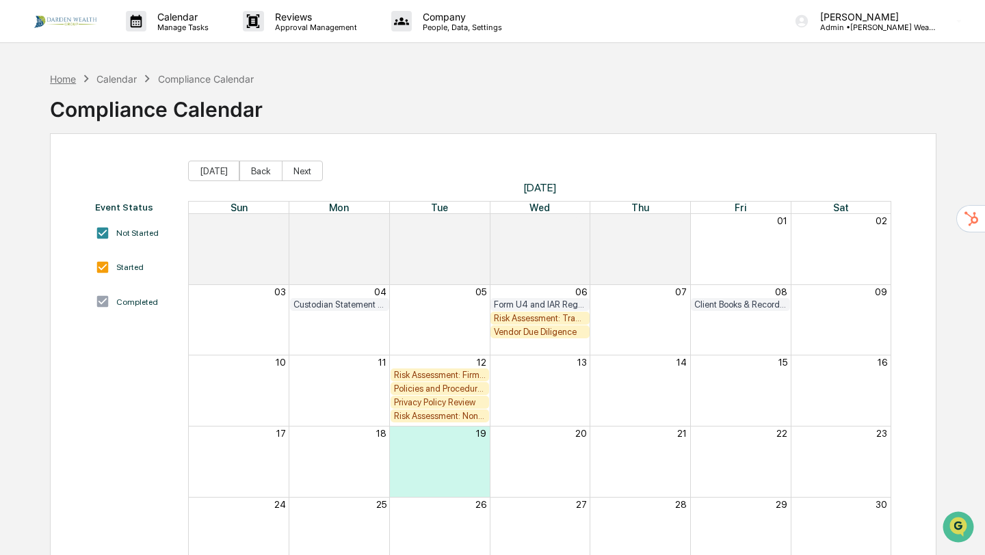
click at [54, 77] on div "Home" at bounding box center [63, 79] width 26 height 12
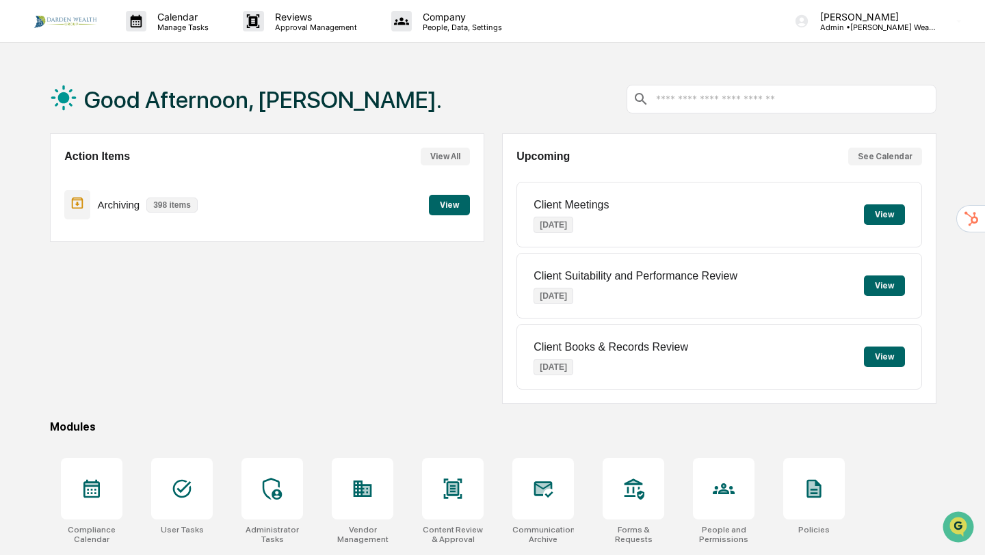
click at [447, 196] on button "View" at bounding box center [449, 205] width 41 height 21
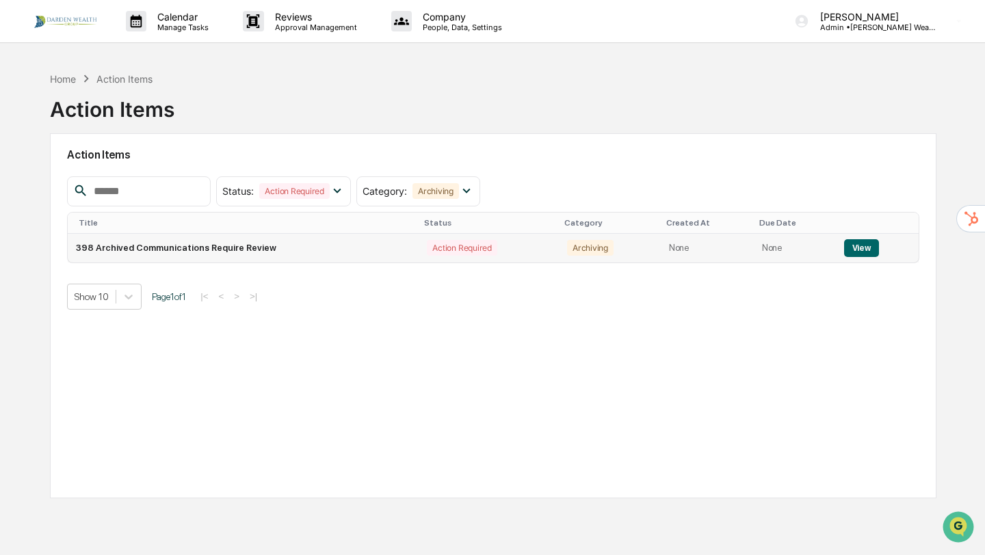
click at [858, 247] on button "View" at bounding box center [861, 248] width 35 height 18
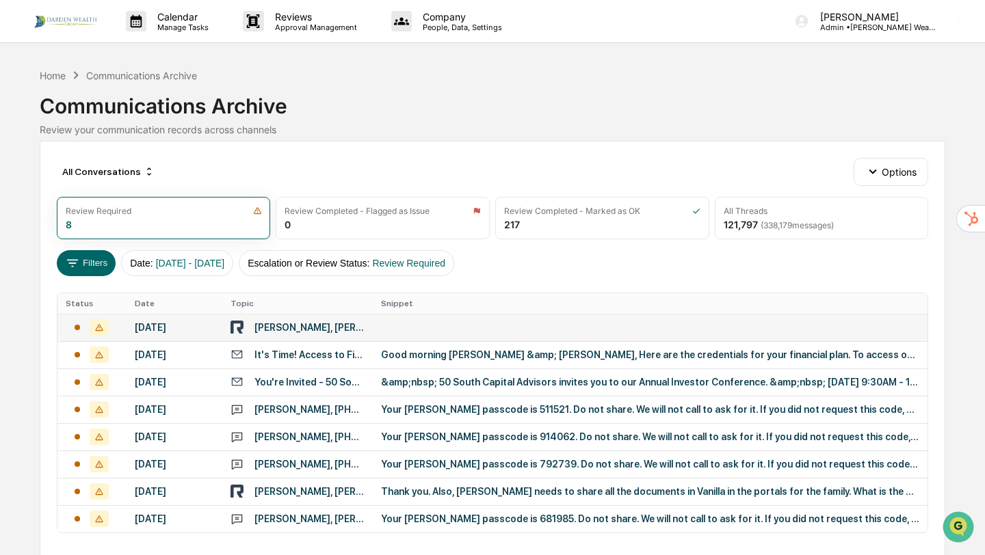
click at [302, 329] on div "[PERSON_NAME], [PERSON_NAME]" at bounding box center [309, 327] width 110 height 11
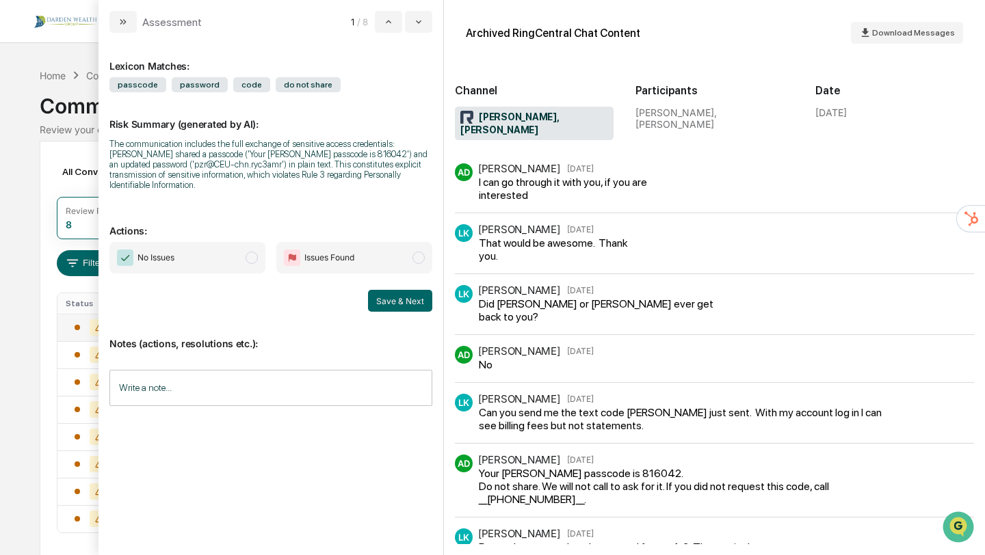
click at [252, 258] on span "modal" at bounding box center [251, 258] width 12 height 12
click at [408, 295] on button "Save & Next" at bounding box center [400, 301] width 64 height 22
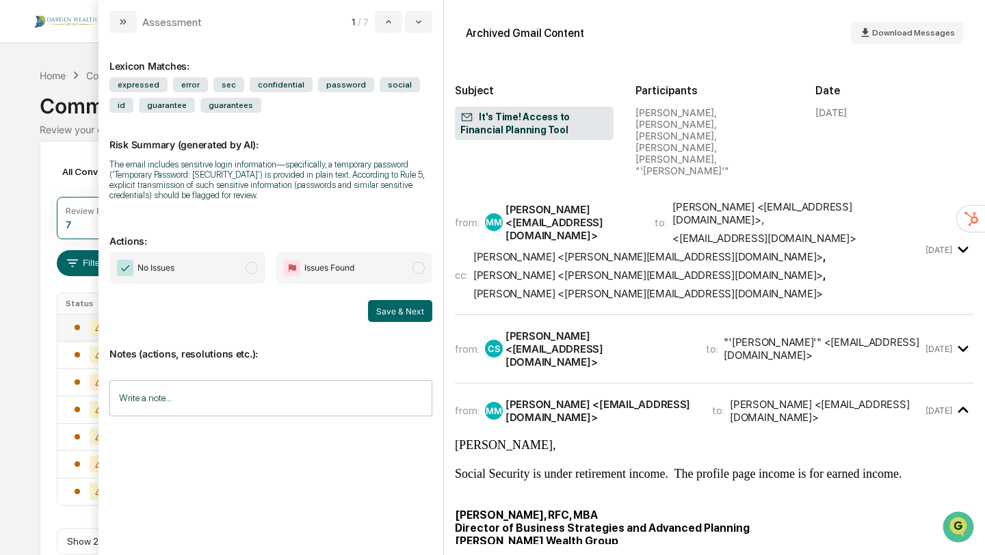
click at [248, 269] on span "modal" at bounding box center [251, 268] width 12 height 12
click at [410, 308] on button "Save & Next" at bounding box center [400, 311] width 64 height 22
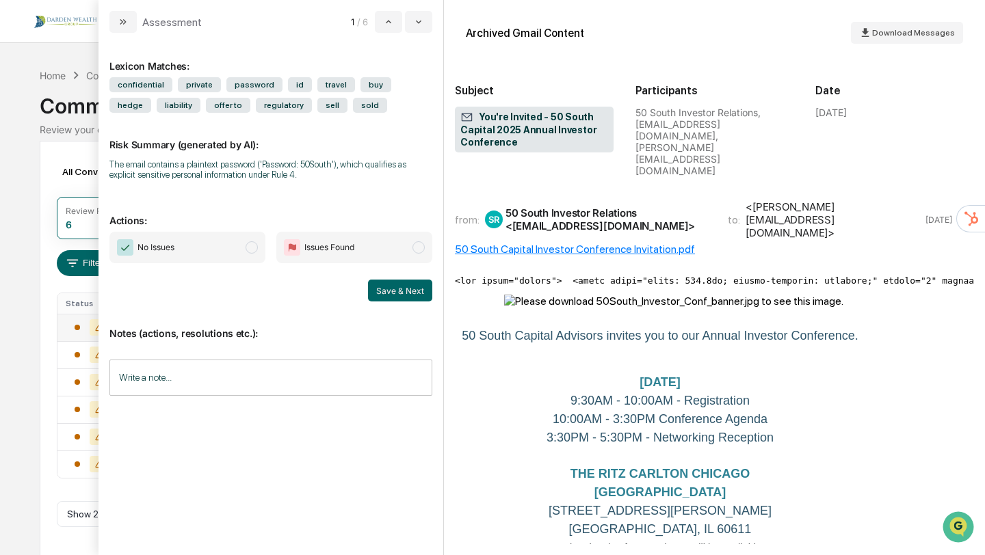
click at [252, 248] on span "modal" at bounding box center [251, 247] width 12 height 12
click at [392, 290] on button "Save & Next" at bounding box center [400, 291] width 64 height 22
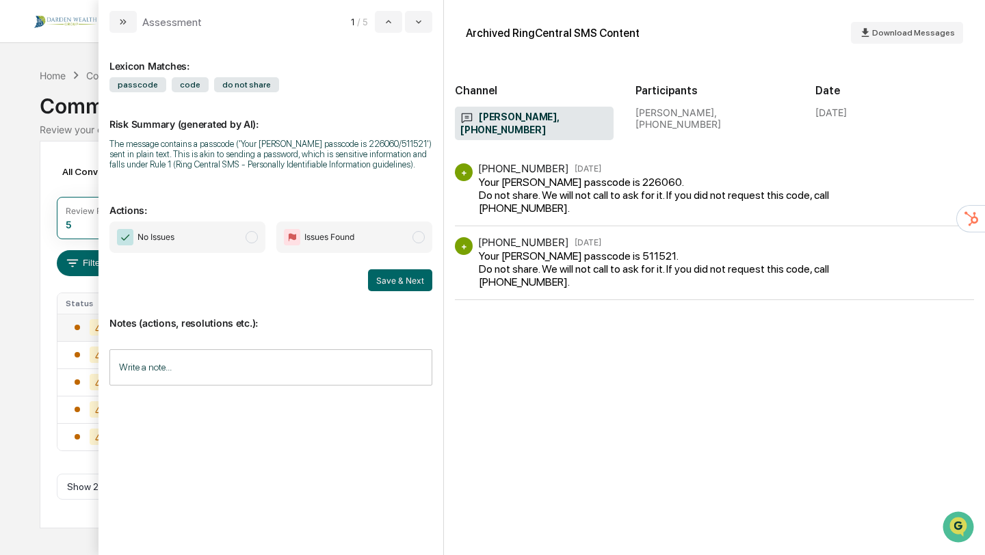
click at [243, 240] on span "No Issues" at bounding box center [187, 237] width 156 height 31
click at [403, 289] on button "Save & Next" at bounding box center [400, 280] width 64 height 22
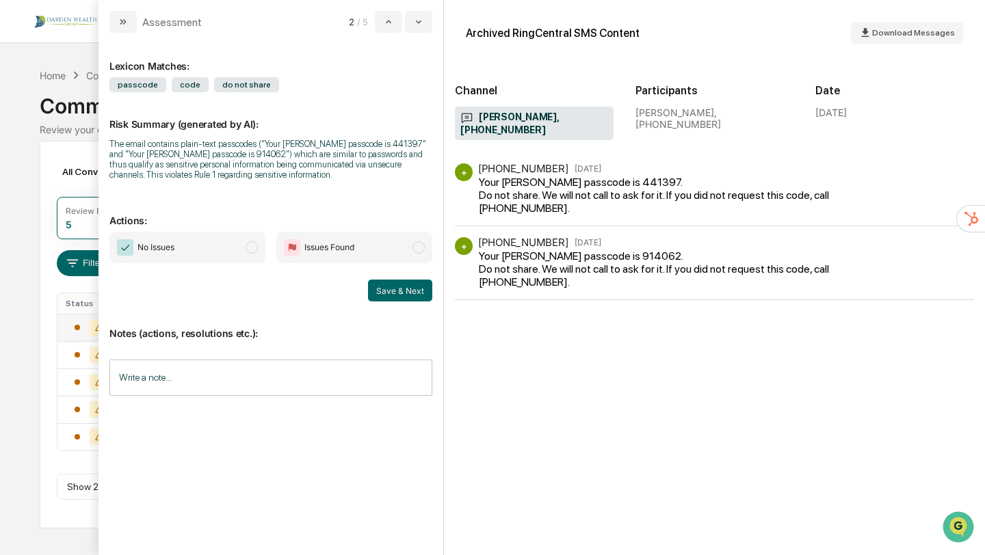
click at [247, 245] on span "modal" at bounding box center [251, 247] width 12 height 12
click at [396, 286] on button "Save & Next" at bounding box center [400, 291] width 64 height 22
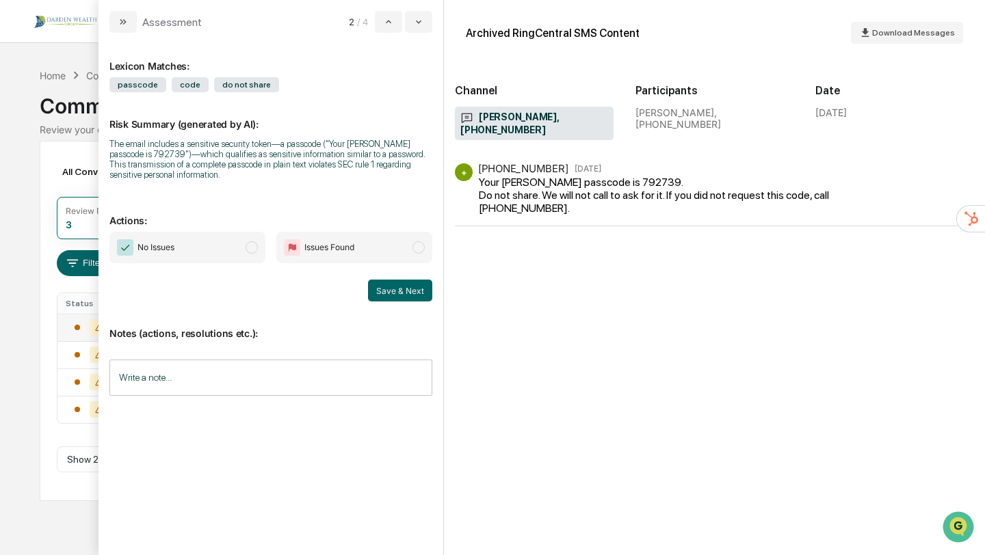
click at [251, 247] on span "modal" at bounding box center [251, 247] width 12 height 12
click at [397, 291] on button "Save & Next" at bounding box center [400, 291] width 64 height 22
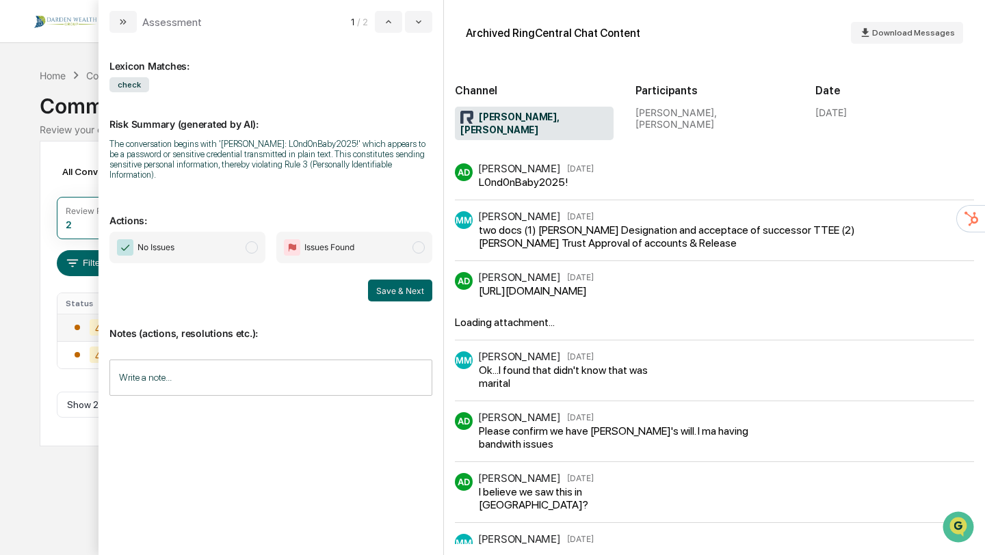
click at [250, 248] on span "modal" at bounding box center [251, 247] width 12 height 12
click at [394, 289] on button "Save & Next" at bounding box center [400, 291] width 64 height 22
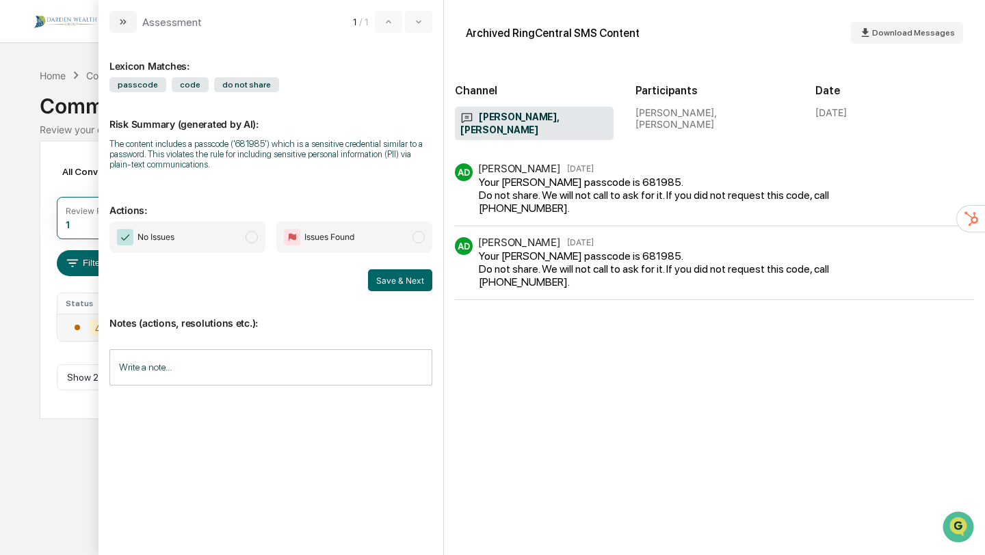
click at [252, 239] on span "modal" at bounding box center [251, 237] width 12 height 12
click at [421, 284] on button "Save & Next" at bounding box center [400, 280] width 64 height 22
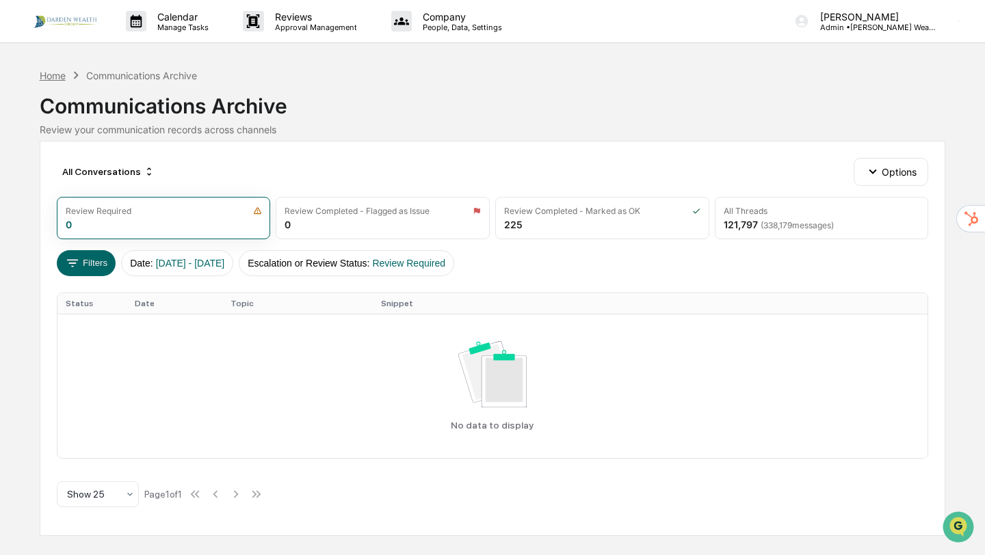
click at [49, 75] on div "Home" at bounding box center [53, 76] width 26 height 12
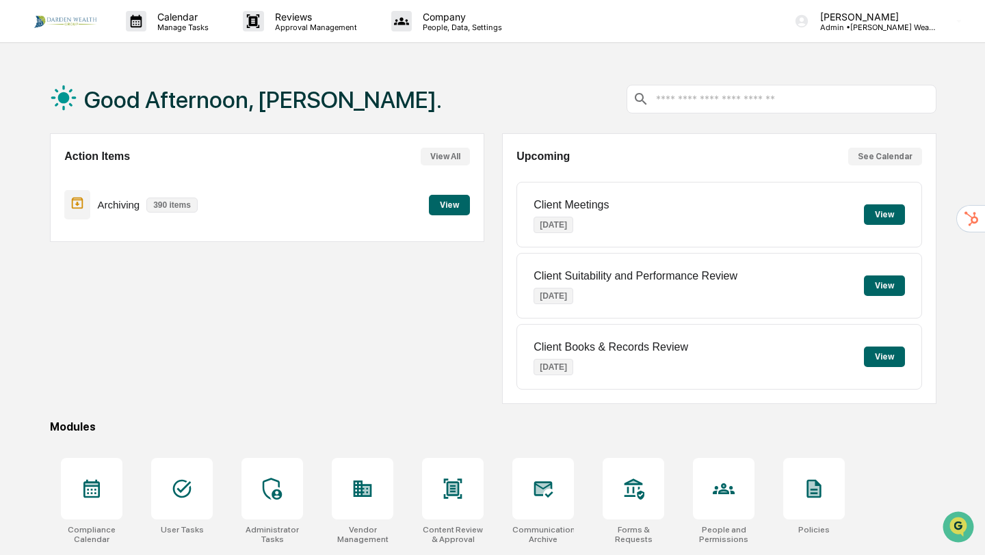
click at [451, 207] on button "View" at bounding box center [449, 205] width 41 height 21
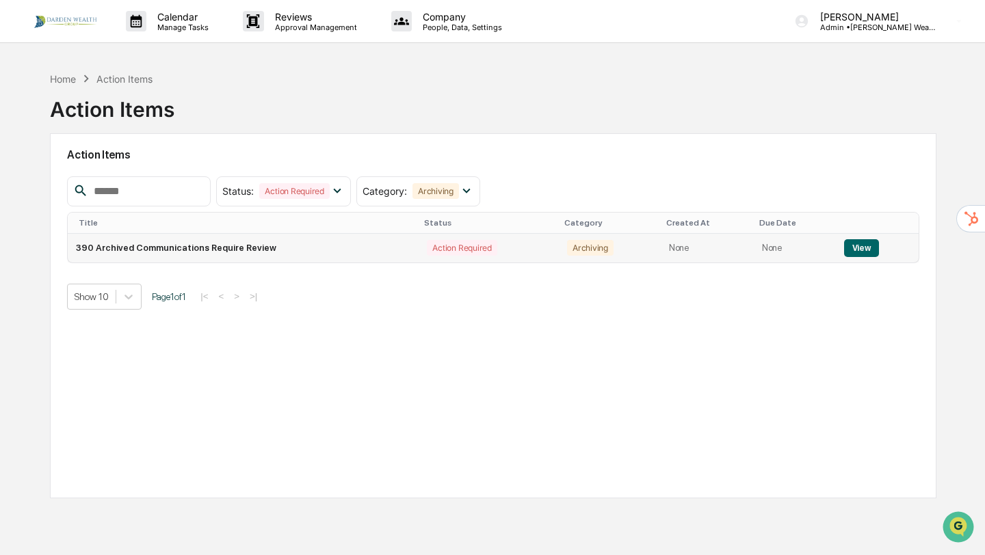
click at [859, 245] on button "View" at bounding box center [861, 248] width 35 height 18
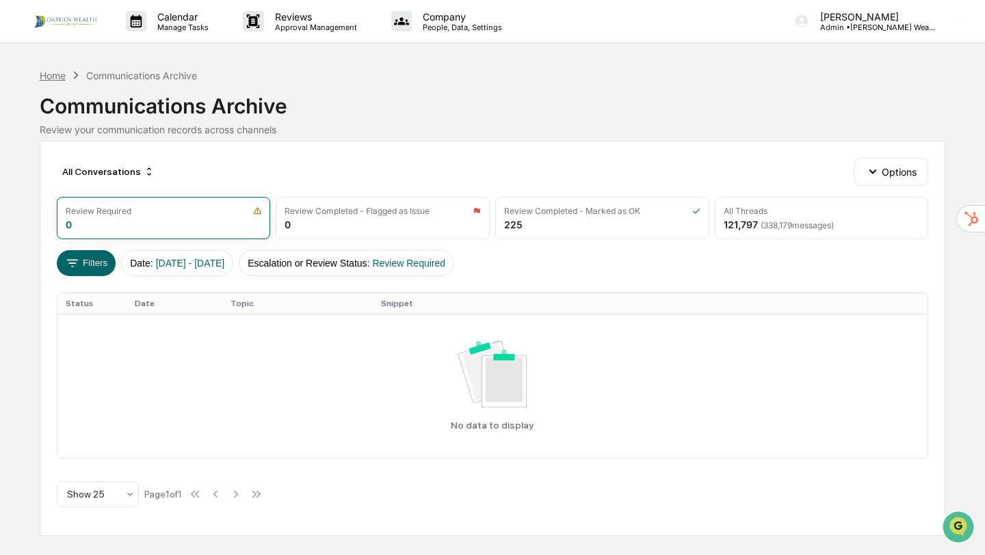
click at [51, 73] on div "Home" at bounding box center [53, 76] width 26 height 12
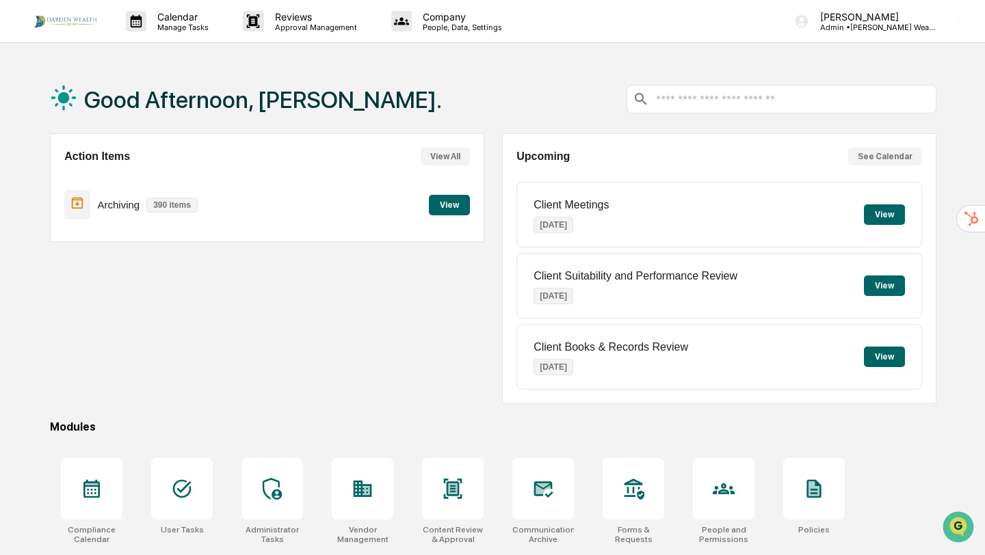
click at [866, 163] on button "See Calendar" at bounding box center [885, 157] width 74 height 18
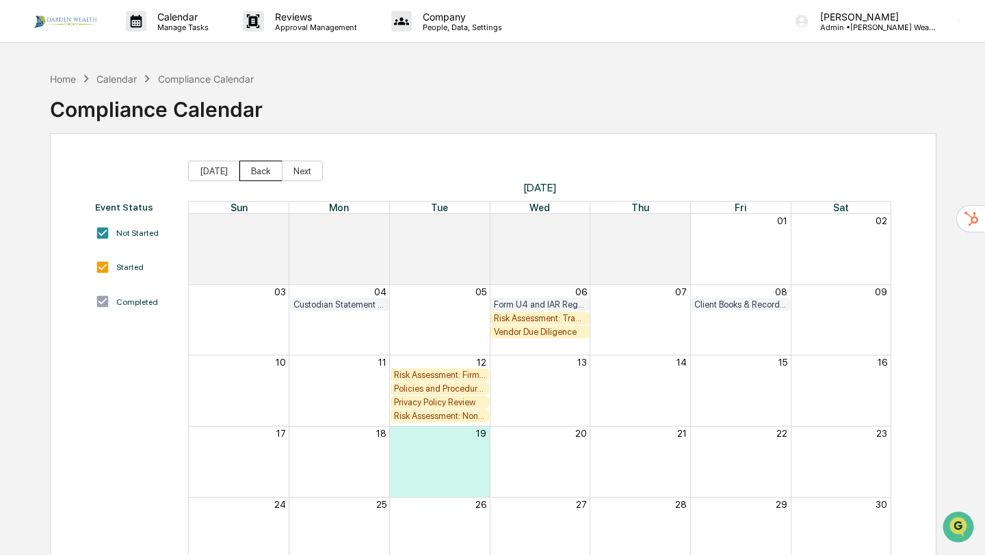
click at [258, 169] on button "Back" at bounding box center [260, 171] width 43 height 21
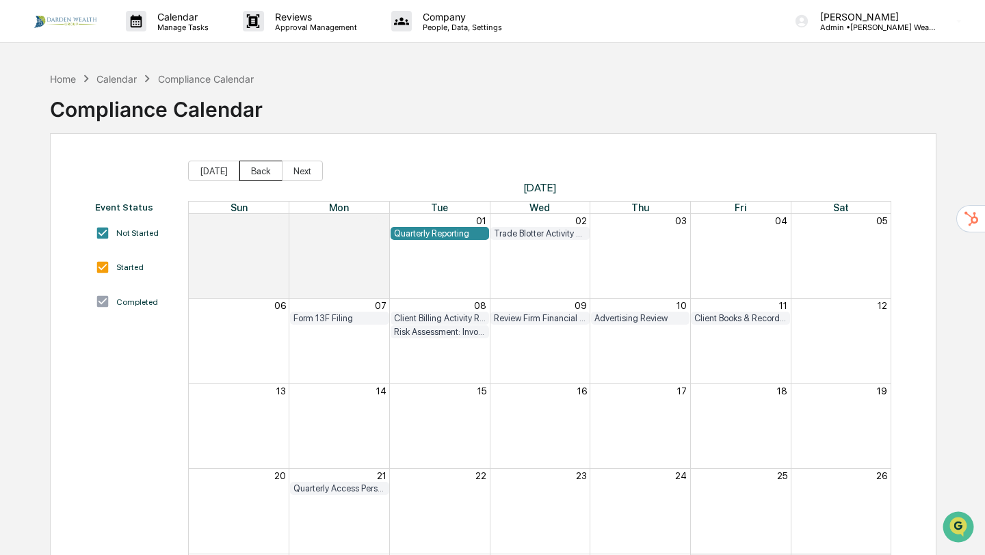
click at [258, 169] on button "Back" at bounding box center [260, 171] width 43 height 21
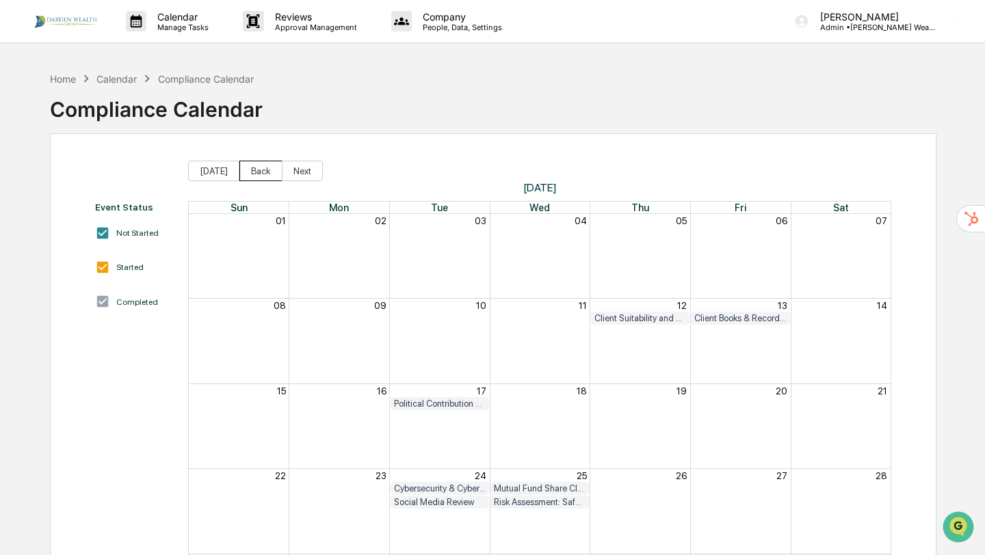
click at [258, 169] on button "Back" at bounding box center [260, 171] width 43 height 21
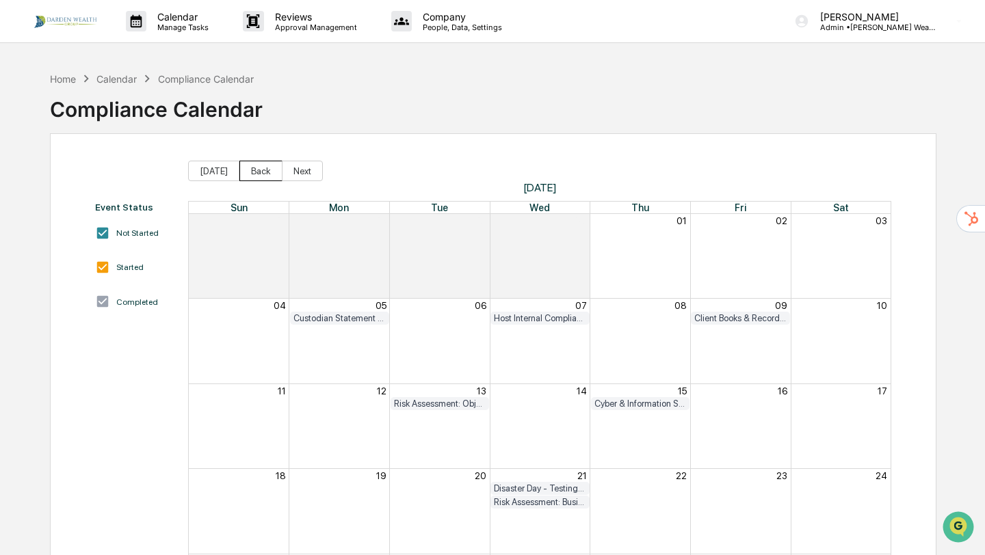
click at [258, 169] on button "Back" at bounding box center [260, 171] width 43 height 21
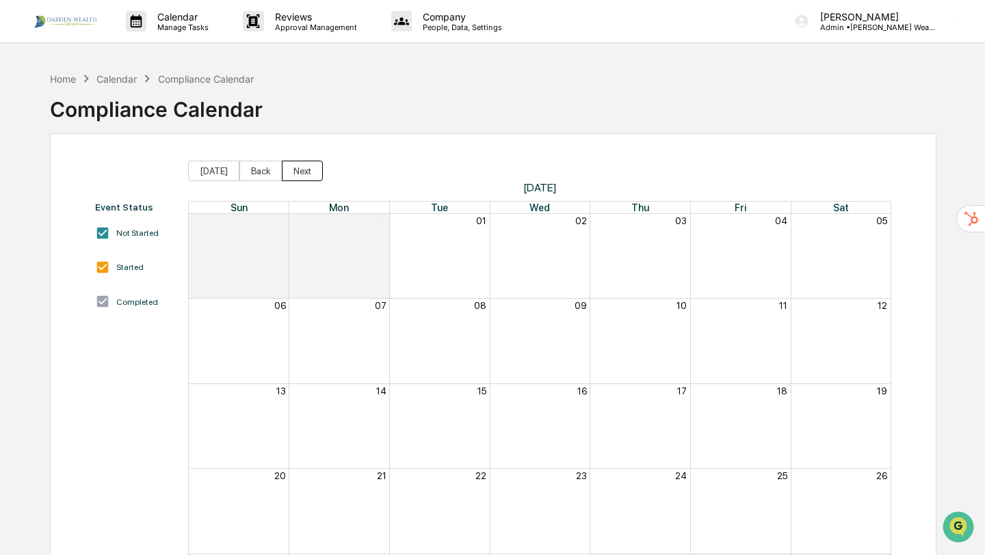
click at [310, 172] on button "Next" at bounding box center [302, 171] width 41 height 21
